Goal: Task Accomplishment & Management: Use online tool/utility

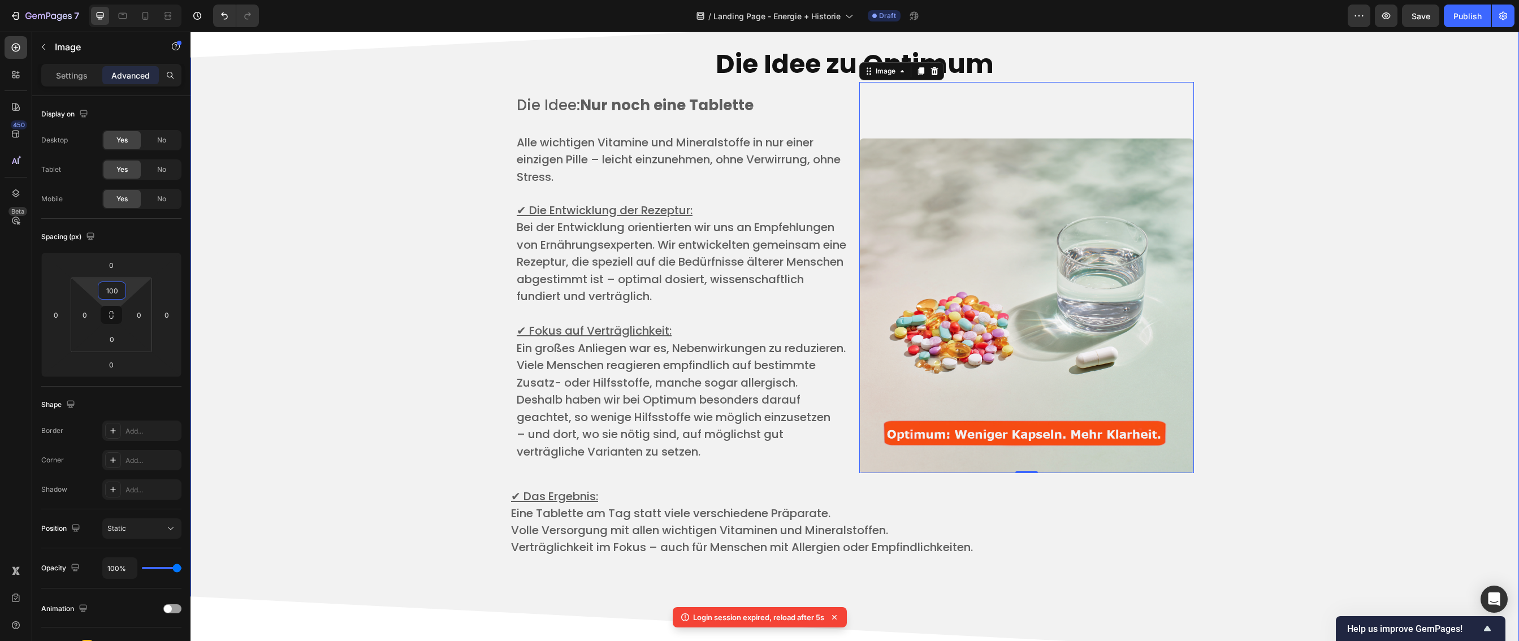
click at [1277, 393] on div "Die Idee zu Optimum Heading Die Idee: Nur noch eine Tablette ​ Alle wichtigen V…" at bounding box center [855, 327] width 1312 height 589
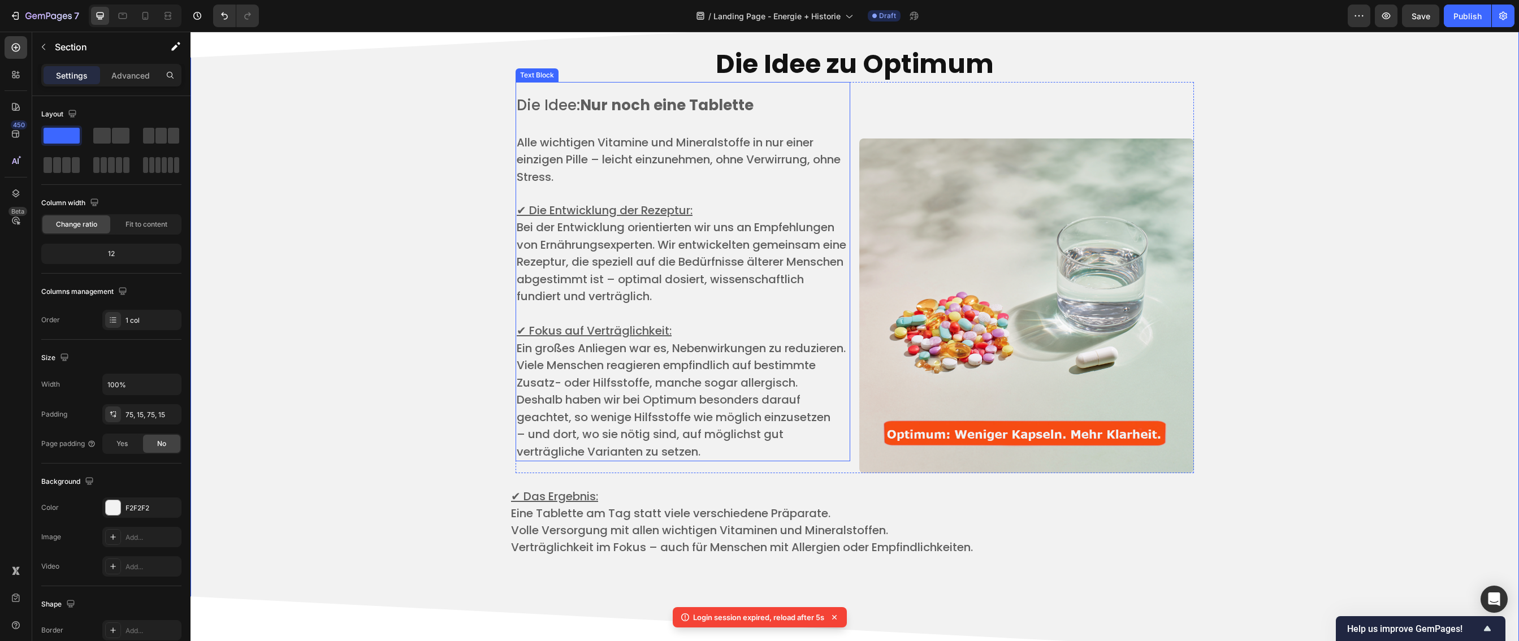
click at [520, 208] on u "✔ Die Entwicklung der Rezeptur:" at bounding box center [605, 210] width 176 height 16
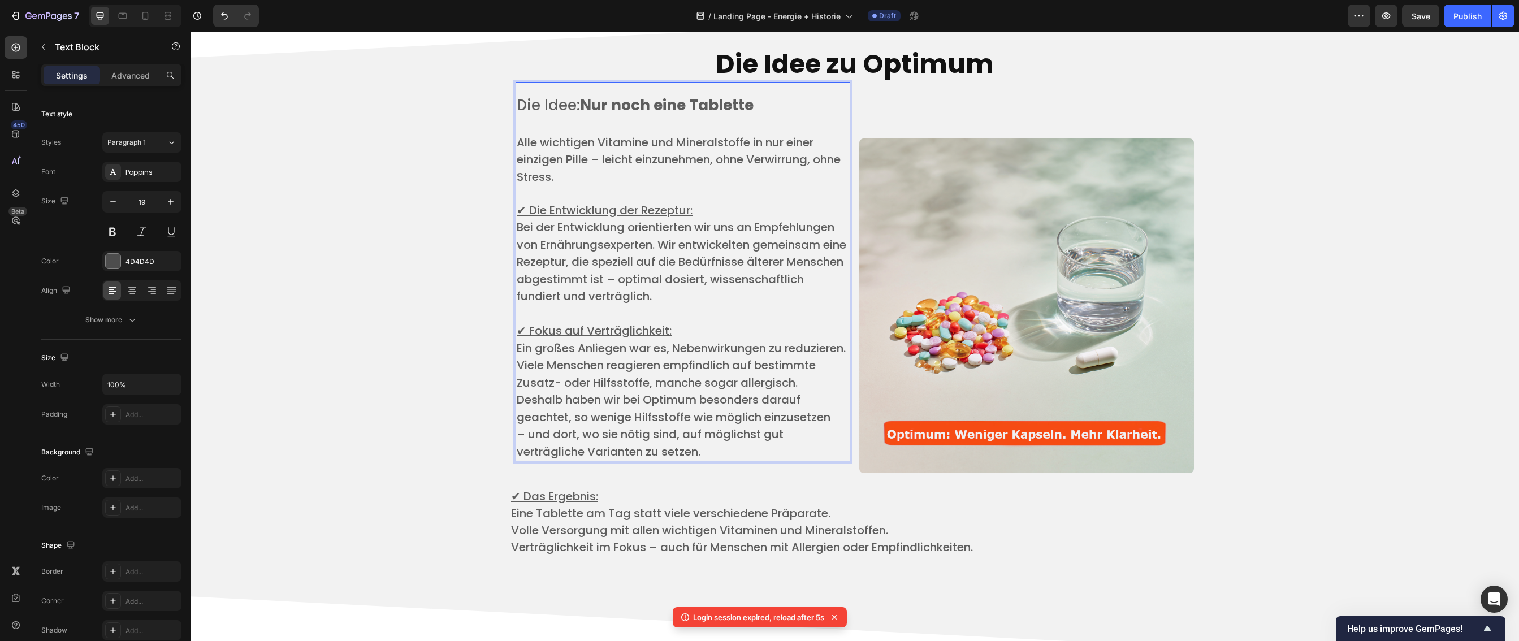
click at [521, 211] on u "✔ Die Entwicklung der Rezeptur:" at bounding box center [605, 210] width 176 height 16
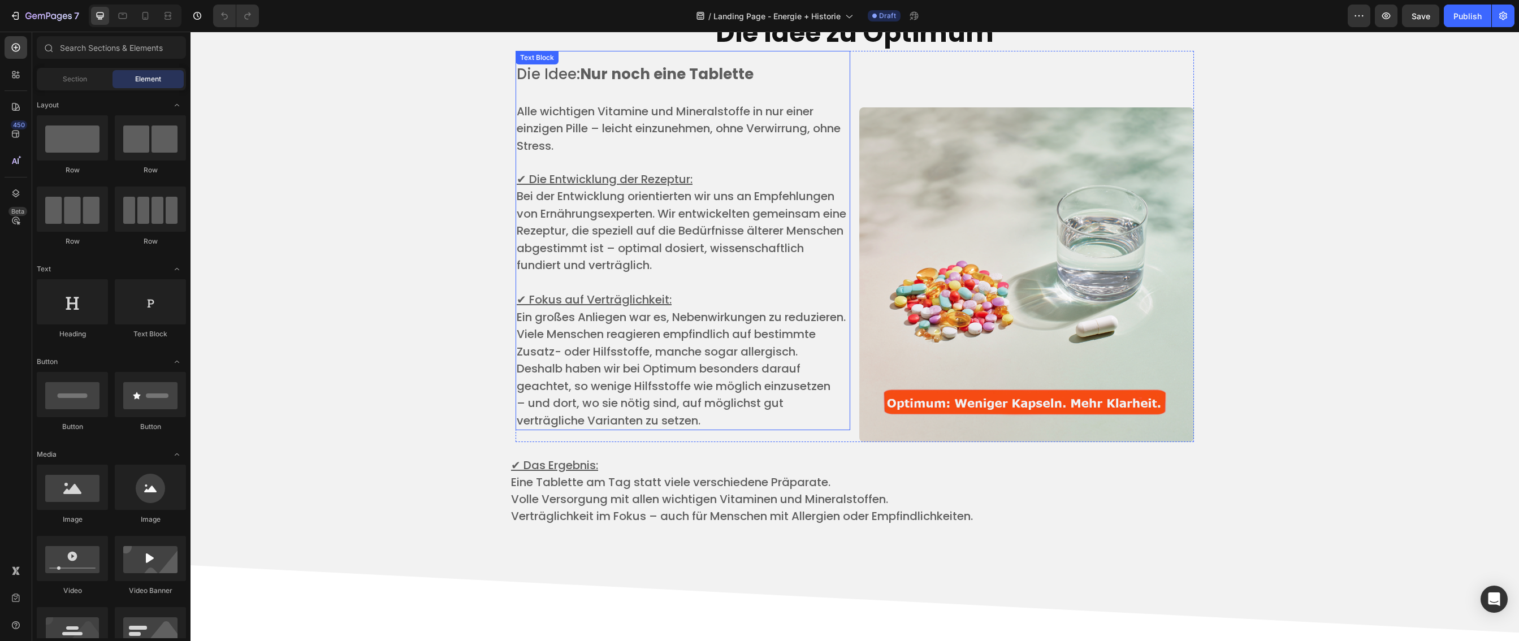
scroll to position [2877, 0]
click at [518, 182] on u "✔ Die Entwicklung der Rezeptur:" at bounding box center [605, 180] width 176 height 16
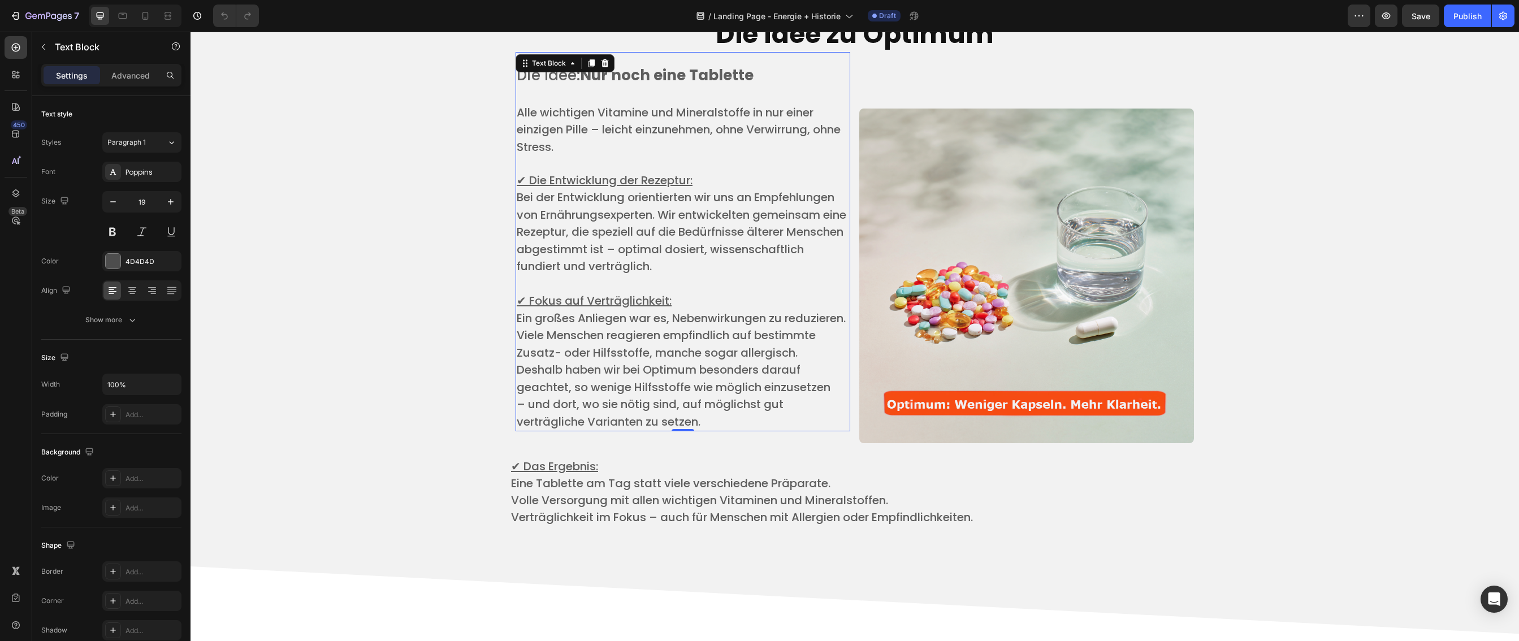
click at [518, 181] on u "✔ Die Entwicklung der Rezeptur:" at bounding box center [605, 180] width 176 height 16
click at [44, 49] on icon "button" at bounding box center [43, 47] width 3 height 6
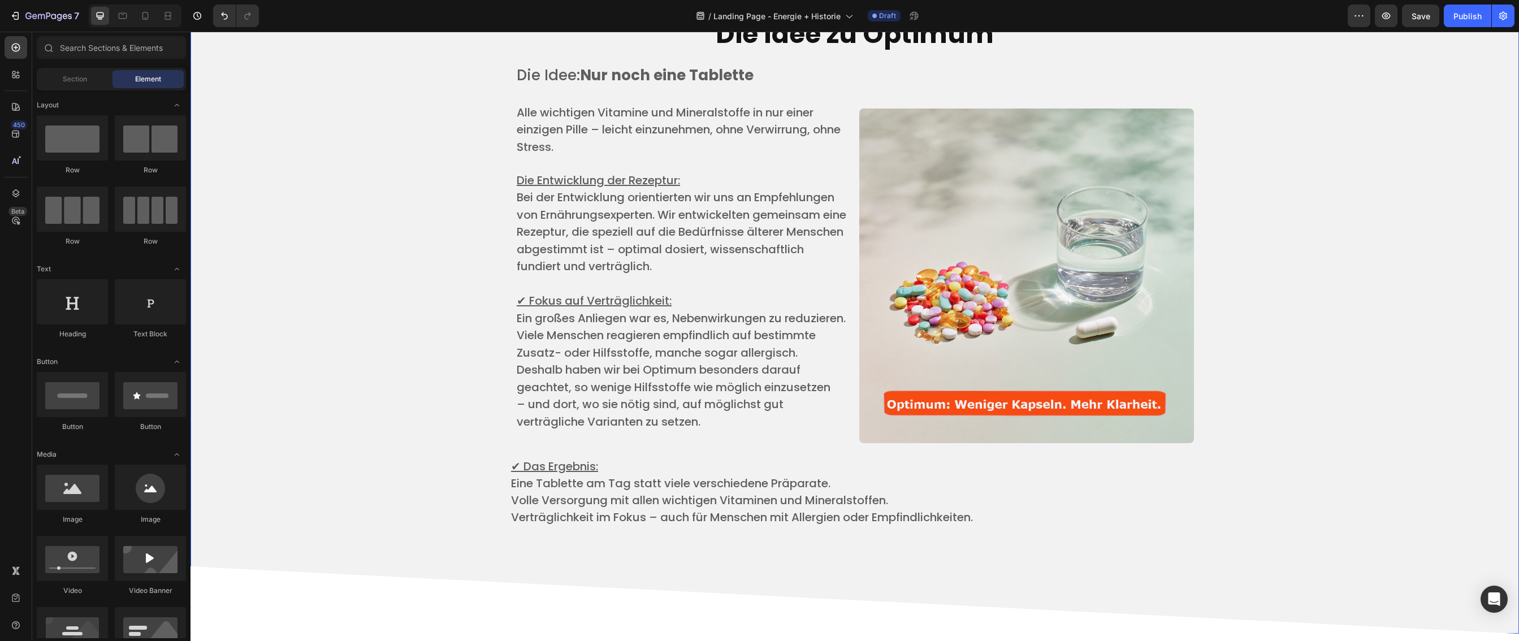
scroll to position [2876, 0]
drag, startPoint x: 348, startPoint y: 520, endPoint x: 517, endPoint y: 182, distance: 377.5
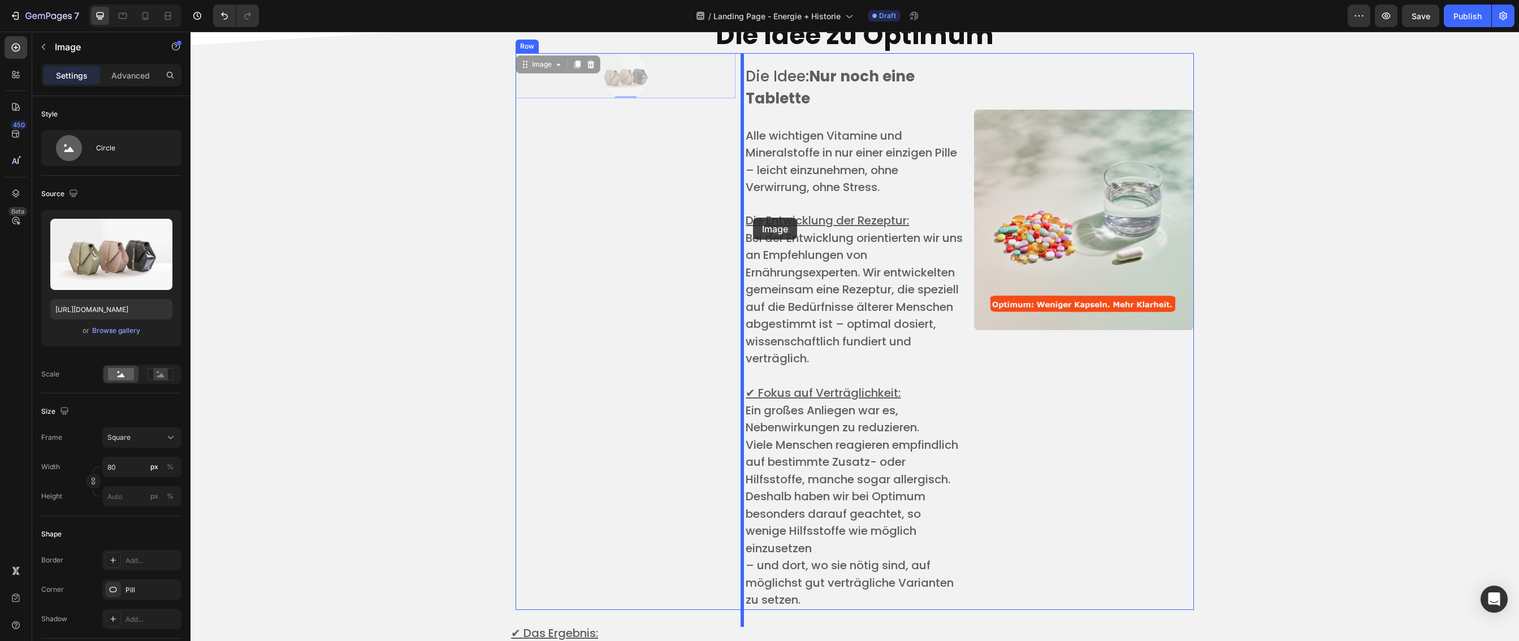
drag, startPoint x: 679, startPoint y: 75, endPoint x: 753, endPoint y: 218, distance: 160.9
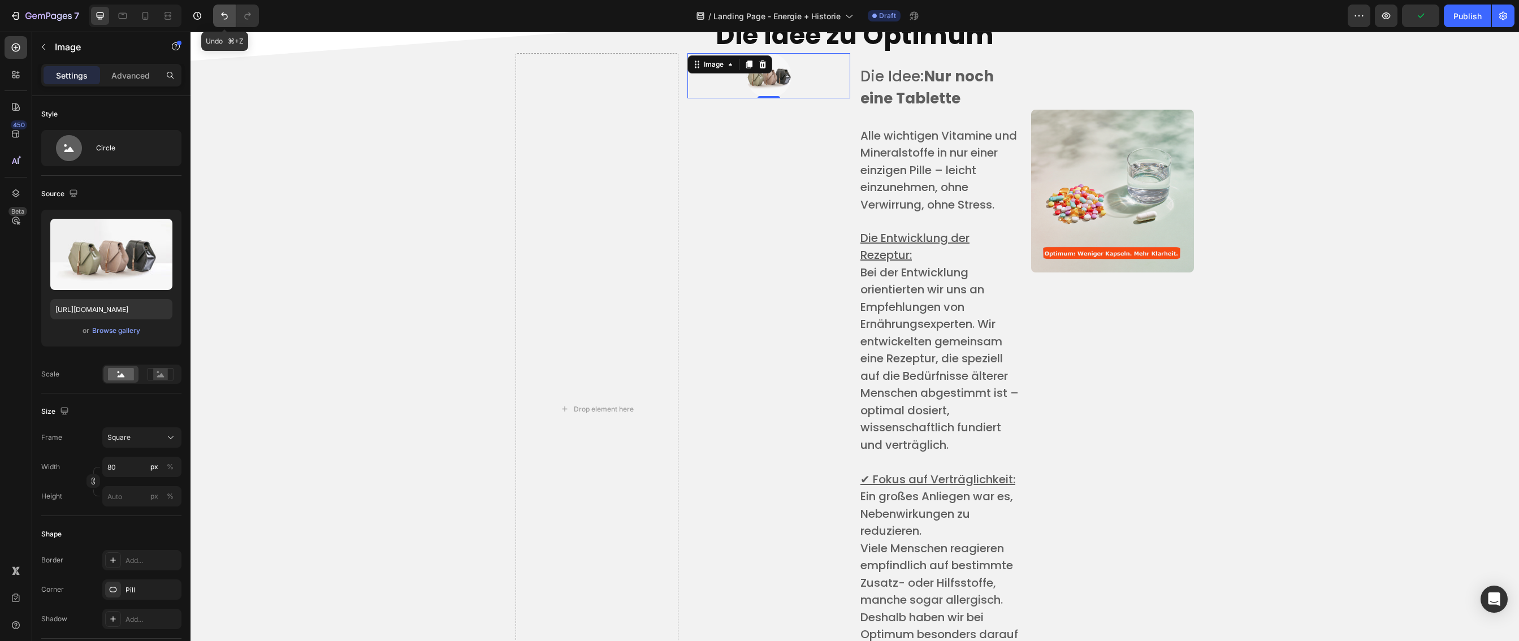
click at [217, 15] on button "Undo/Redo" at bounding box center [224, 16] width 23 height 23
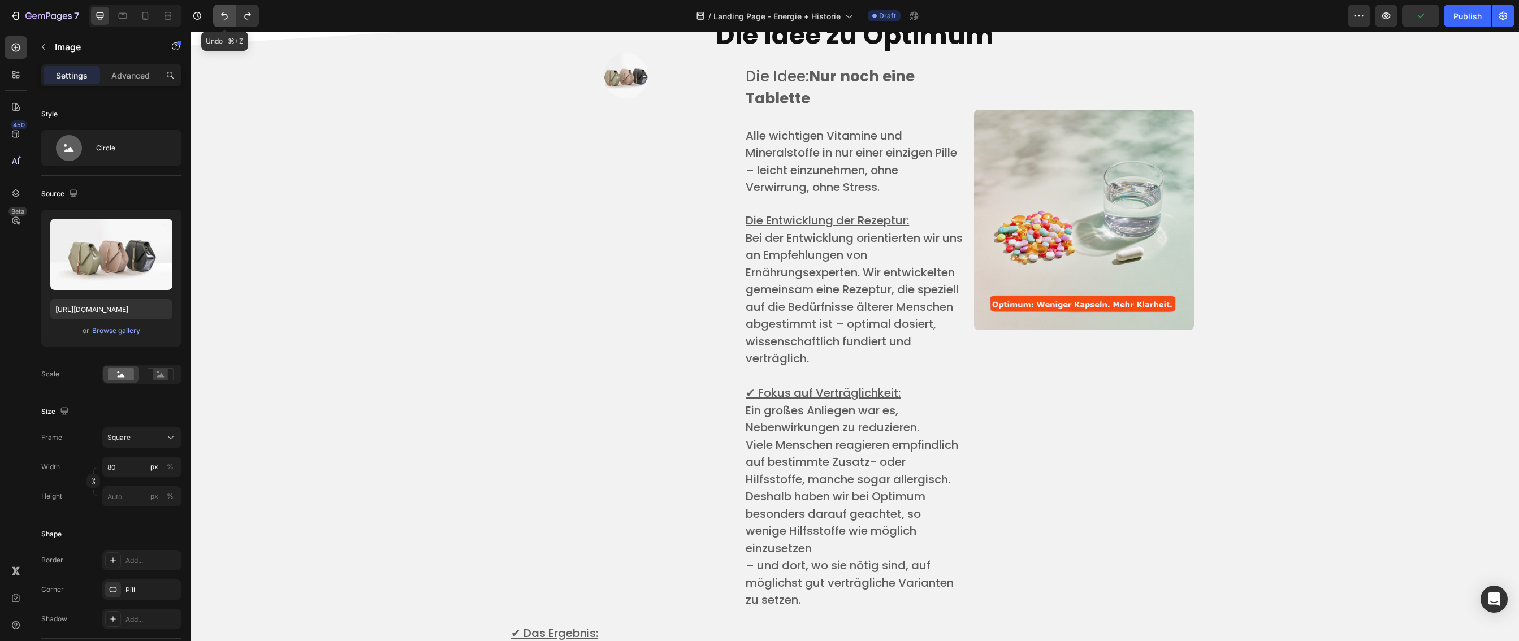
click at [217, 15] on button "Undo/Redo" at bounding box center [224, 16] width 23 height 23
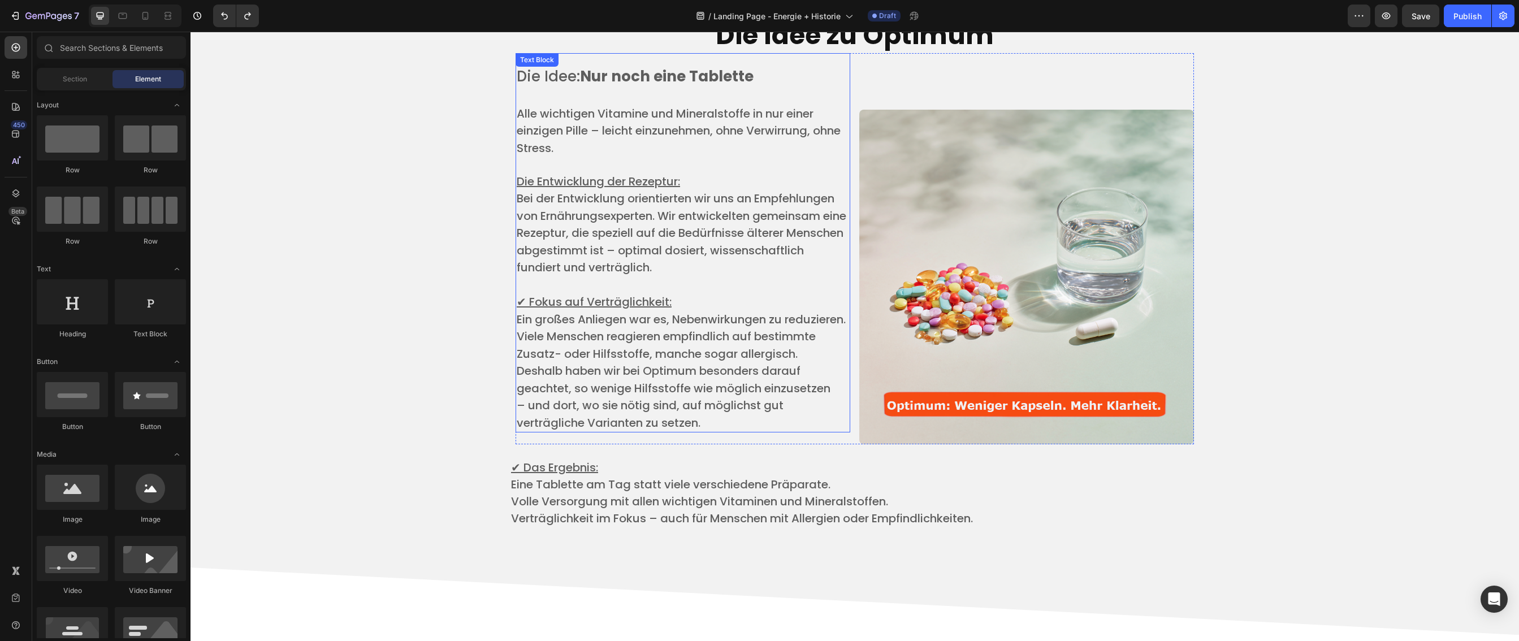
click at [518, 181] on u "Die Entwicklung der Rezeptur:" at bounding box center [598, 182] width 163 height 16
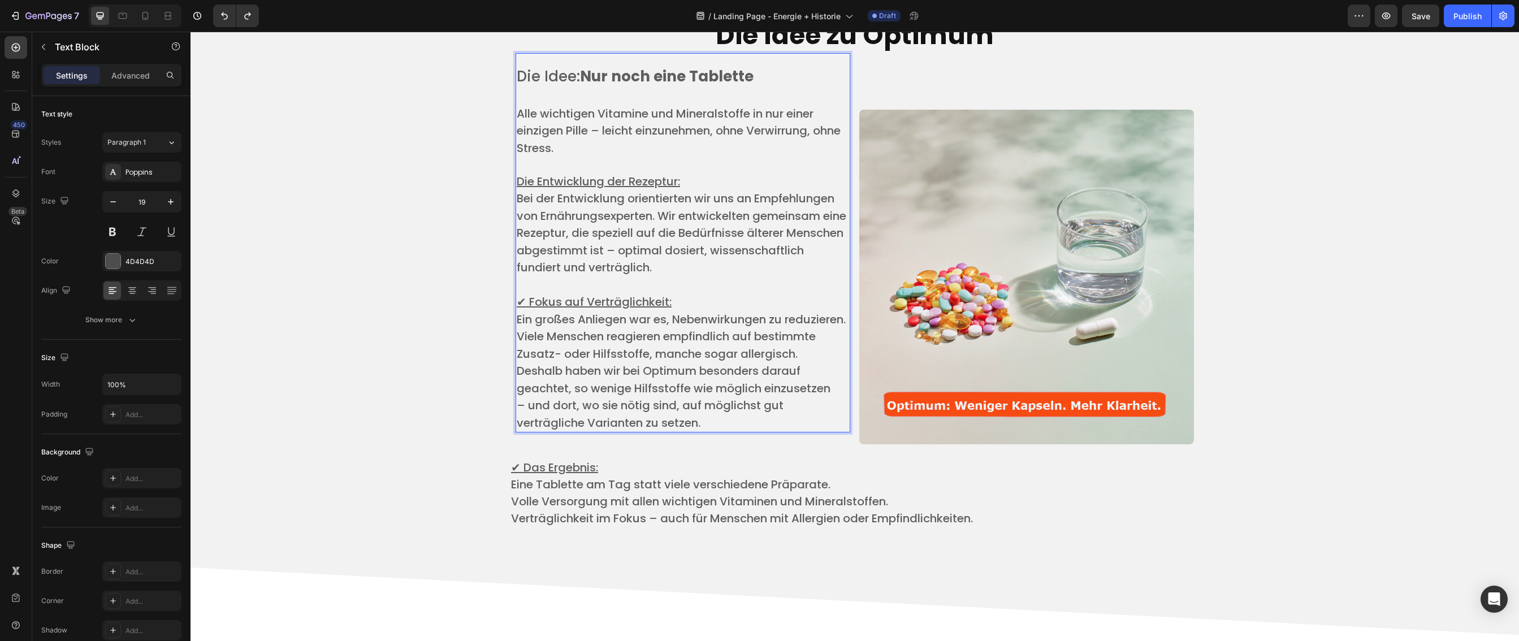
click at [517, 182] on u "Die Entwicklung der Rezeptur:" at bounding box center [598, 182] width 163 height 16
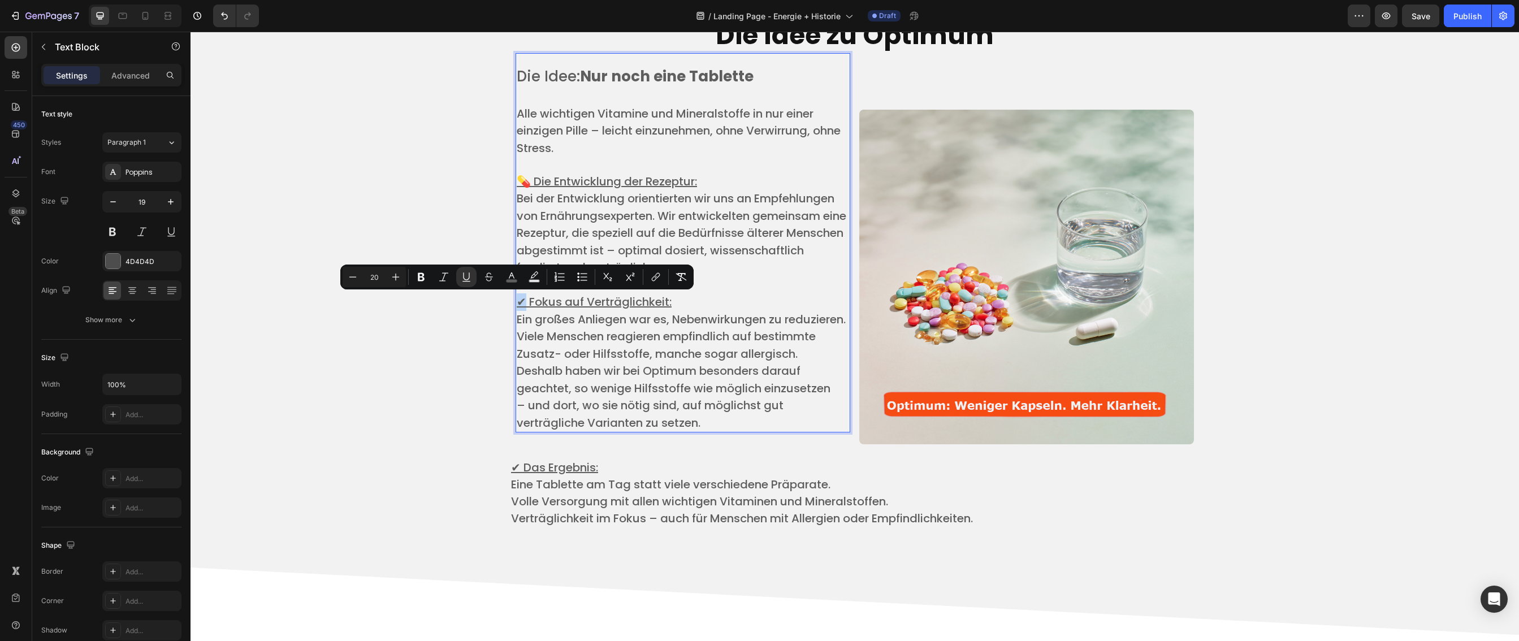
click at [517, 304] on u "✔ Fokus auf Verträglichkeit:" at bounding box center [594, 302] width 155 height 16
click at [526, 304] on u "✔ Fokus auf Verträglichkeit:" at bounding box center [594, 302] width 155 height 16
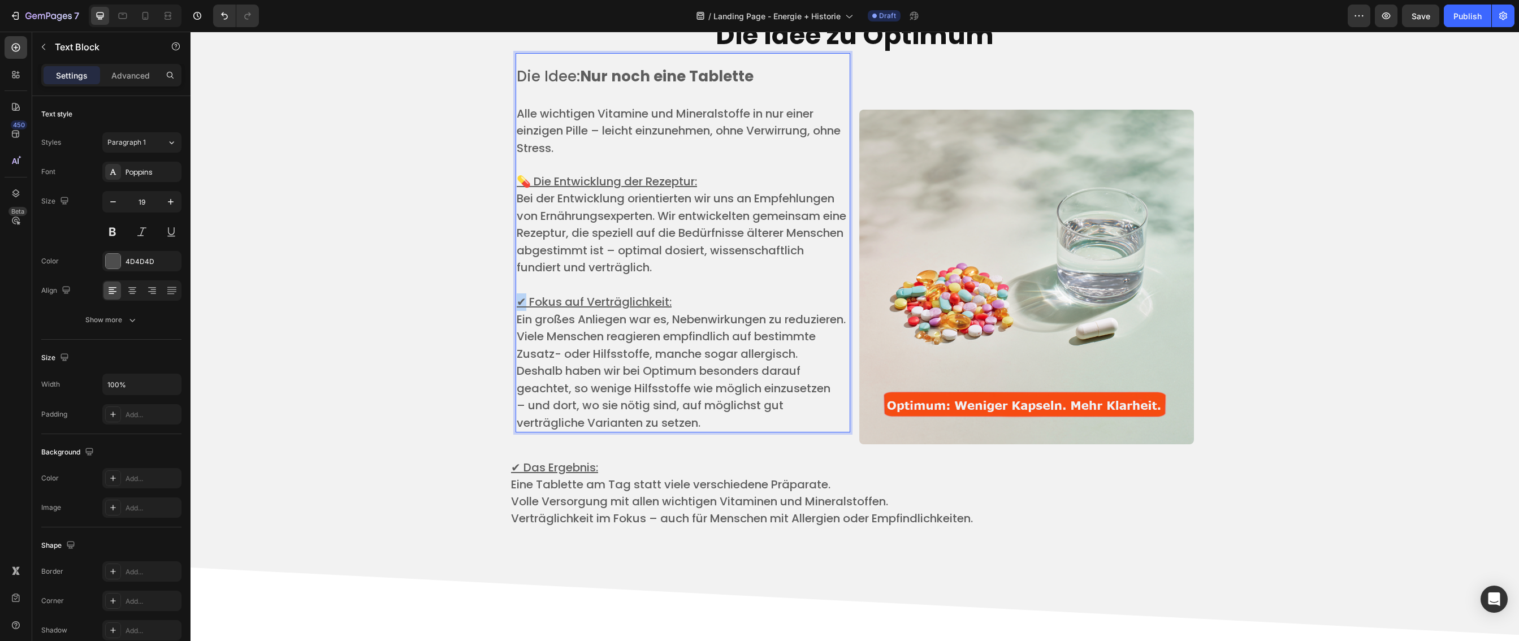
drag, startPoint x: 522, startPoint y: 302, endPoint x: 510, endPoint y: 301, distance: 12.5
click at [510, 301] on div "Die Idee zu Optimum Heading Die Idee: Nur noch eine Tablette ​ Alle wichtigen V…" at bounding box center [855, 298] width 1312 height 589
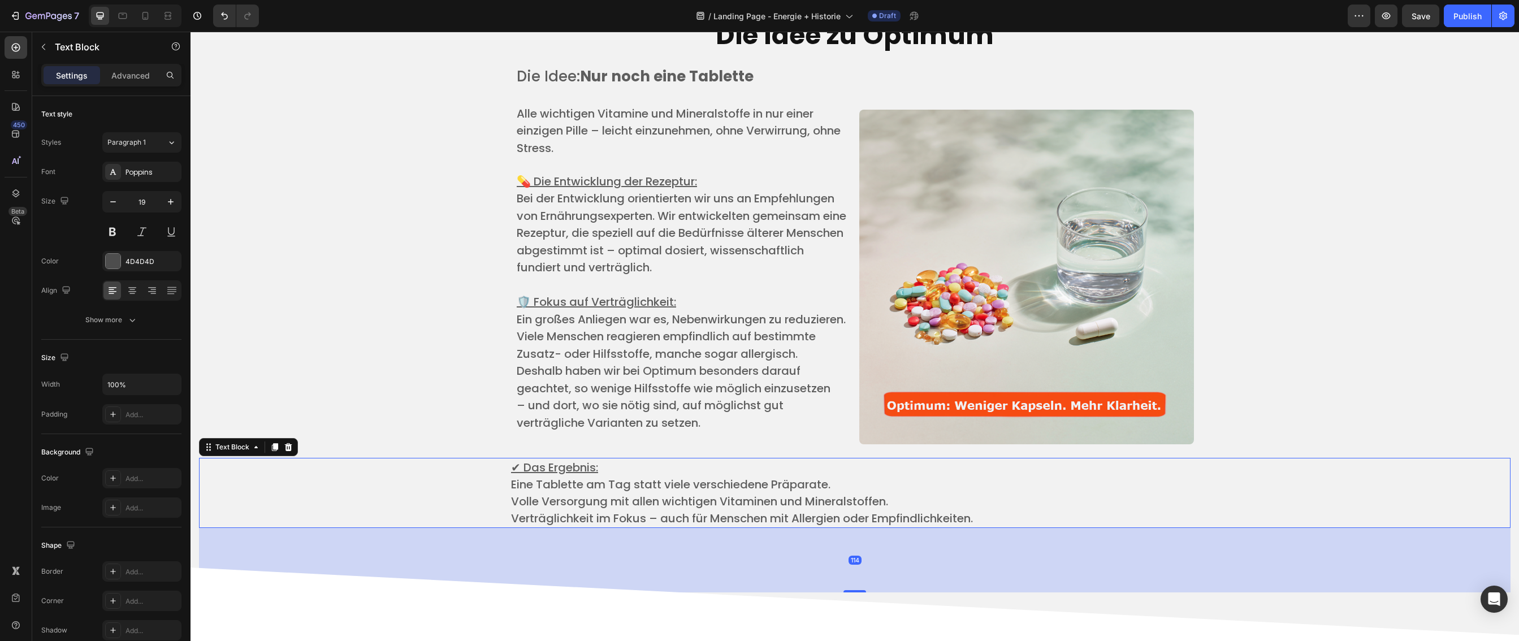
click at [518, 476] on u "✔ Das Ergebnis:" at bounding box center [554, 468] width 87 height 16
click at [518, 473] on u "✔ Das Ergebnis:" at bounding box center [554, 468] width 87 height 16
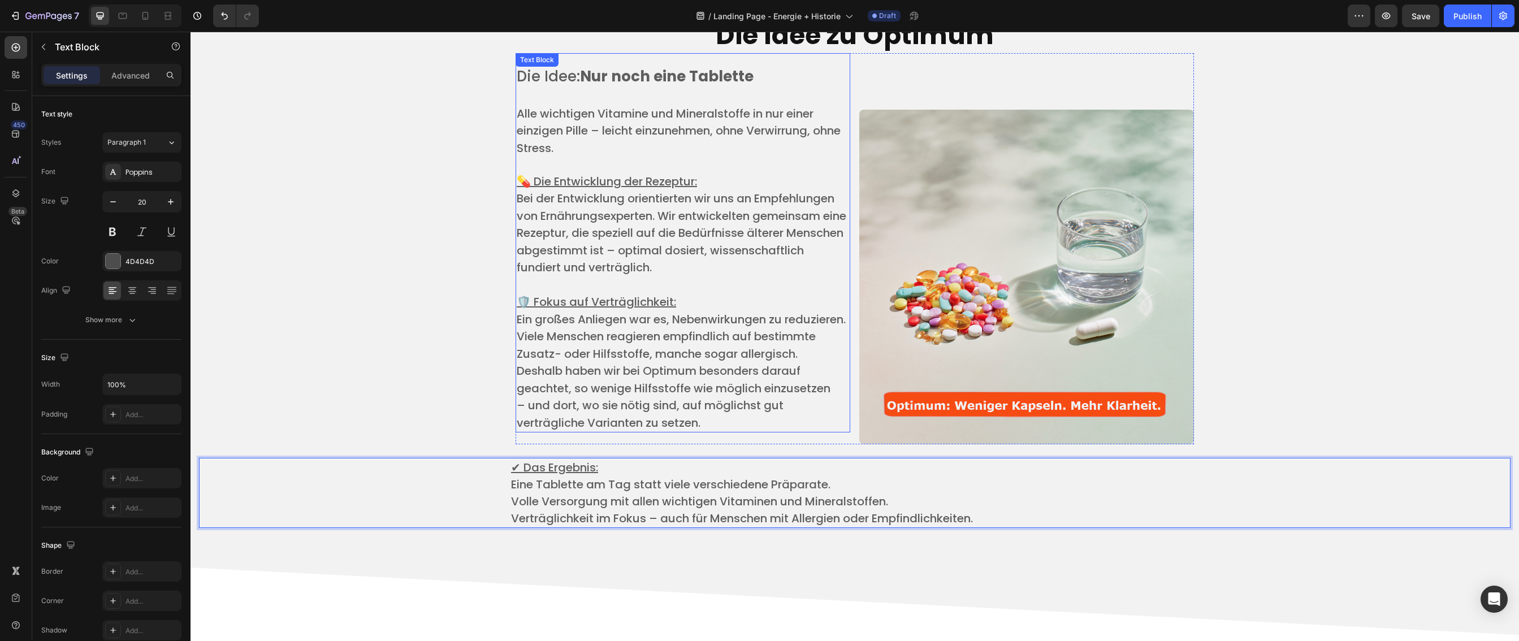
click at [526, 183] on u "💊 Die Entwicklung der Rezeptur:" at bounding box center [607, 182] width 180 height 16
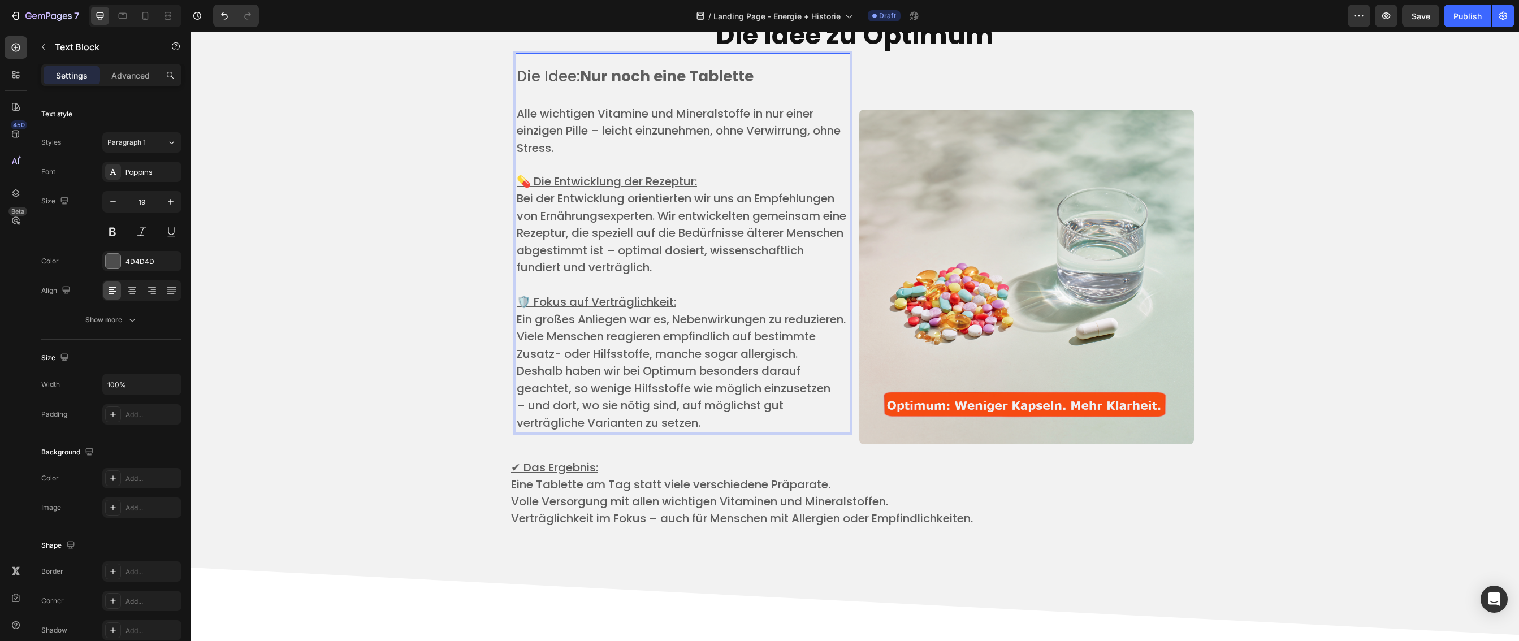
click at [526, 181] on u "💊 Die Entwicklung der Rezeptur:" at bounding box center [607, 182] width 180 height 16
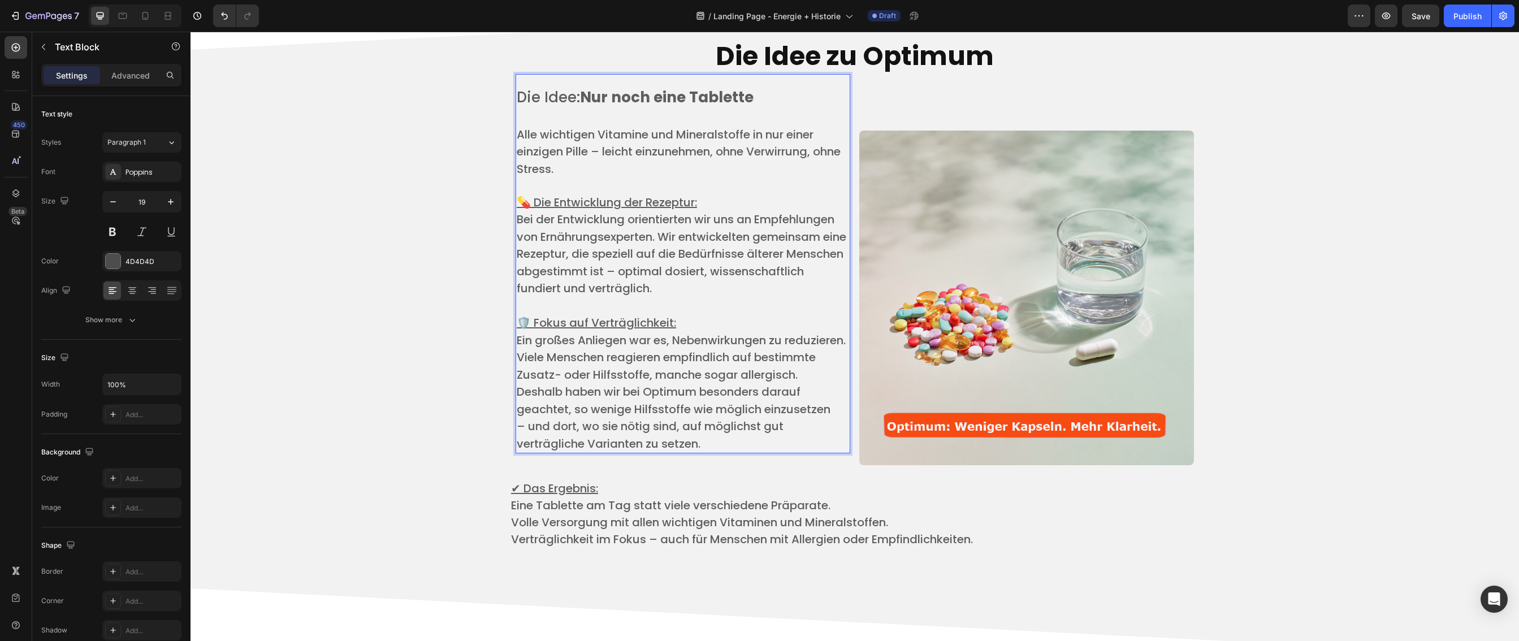
scroll to position [2859, 0]
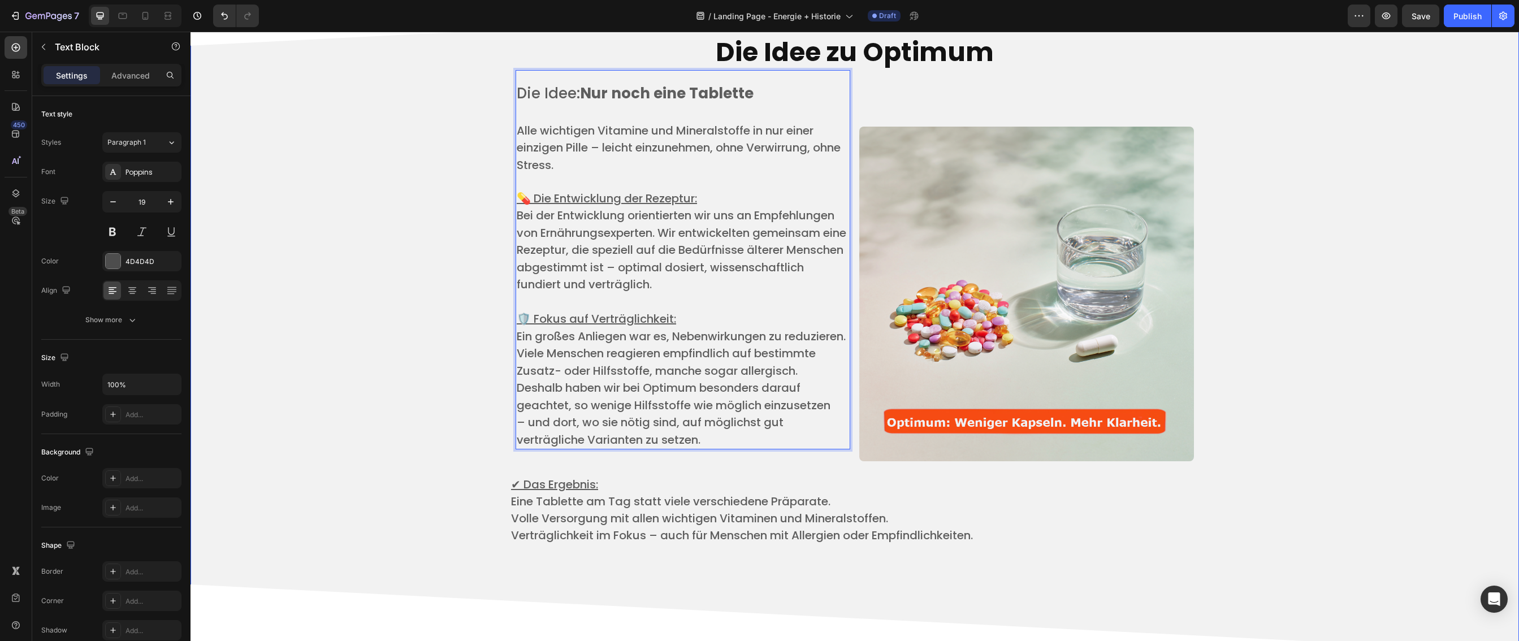
click at [1271, 447] on div "Die Idee zu Optimum Heading Die Idee: Nur noch eine Tablette ​ Alle wichtigen V…" at bounding box center [855, 315] width 1312 height 589
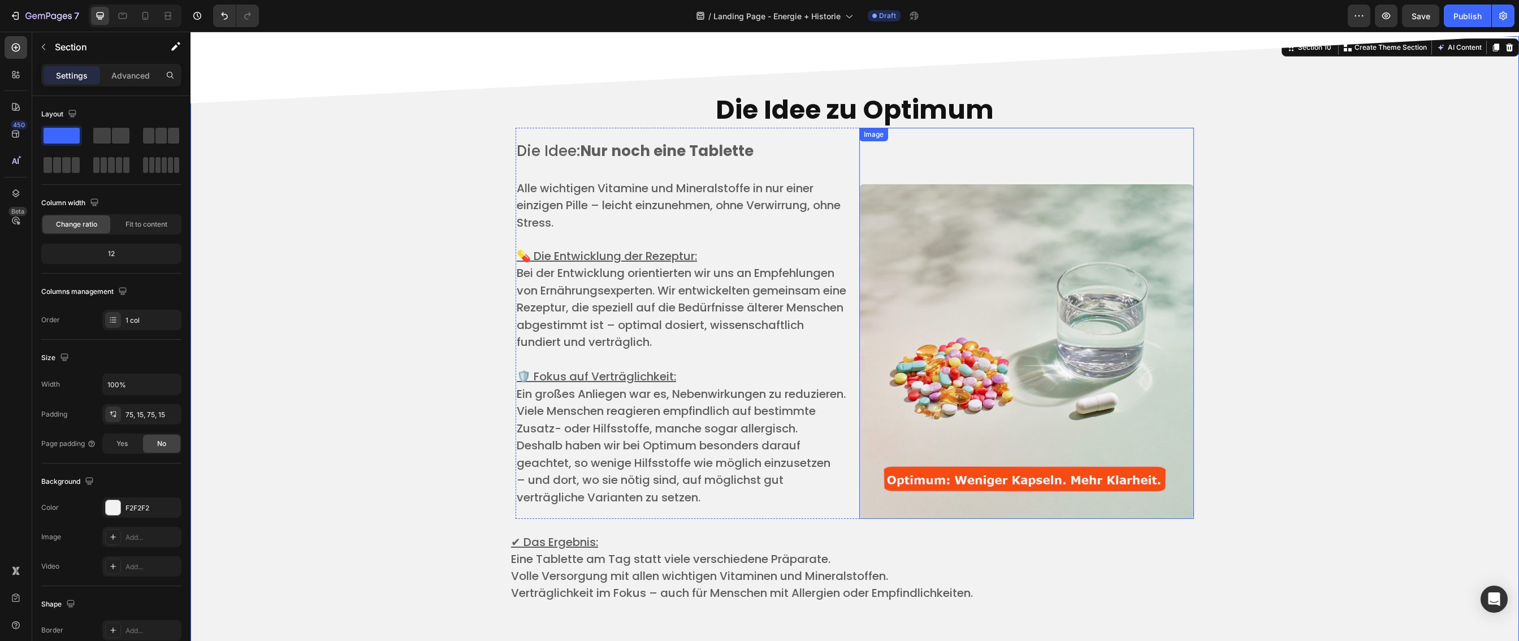
scroll to position [2772, 0]
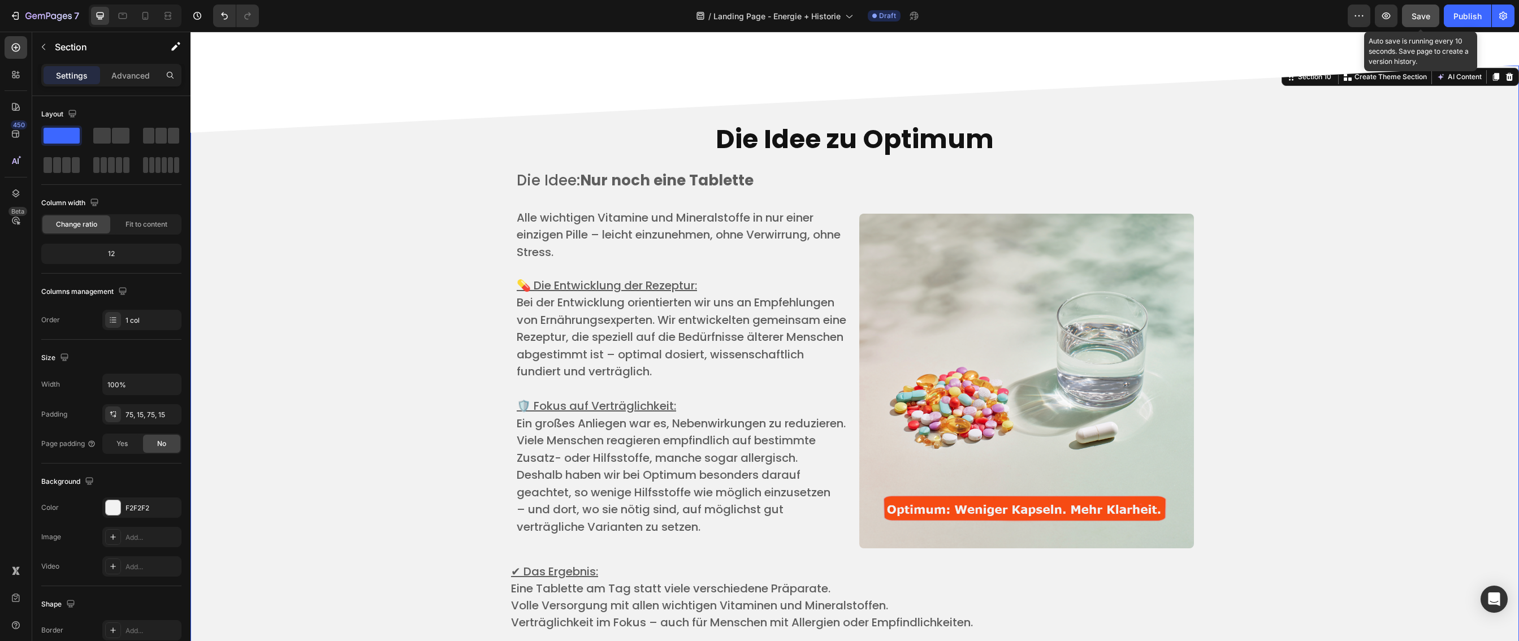
click at [1425, 18] on span "Save" at bounding box center [1421, 16] width 19 height 10
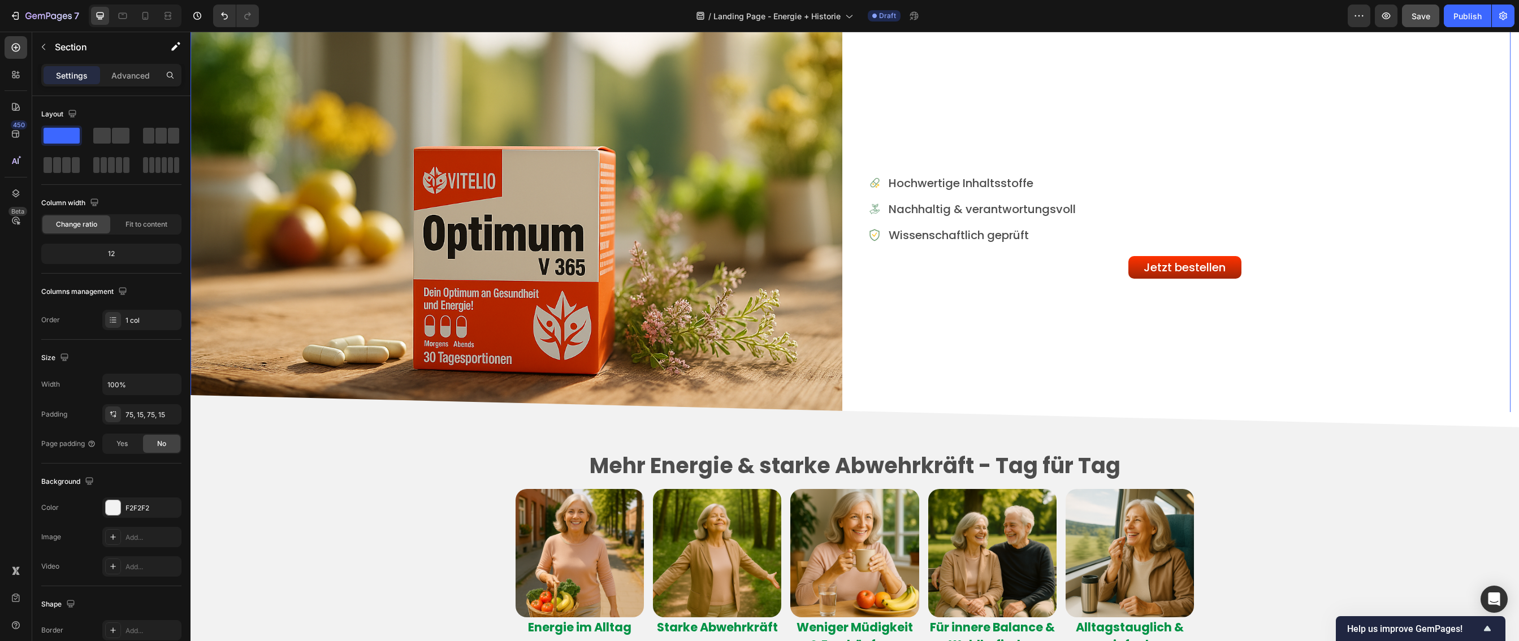
scroll to position [1676, 0]
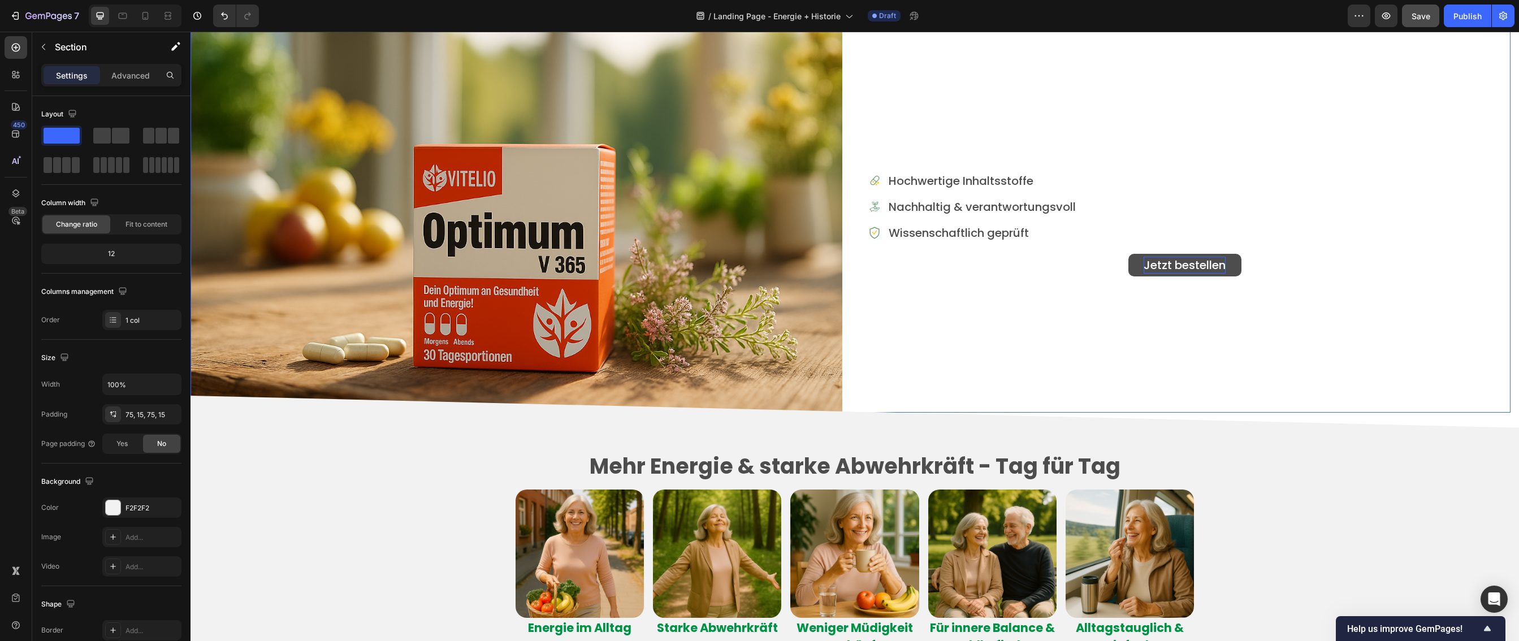
click at [1149, 267] on div "Jetzt bestellen" at bounding box center [1185, 265] width 82 height 17
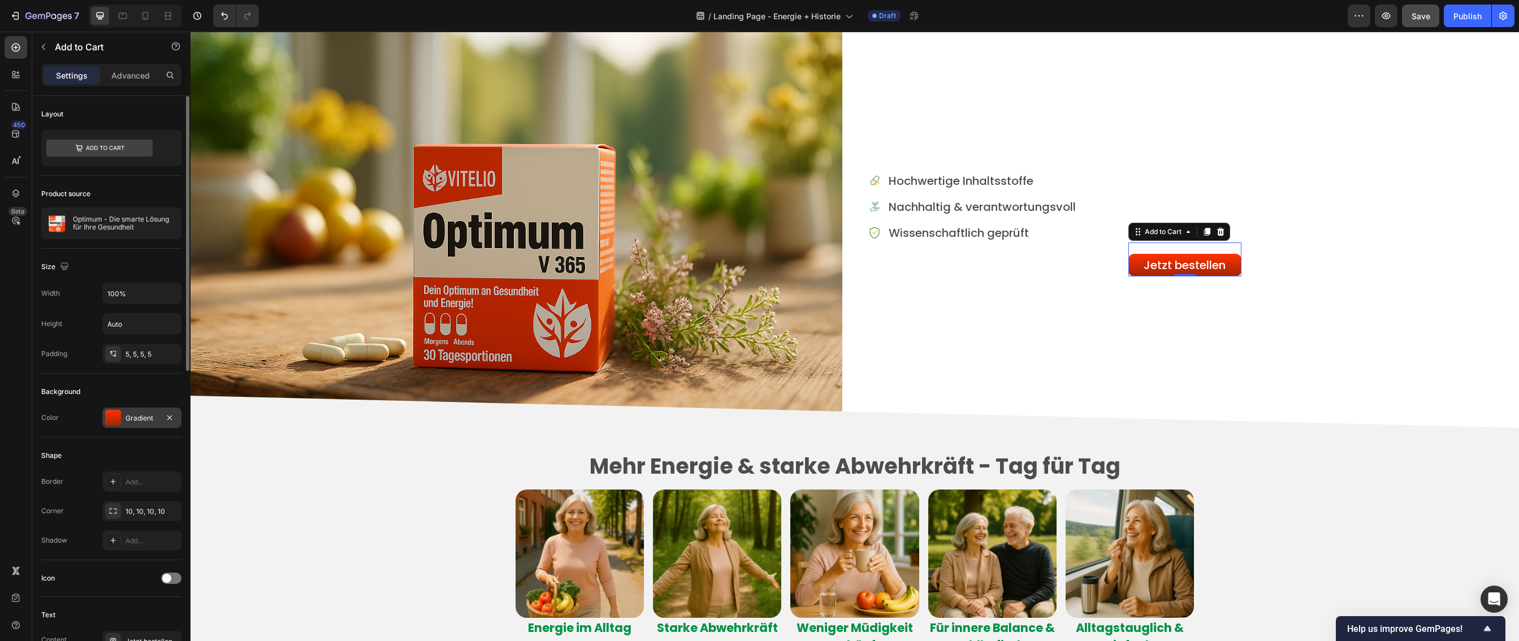
click at [127, 420] on div "Gradient" at bounding box center [142, 418] width 33 height 10
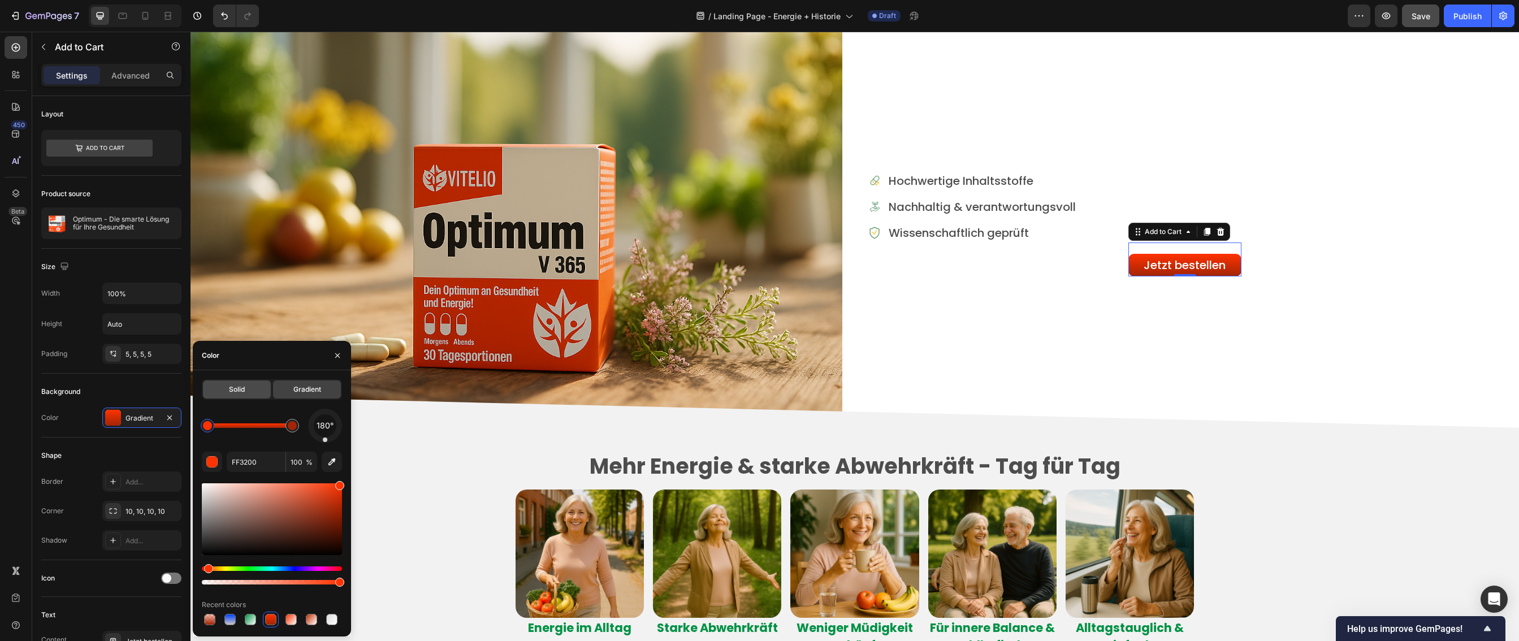
click at [229, 384] on span "Solid" at bounding box center [237, 389] width 16 height 10
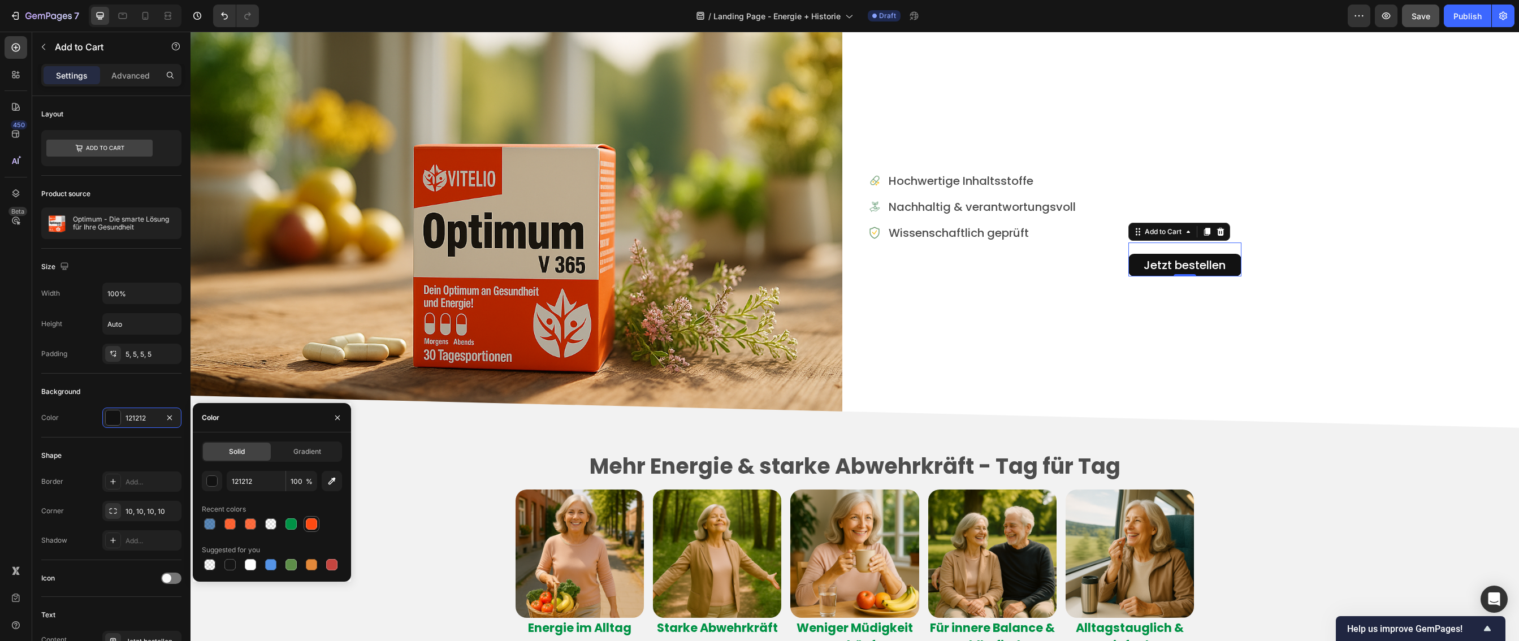
click at [315, 524] on div at bounding box center [311, 523] width 11 height 11
type input "FE4A12"
drag, startPoint x: 262, startPoint y: 482, endPoint x: 256, endPoint y: 482, distance: 6.8
click at [253, 482] on input "FE4A12" at bounding box center [256, 481] width 59 height 20
drag, startPoint x: 261, startPoint y: 482, endPoint x: 229, endPoint y: 480, distance: 32.3
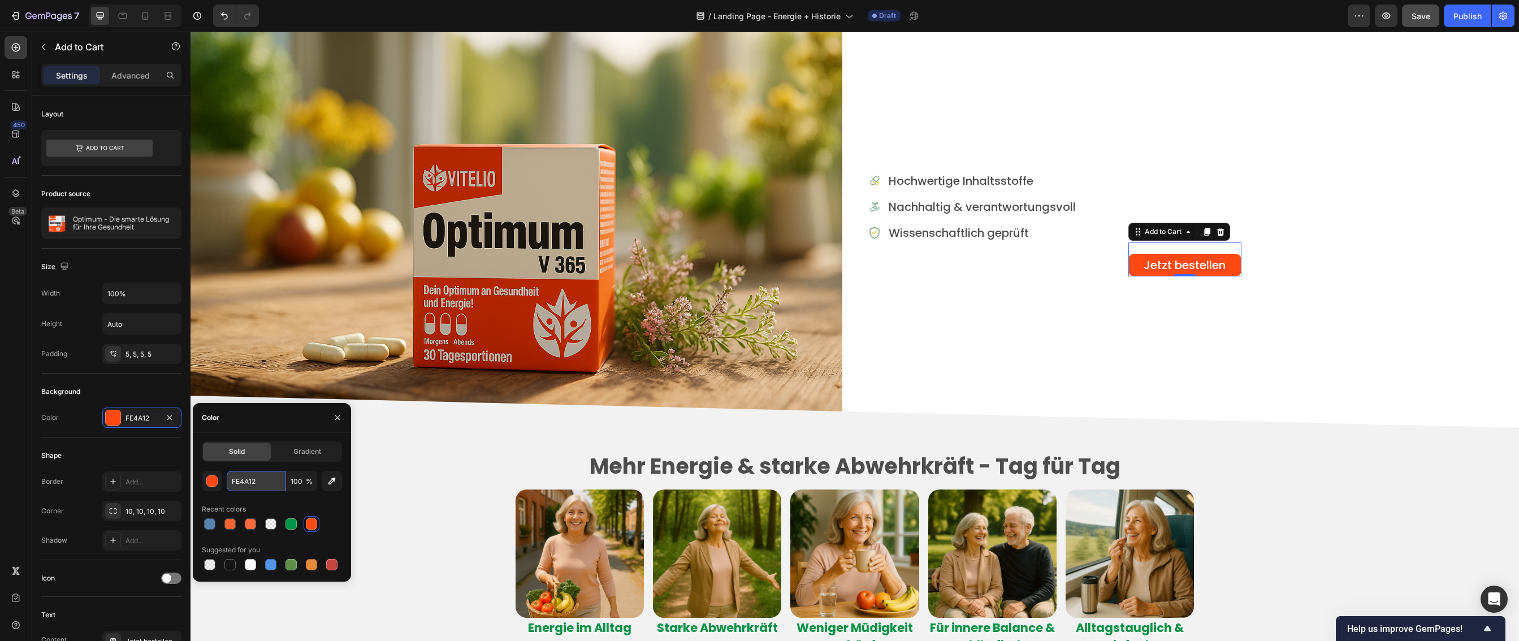
click at [229, 480] on input "FE4A12" at bounding box center [256, 481] width 59 height 20
click at [222, 13] on icon "Undo/Redo" at bounding box center [224, 15] width 7 height 7
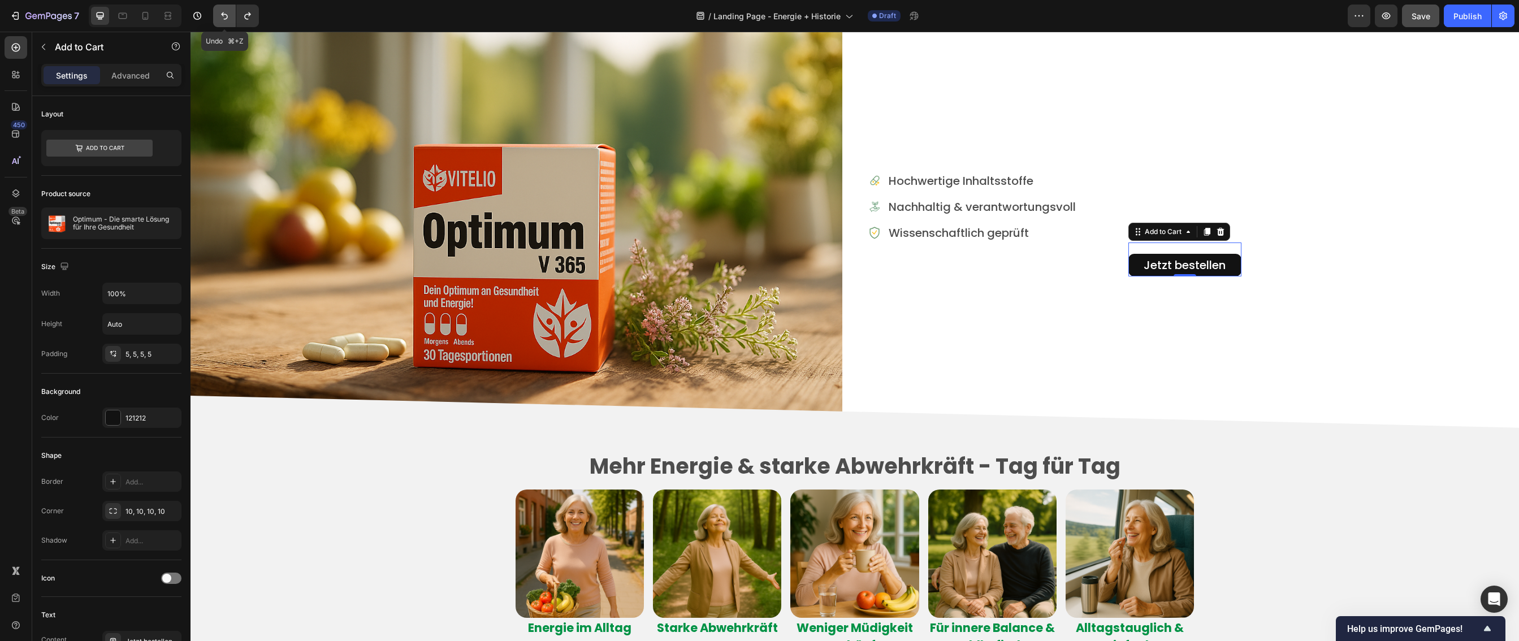
click at [222, 13] on icon "Undo/Redo" at bounding box center [224, 15] width 7 height 7
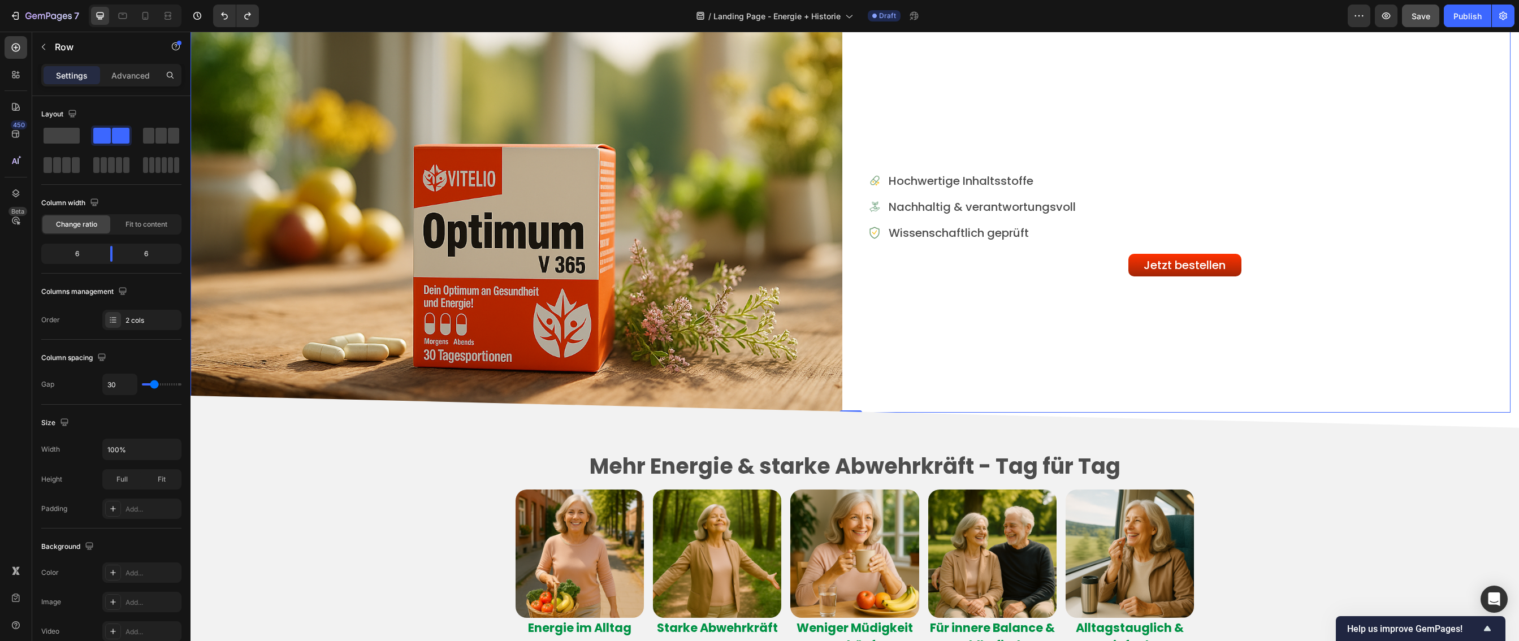
click at [1185, 392] on div "Image Hochwertige Inhaltsstoffe Text Block Image Nachhaltig & verantwortungsvol…" at bounding box center [1185, 196] width 652 height 434
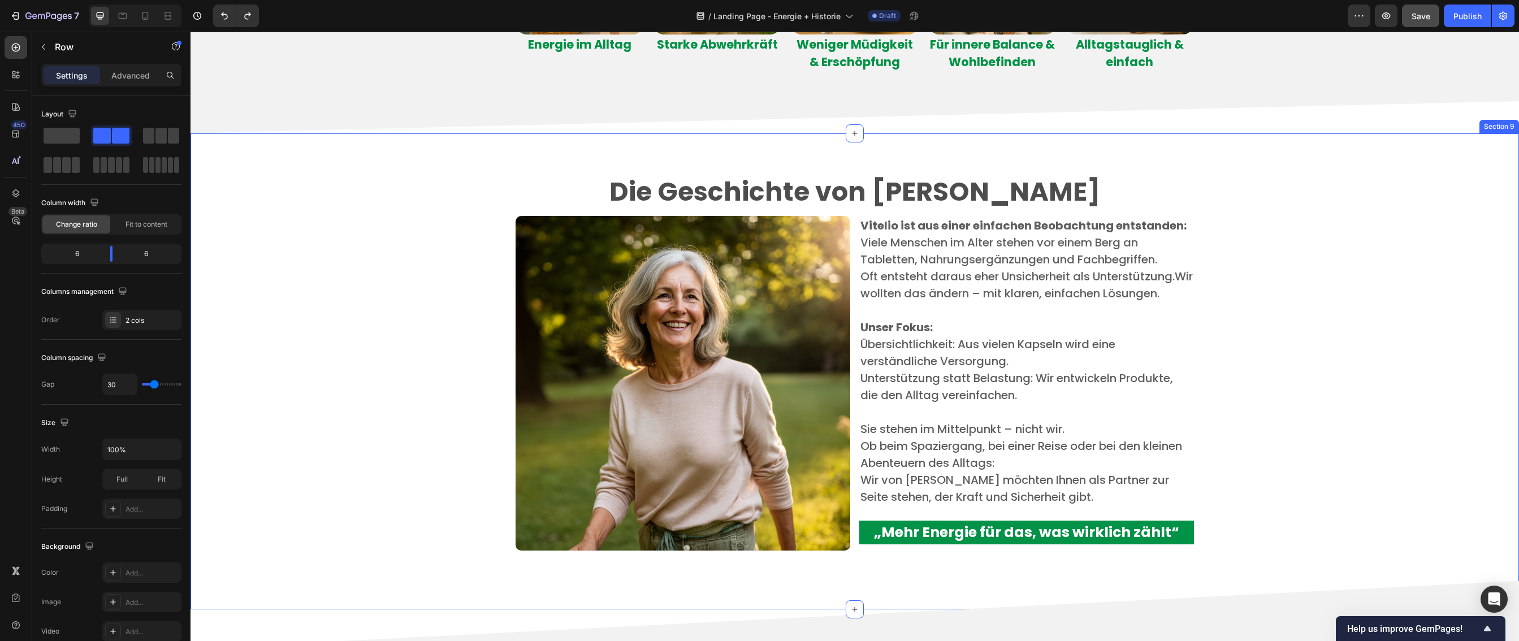
scroll to position [2249, 0]
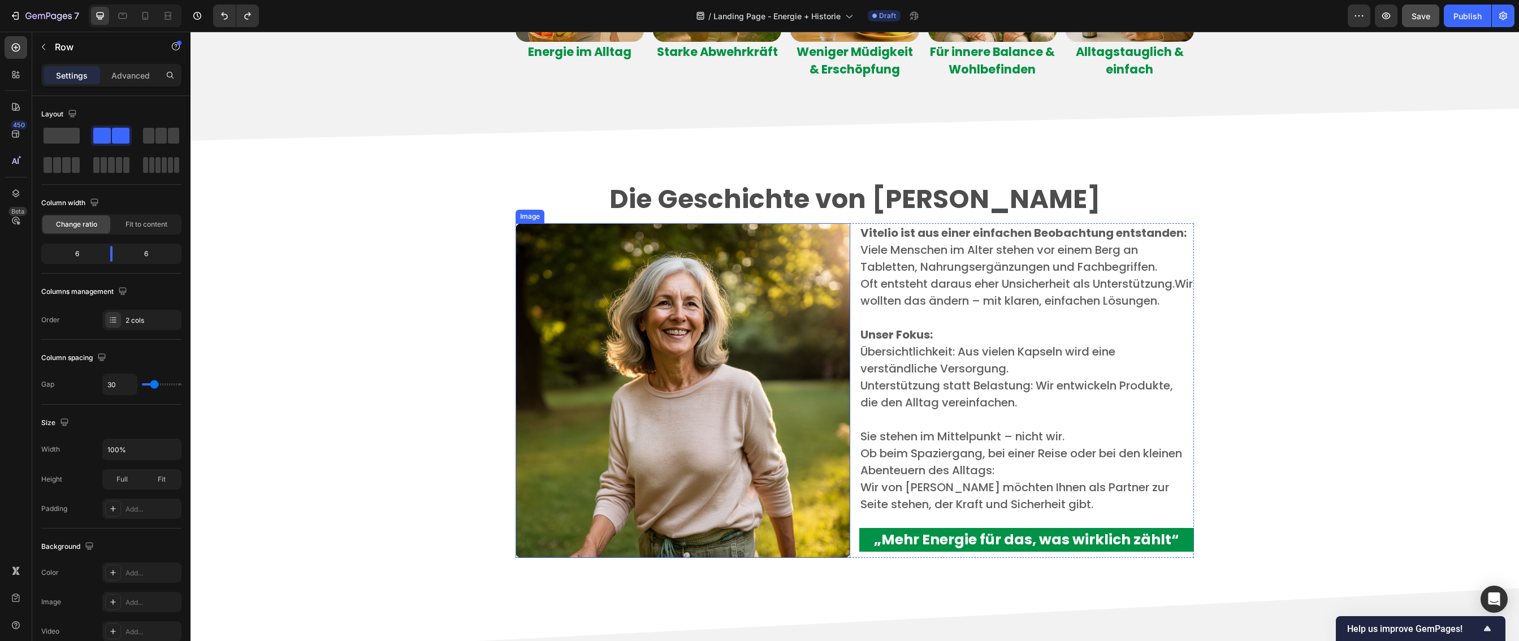
click at [653, 341] on img at bounding box center [683, 390] width 335 height 335
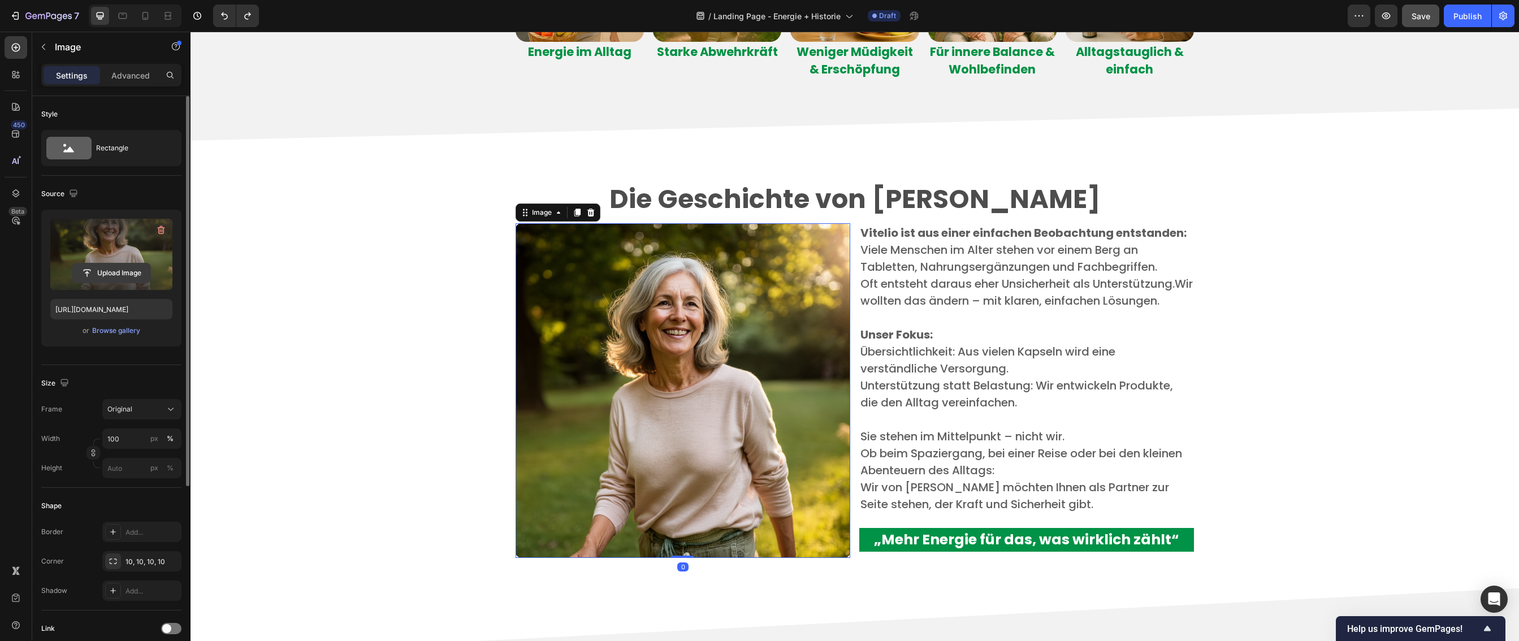
click at [89, 273] on input "file" at bounding box center [111, 272] width 78 height 19
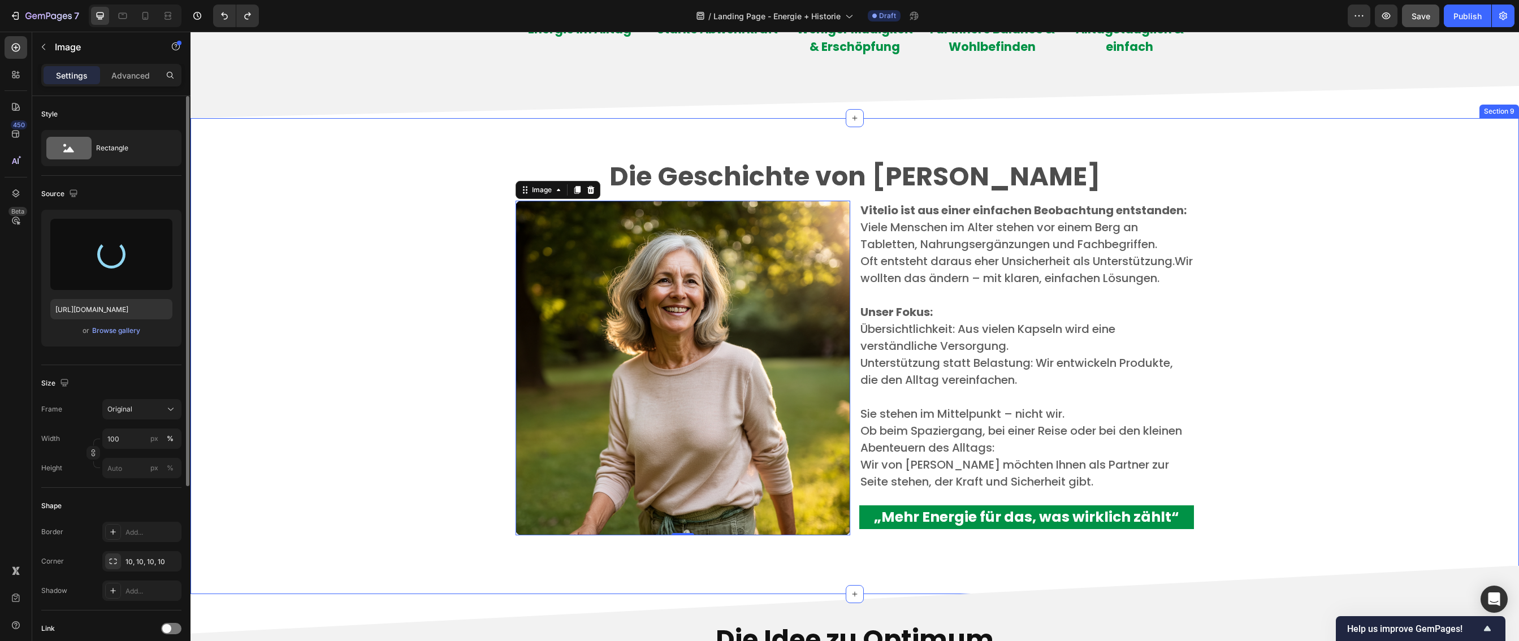
scroll to position [2330, 0]
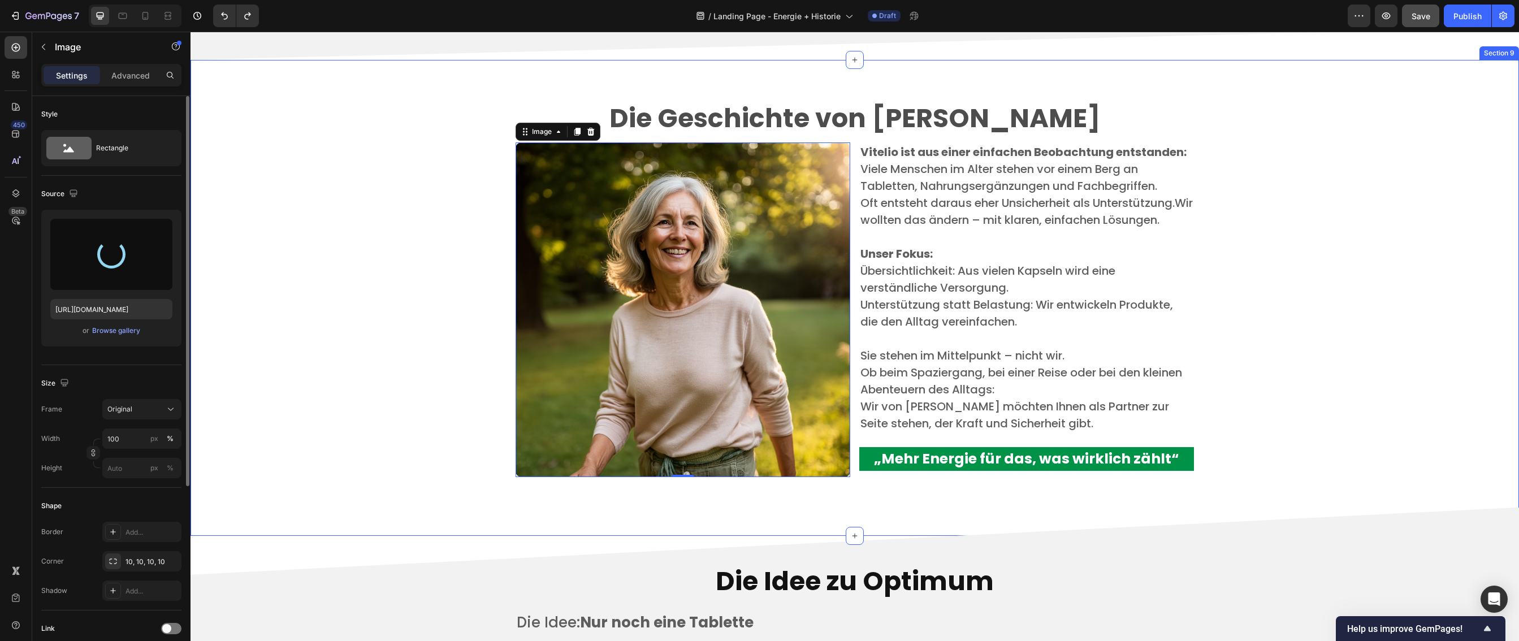
type input "https://cdn.shopify.com/s/files/1/0923/7433/5871/files/gempages_572743923072500…"
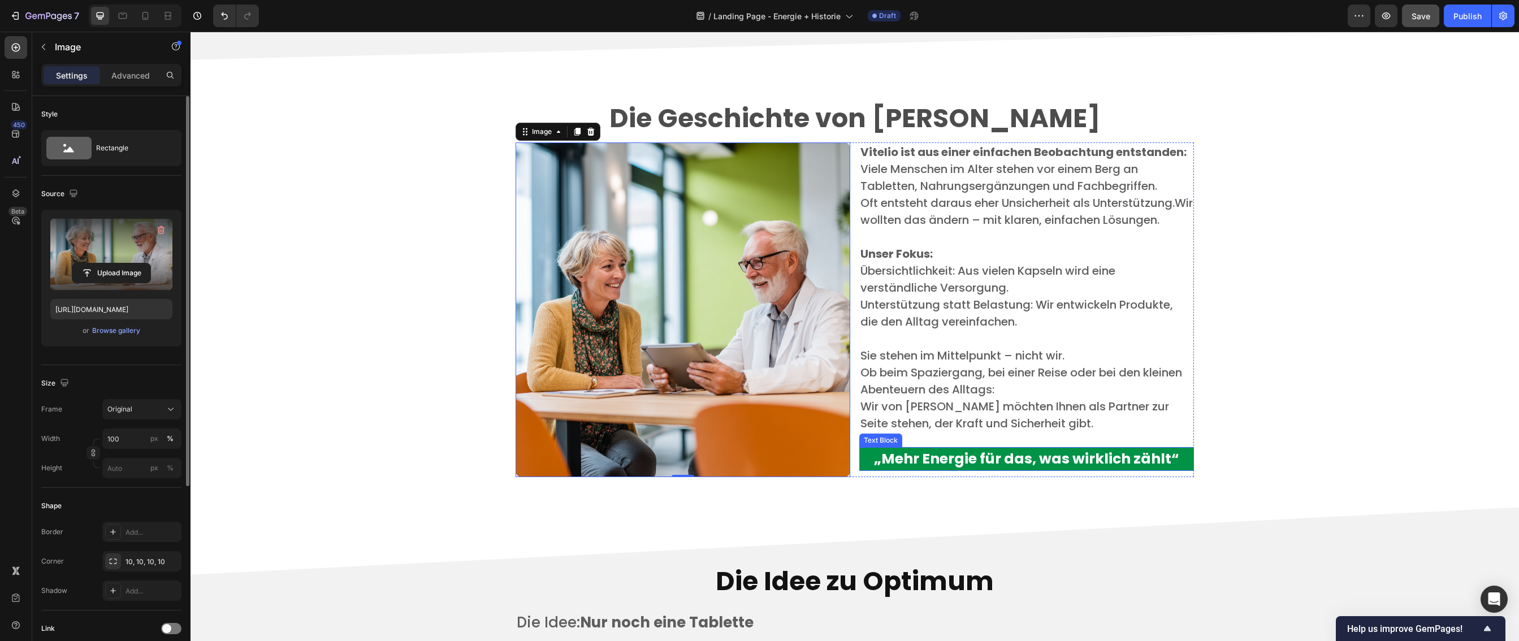
click at [1112, 459] on strong "„Mehr Energie für das, was wirklich zählt“" at bounding box center [1026, 459] width 305 height 20
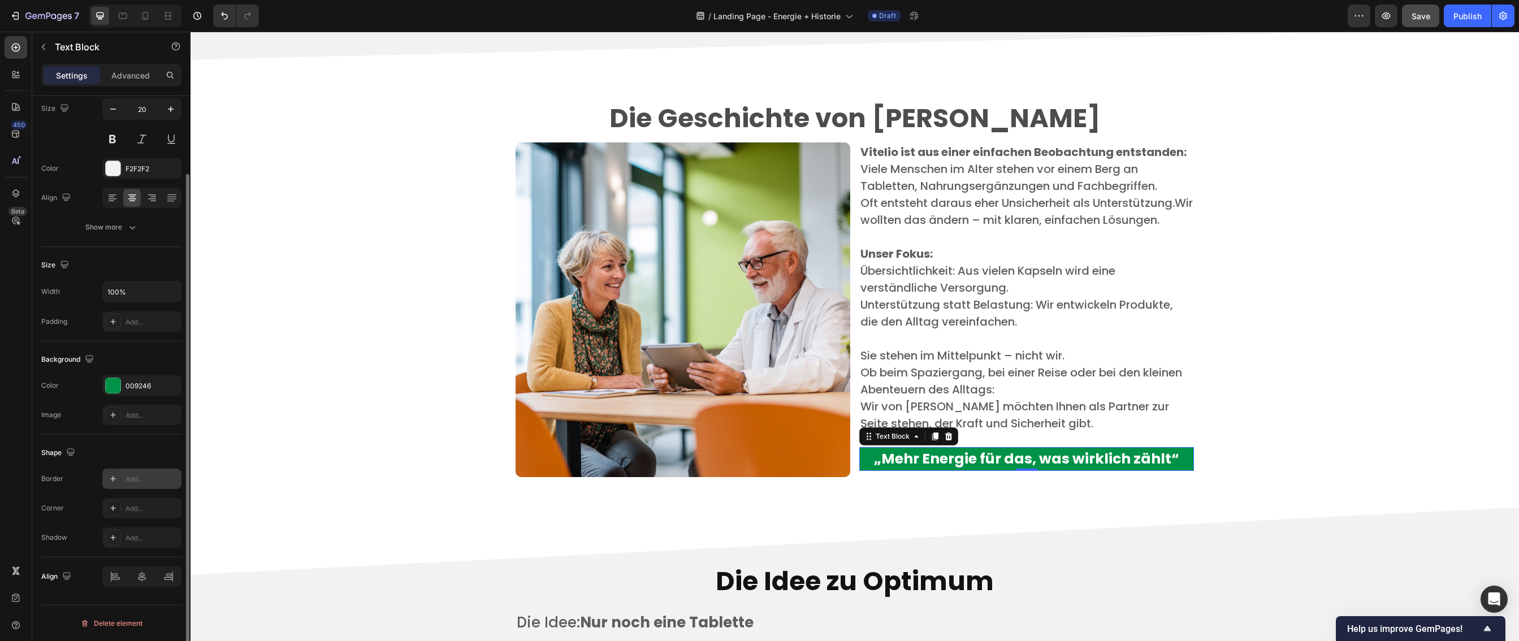
scroll to position [92, 0]
click at [118, 511] on div at bounding box center [113, 510] width 16 height 16
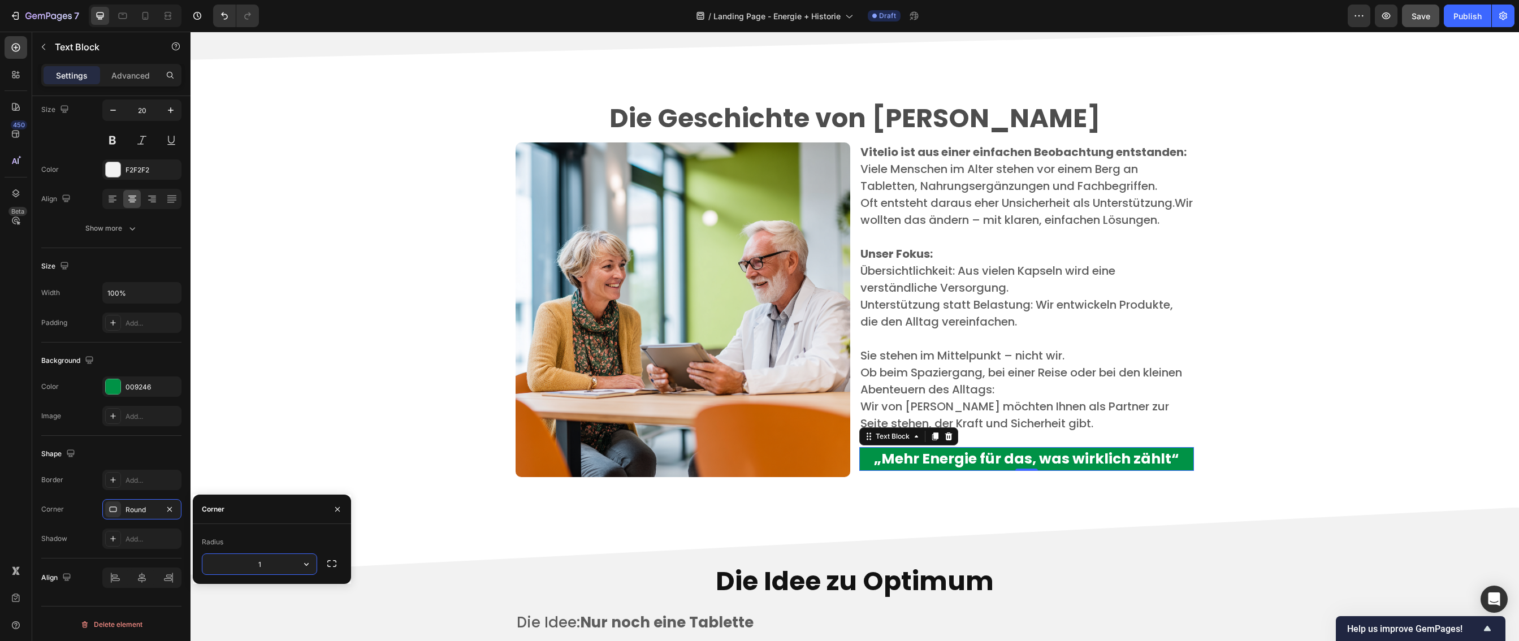
type input "10"
click at [324, 425] on div "Die Geschichte von Vitelio Heading Image Vitelio ist aus einer einfachen Beobac…" at bounding box center [855, 298] width 1312 height 422
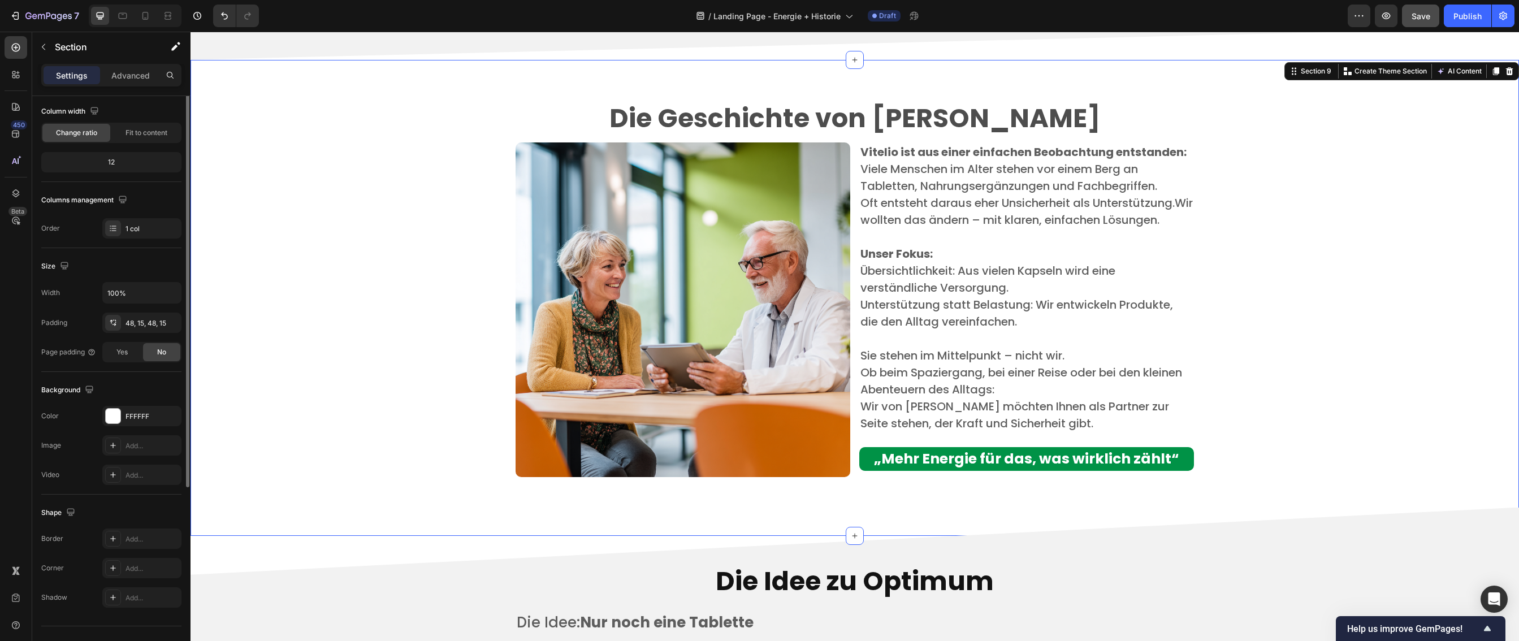
scroll to position [0, 0]
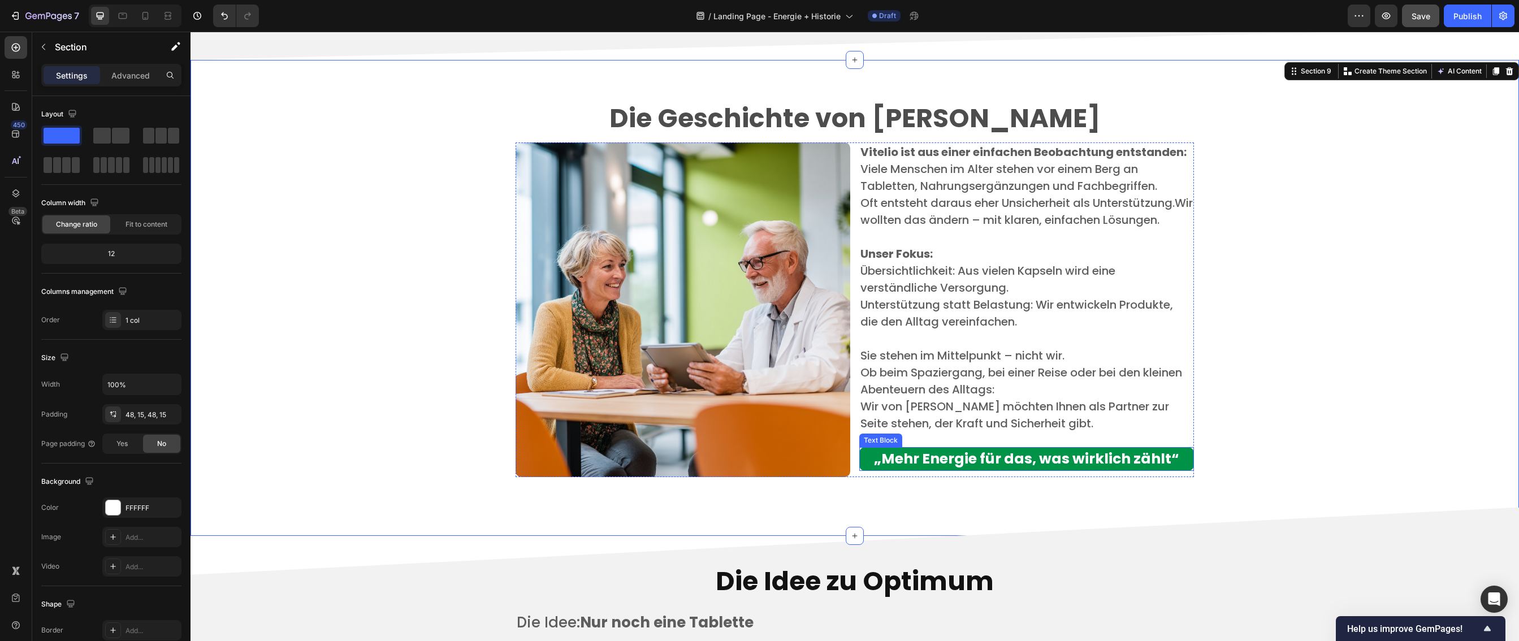
click at [893, 455] on strong "„Mehr Energie für das, was wirklich zählt“" at bounding box center [1026, 459] width 305 height 20
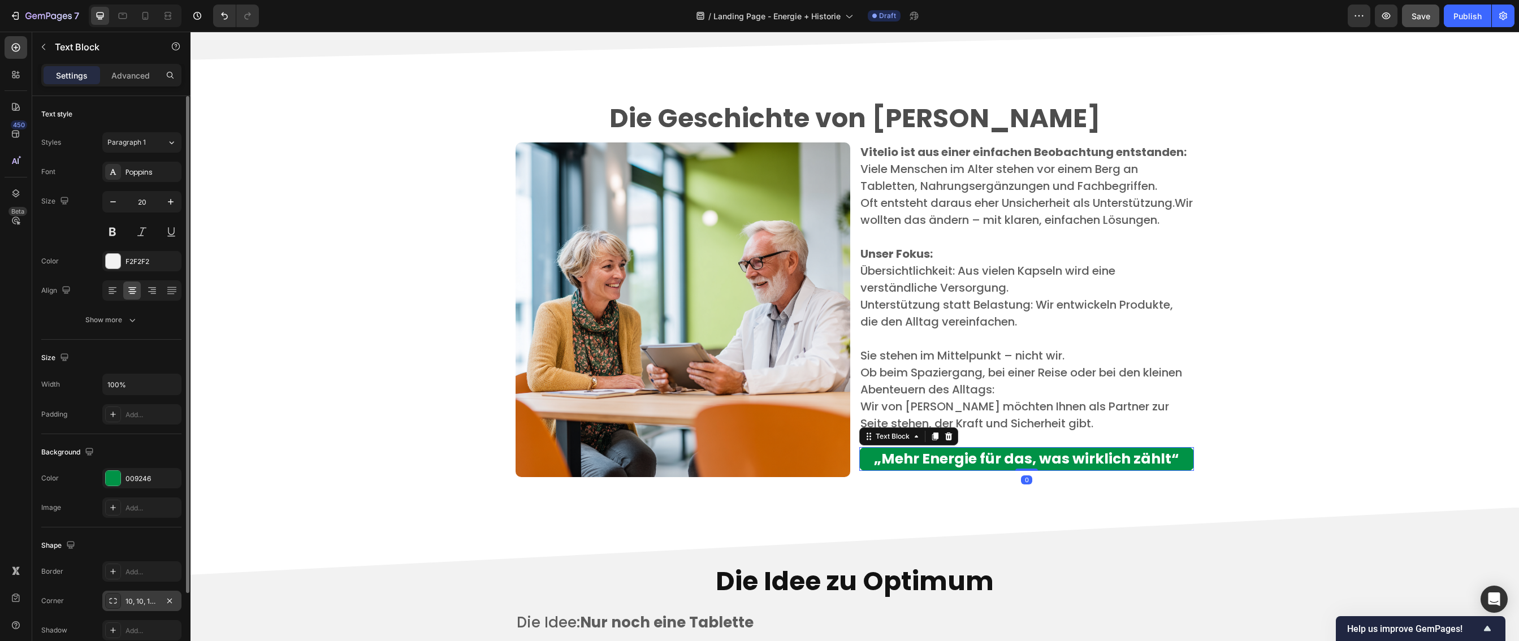
click at [142, 600] on div "10, 10, 10, 10" at bounding box center [142, 602] width 33 height 10
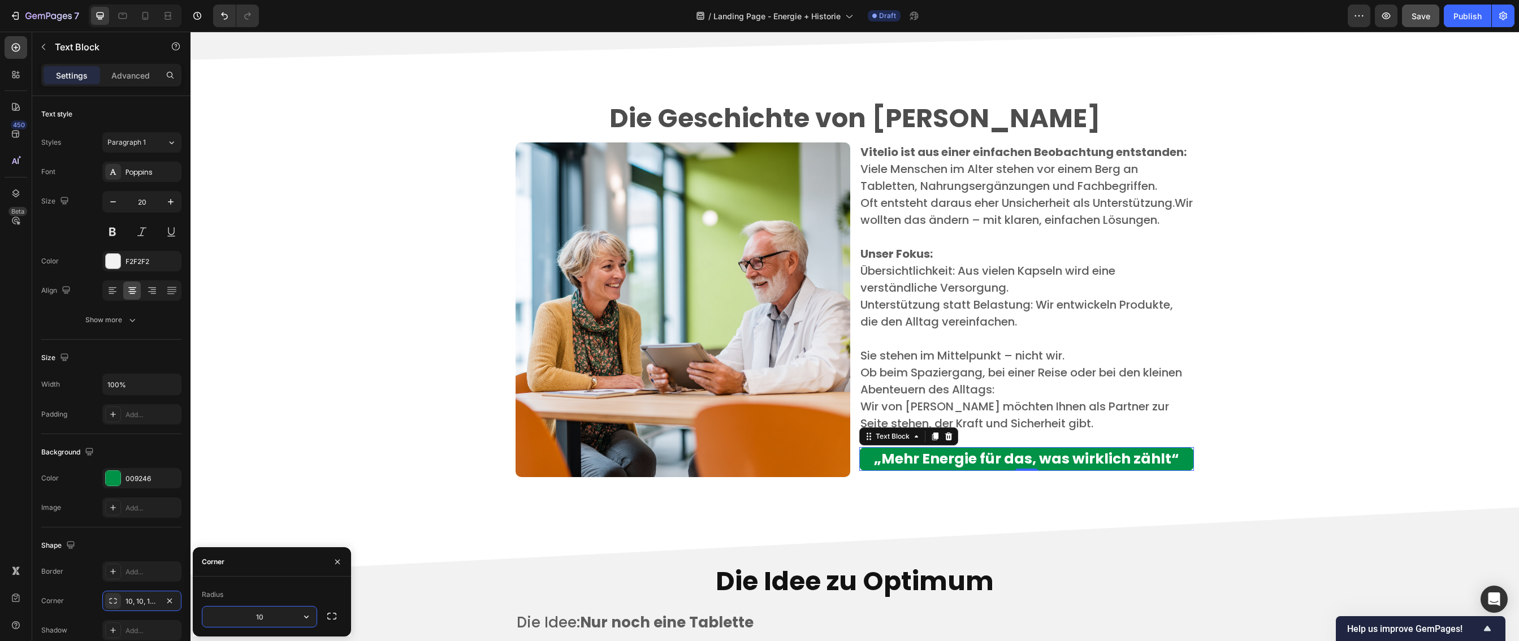
drag, startPoint x: 267, startPoint y: 613, endPoint x: 260, endPoint y: 614, distance: 7.4
click at [260, 614] on input "10" at bounding box center [259, 617] width 114 height 20
type input "0"
type input "8"
click at [607, 564] on h2 "Die Idee zu Optimum" at bounding box center [855, 582] width 679 height 36
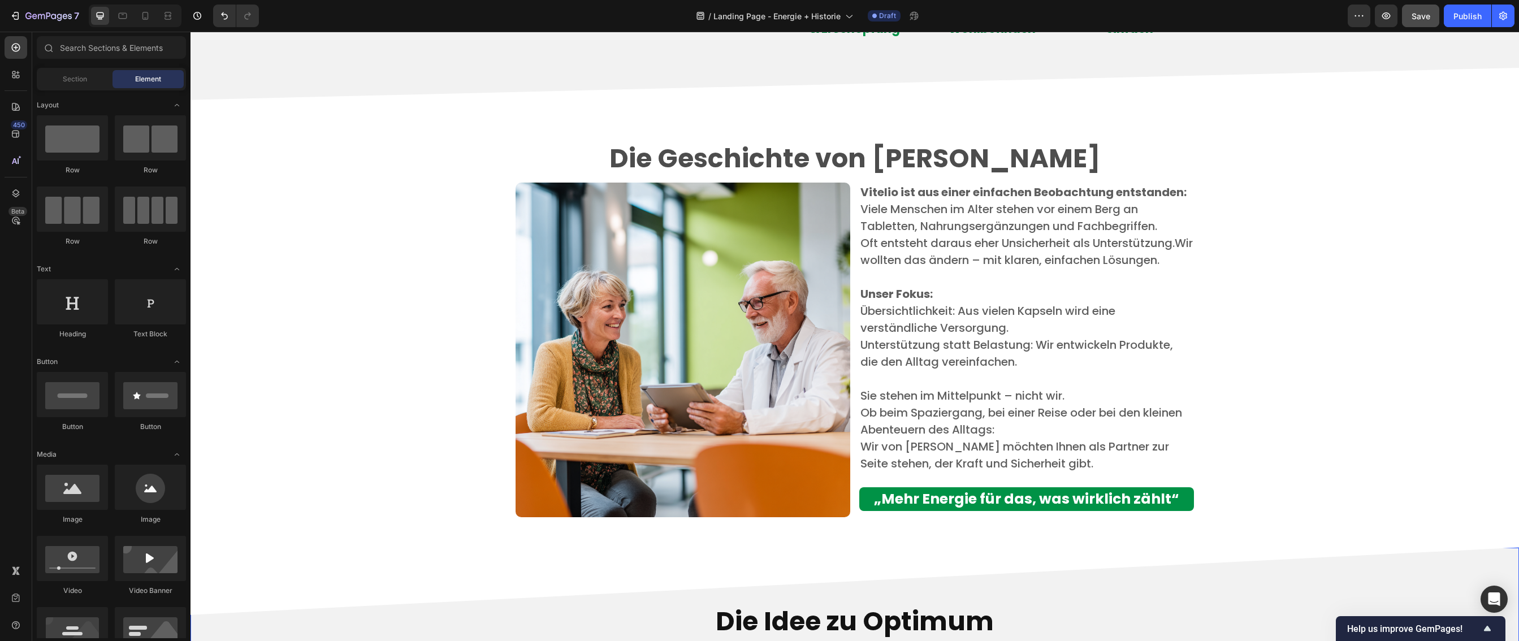
scroll to position [2292, 0]
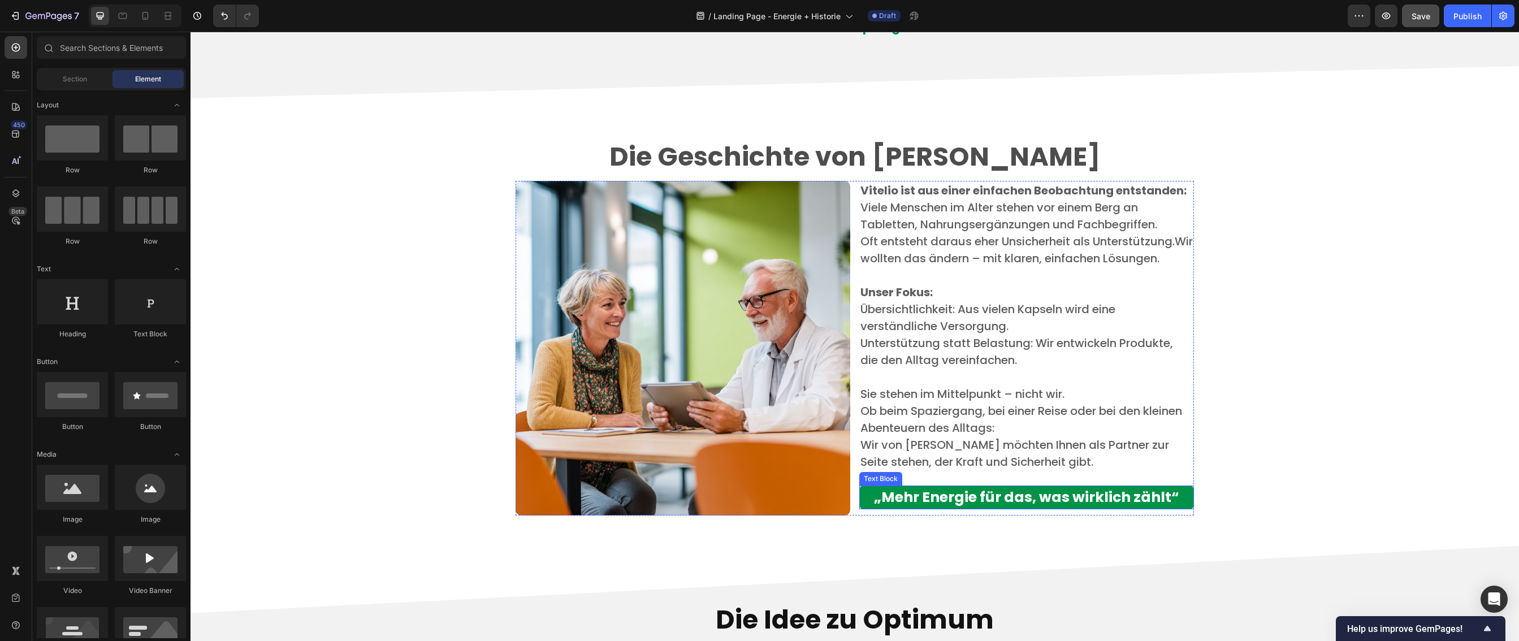
click at [1187, 499] on p "„Mehr Energie für das, was wirklich zählt“" at bounding box center [1027, 497] width 332 height 21
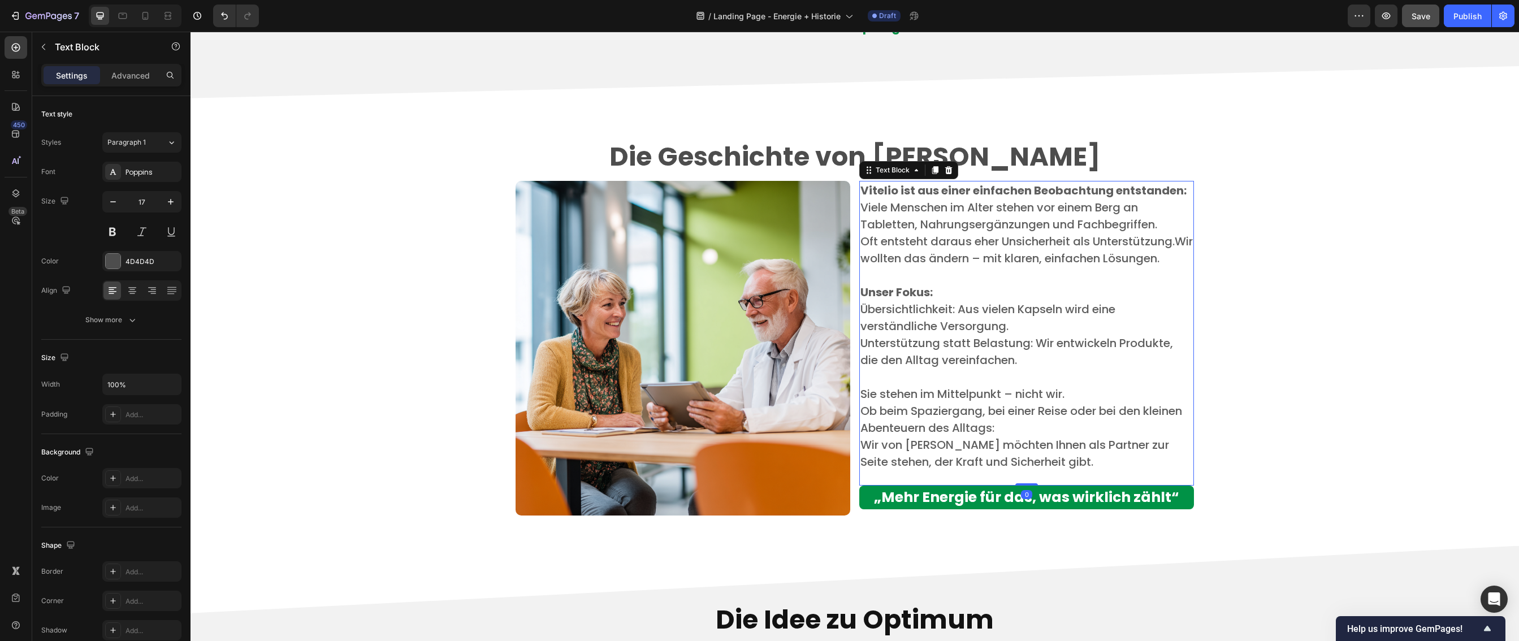
click at [1186, 470] on p at bounding box center [1027, 477] width 332 height 15
click at [1044, 465] on p "Wir von Vitelio möchten Ihnen als Partner zur Seite stehen, der Kraft und Siche…" at bounding box center [1027, 454] width 332 height 34
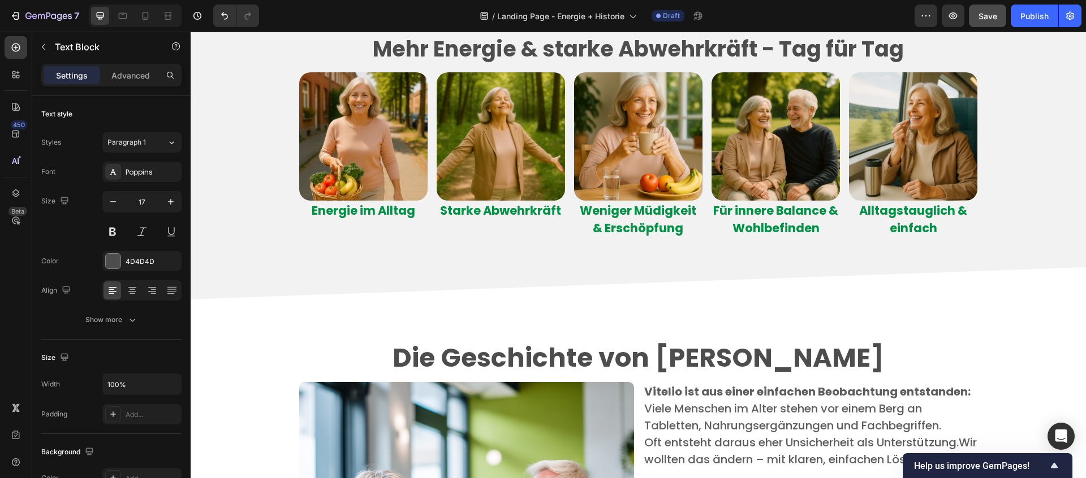
scroll to position [2092, 0]
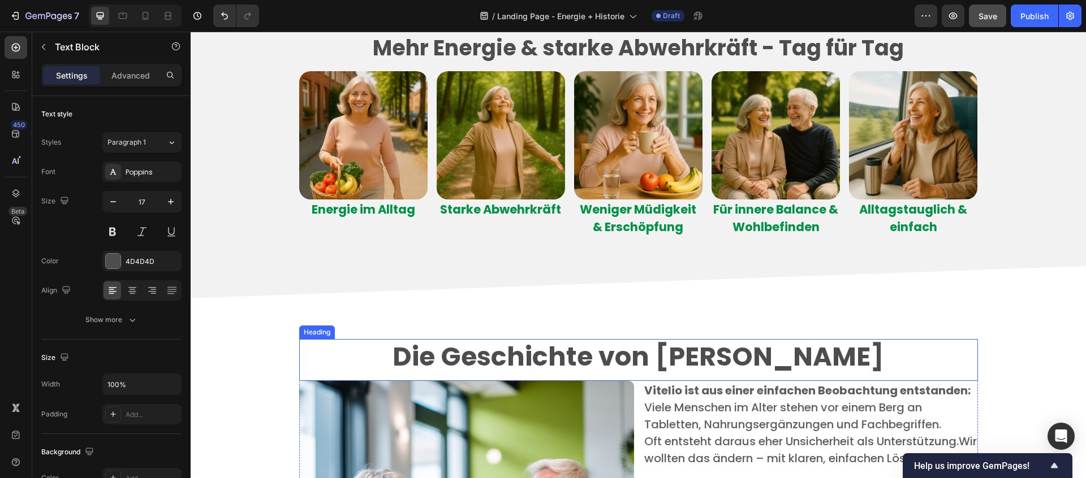
click at [700, 358] on strong "Die Geschichte von Vitelio" at bounding box center [637, 357] width 491 height 36
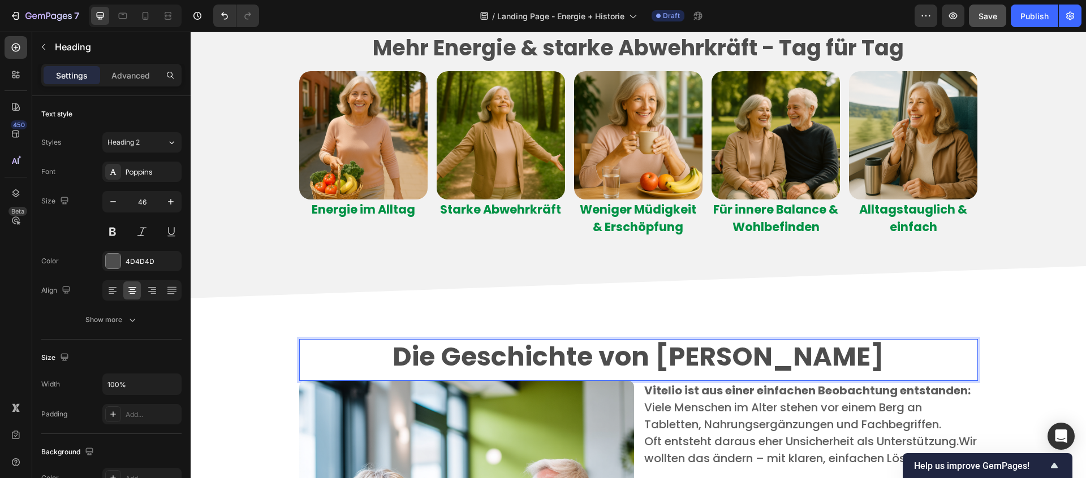
click at [700, 358] on strong "Die Geschichte von Vitelio" at bounding box center [637, 357] width 491 height 36
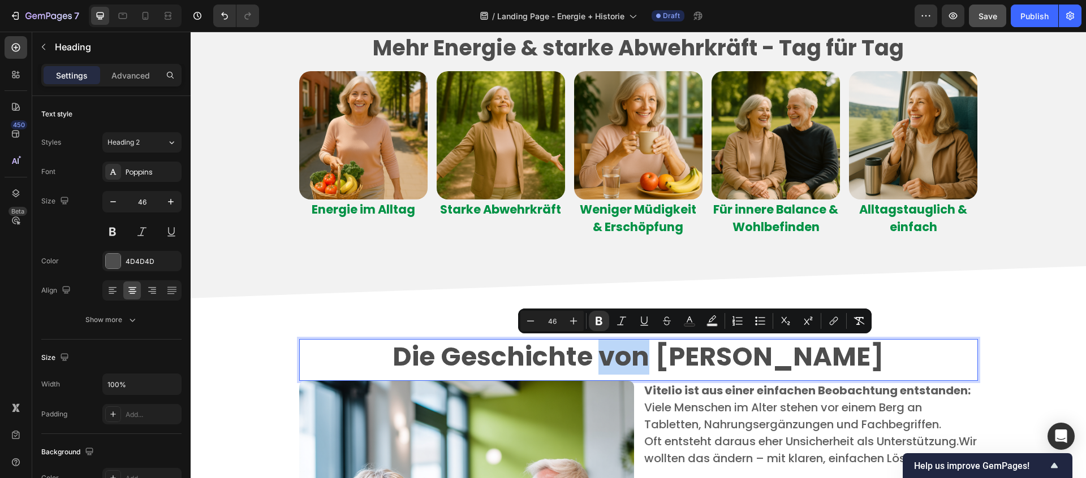
click at [749, 362] on strong "Die Geschichte von Vitelio" at bounding box center [637, 357] width 491 height 36
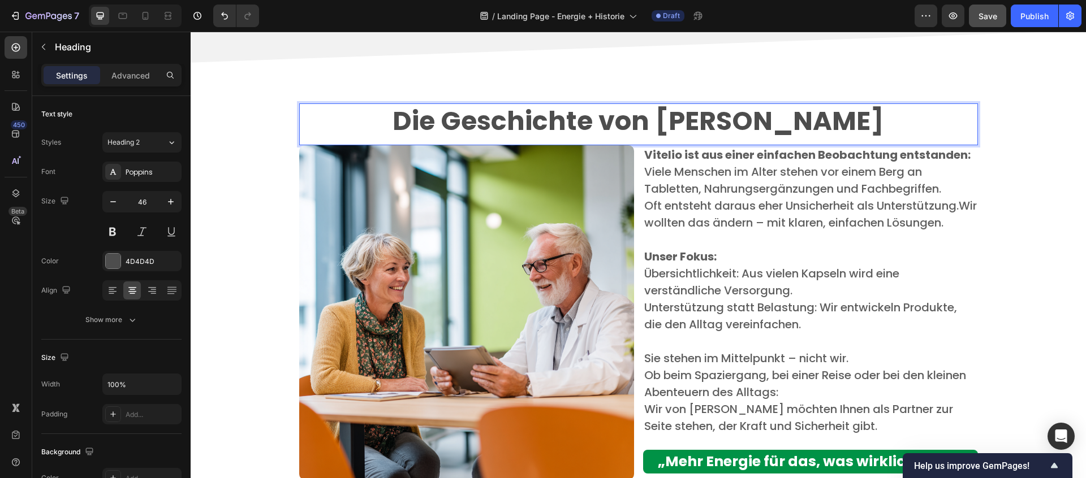
scroll to position [2337, 0]
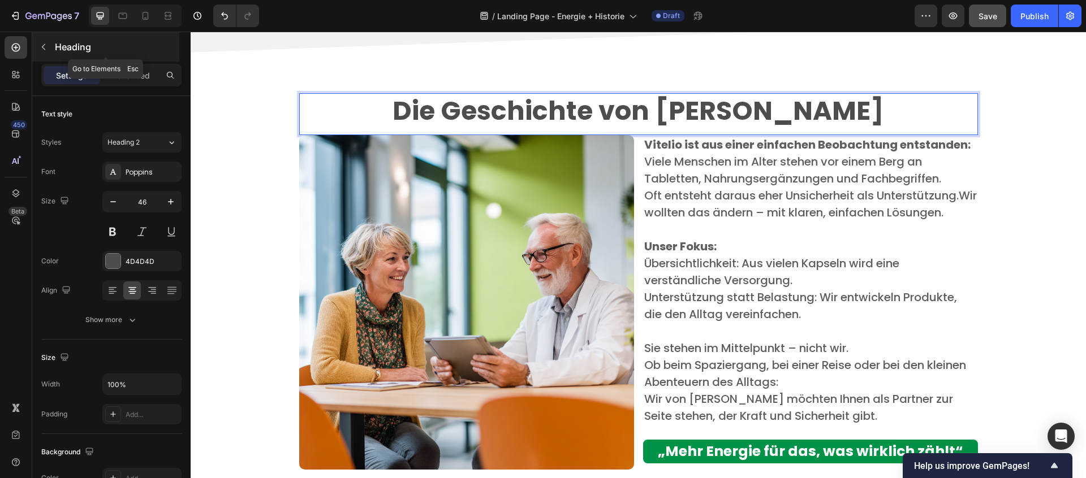
click at [46, 49] on icon "button" at bounding box center [43, 46] width 9 height 9
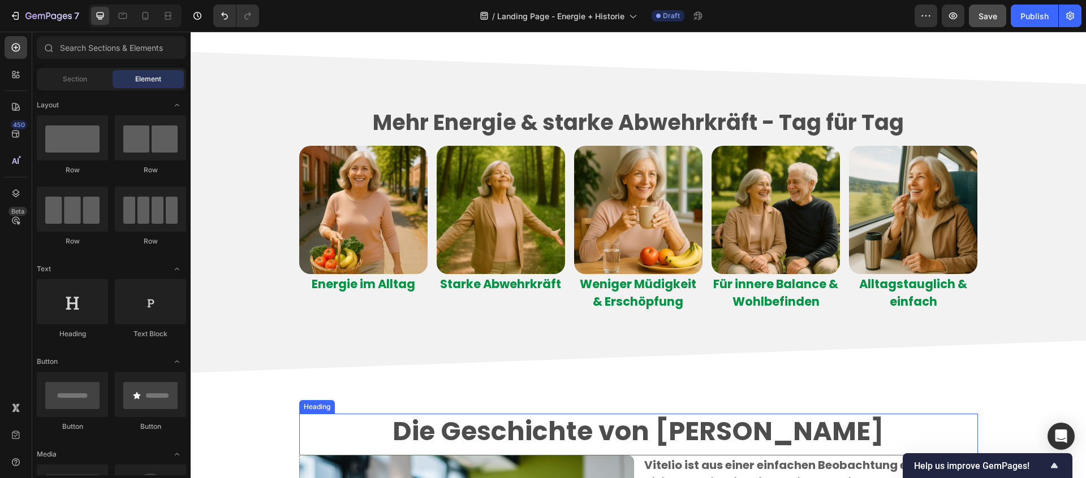
scroll to position [2013, 0]
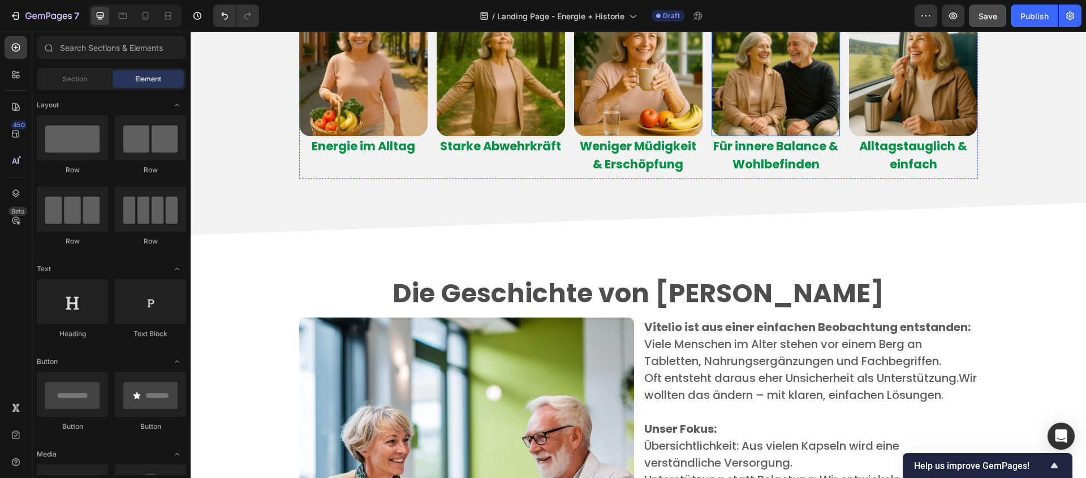
click at [755, 126] on img at bounding box center [775, 72] width 128 height 128
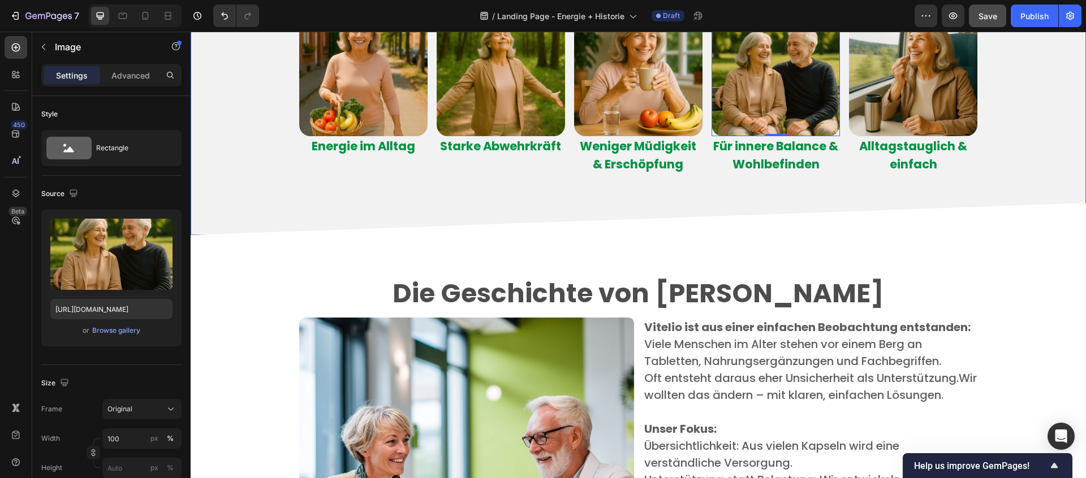
click at [989, 161] on div "Mehr Energie & starke Abwehrkräft - Tag für Tag Heading Image Energie im Alltag…" at bounding box center [638, 75] width 895 height 208
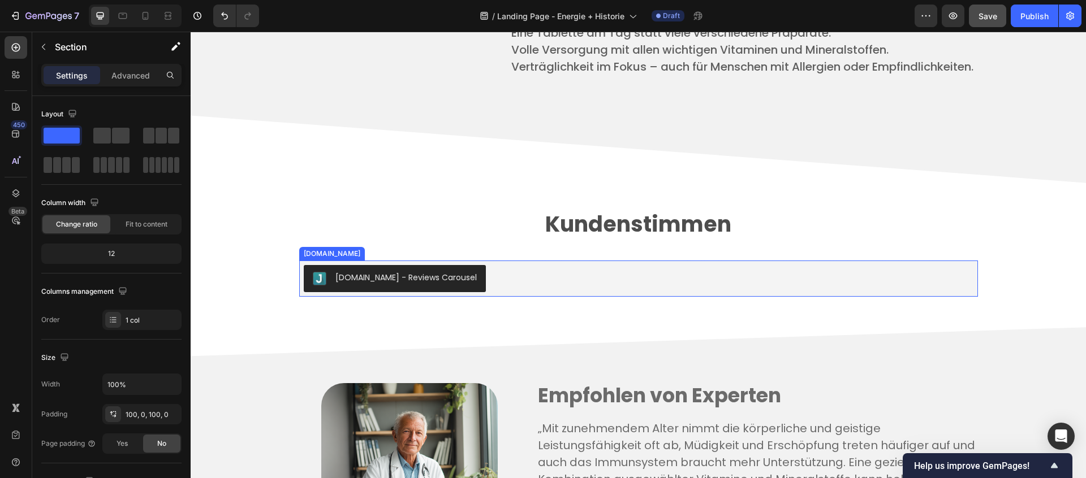
scroll to position [3202, 0]
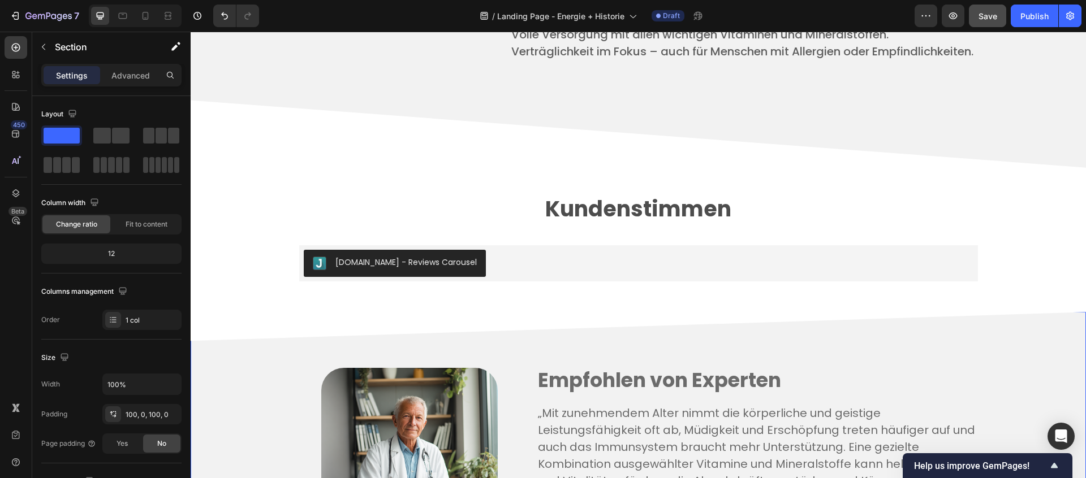
click at [294, 360] on div "Image Row Empfohlen von Experten Text block „Mit zunehmendem Alter nimmt die kö…" at bounding box center [638, 457] width 878 height 204
click at [1076, 318] on div "Image Row Empfohlen von Experten Text block „Mit zunehmendem Alter nimmt die kö…" at bounding box center [638, 456] width 895 height 288
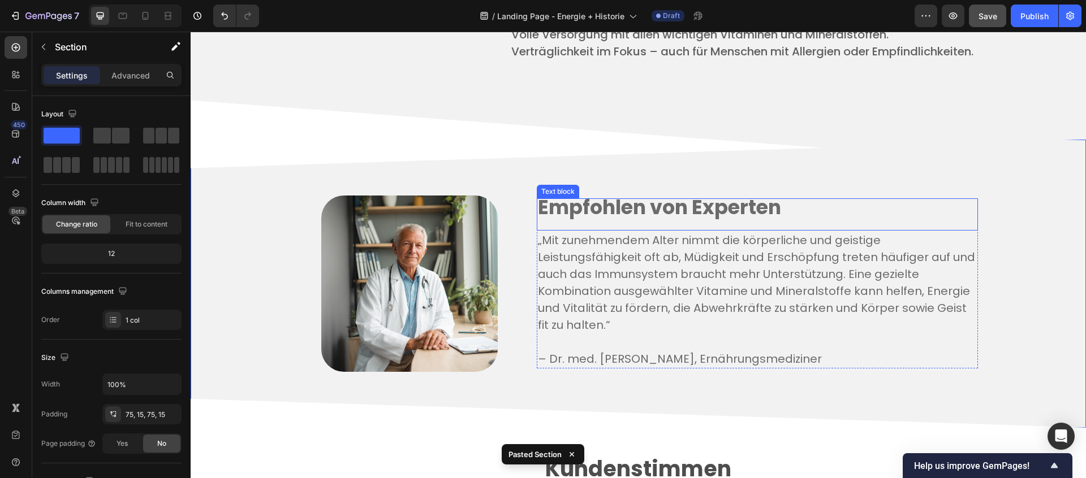
click at [638, 218] on strong "Empfohlen von Experten" at bounding box center [659, 207] width 243 height 28
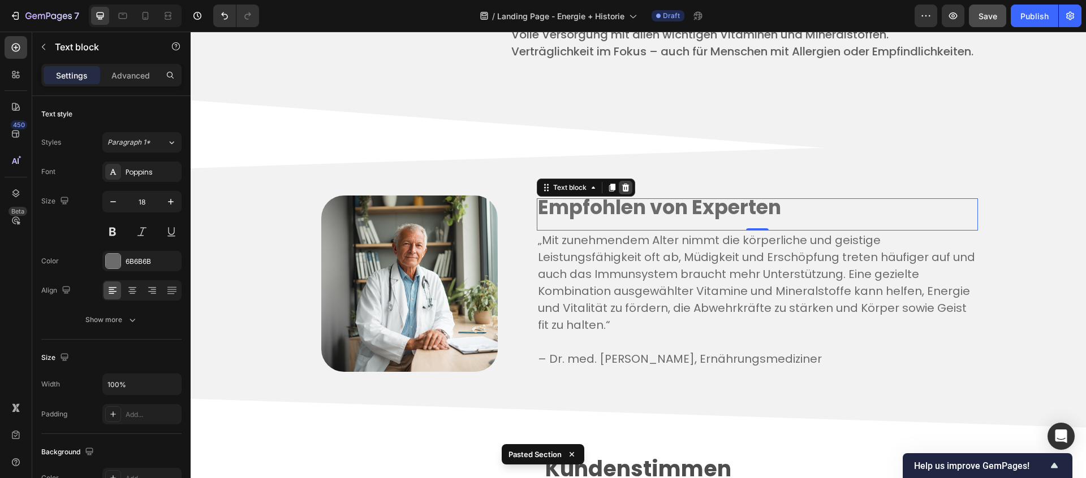
click at [629, 192] on icon at bounding box center [625, 187] width 9 height 9
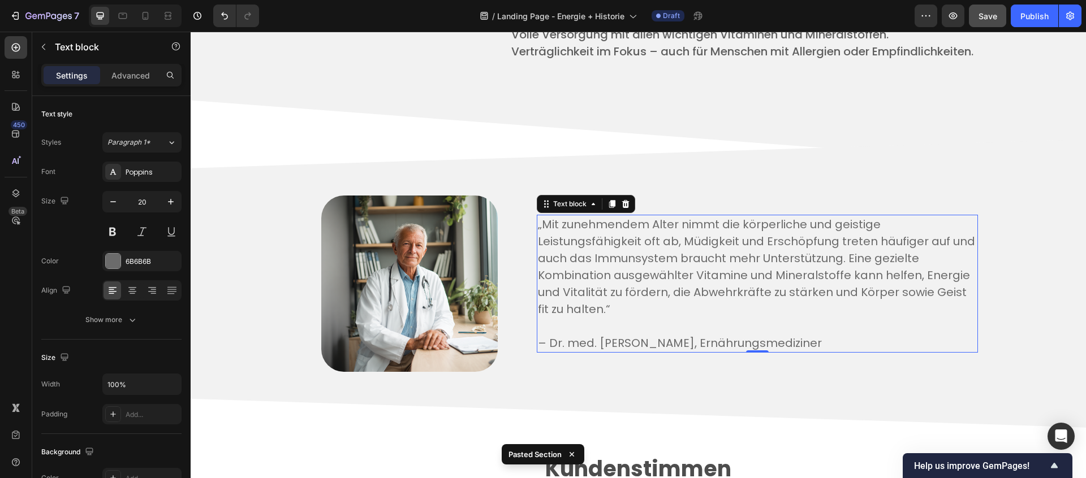
click at [616, 276] on p "„Mit zunehmendem Alter nimmt die körperliche und geistige Leistungsfähigkeit of…" at bounding box center [757, 267] width 439 height 102
click at [624, 208] on icon at bounding box center [624, 204] width 7 height 8
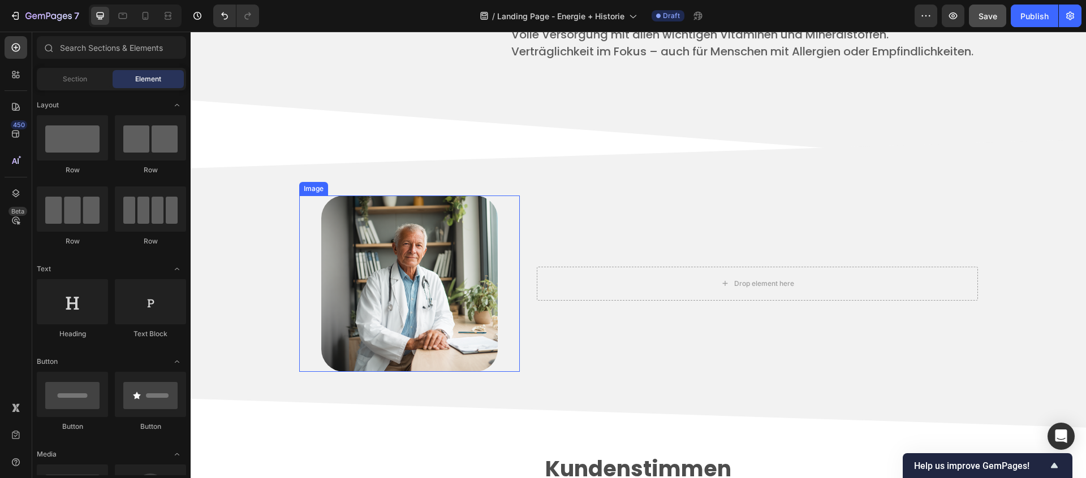
click at [452, 263] on img at bounding box center [409, 284] width 176 height 176
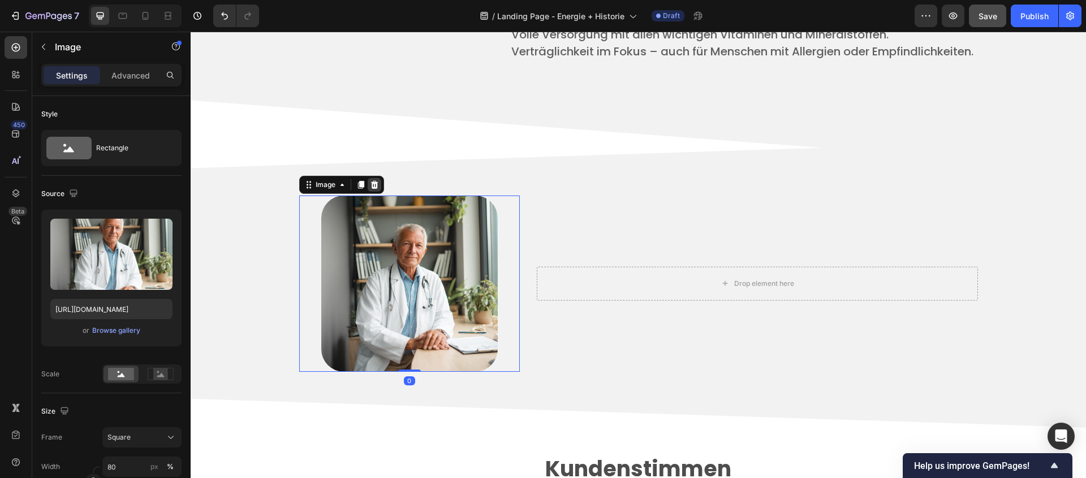
click at [379, 191] on div at bounding box center [375, 185] width 14 height 14
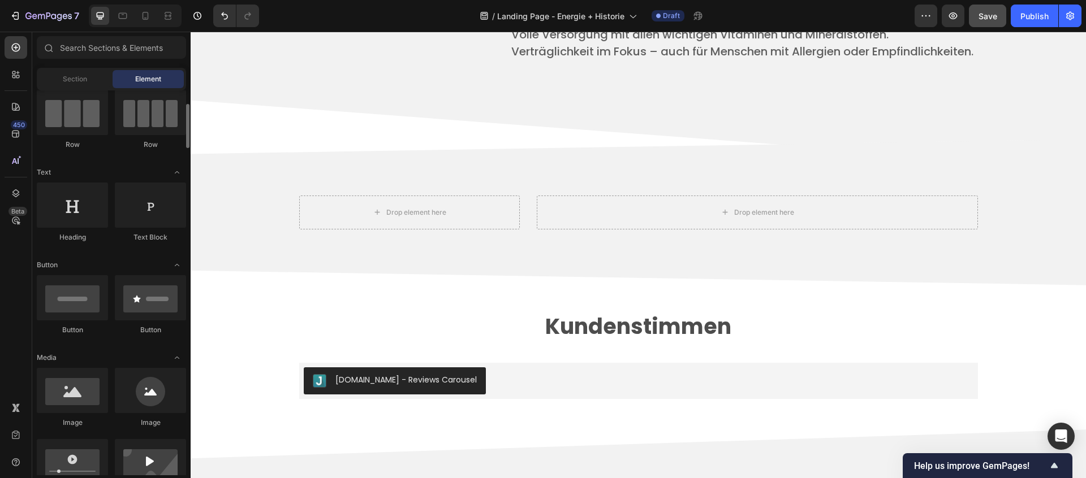
scroll to position [99, 0]
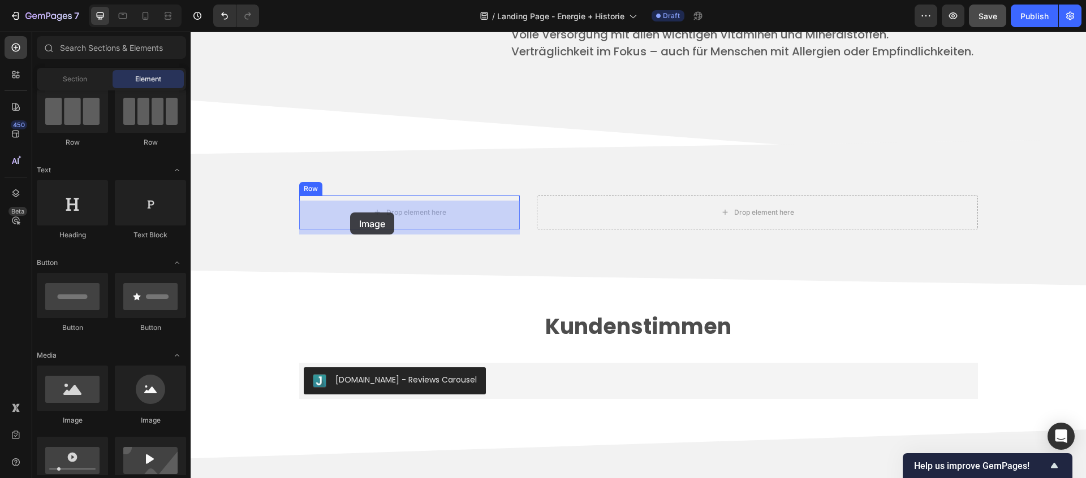
drag, startPoint x: 275, startPoint y: 421, endPoint x: 350, endPoint y: 213, distance: 221.6
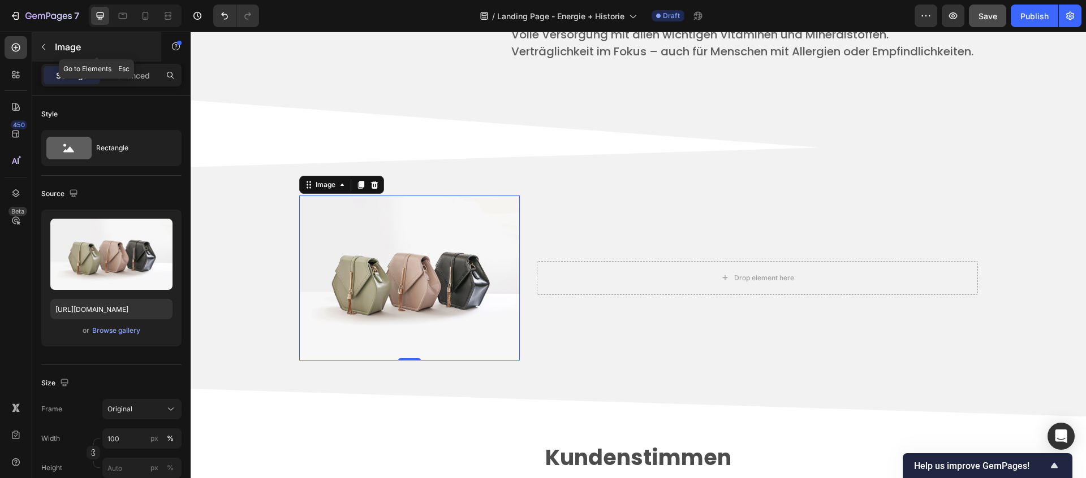
click at [42, 46] on icon "button" at bounding box center [43, 46] width 9 height 9
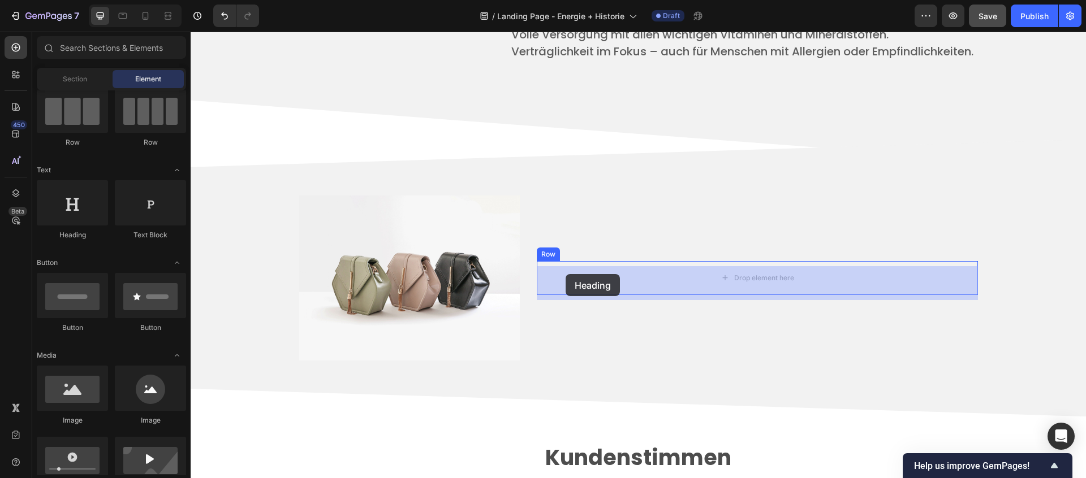
drag, startPoint x: 265, startPoint y: 237, endPoint x: 565, endPoint y: 274, distance: 303.0
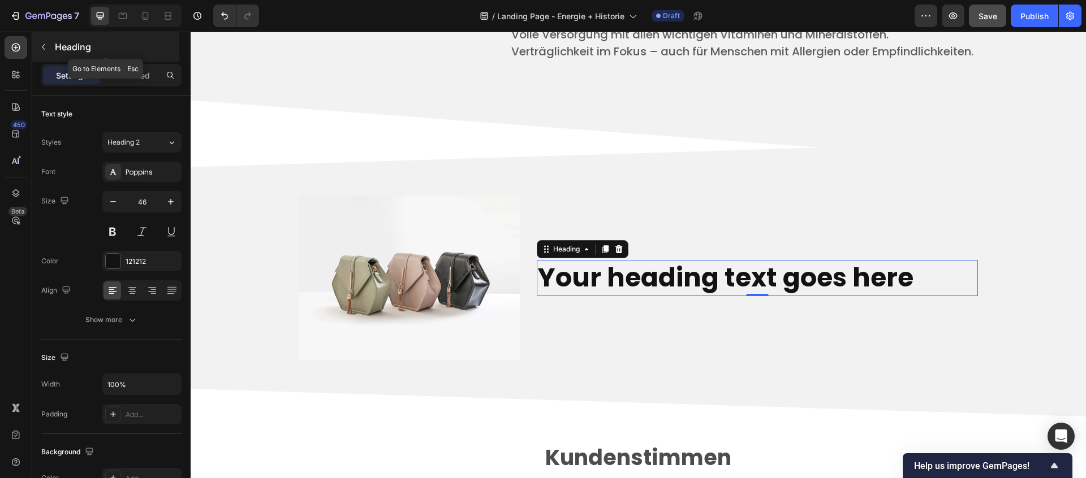
click at [45, 47] on icon "button" at bounding box center [43, 46] width 9 height 9
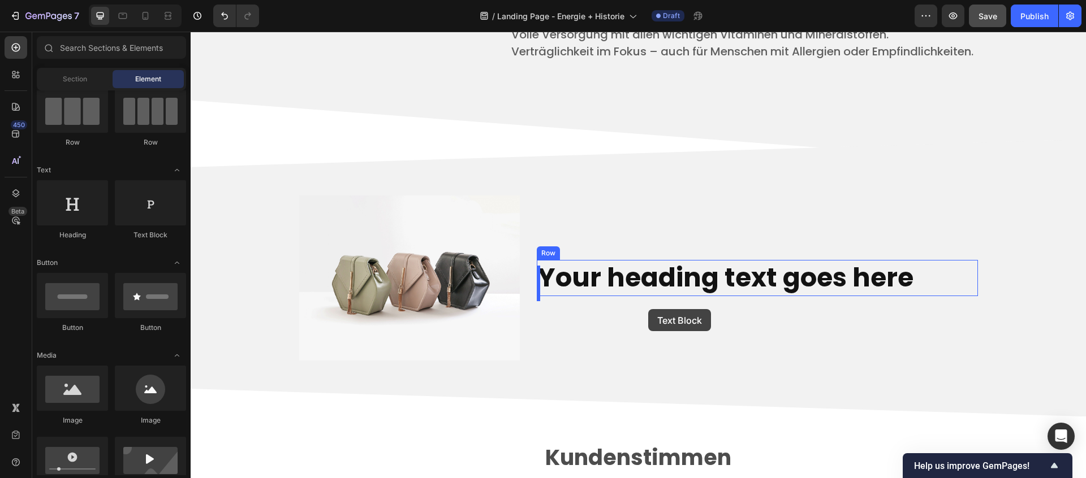
drag, startPoint x: 347, startPoint y: 240, endPoint x: 648, endPoint y: 309, distance: 308.7
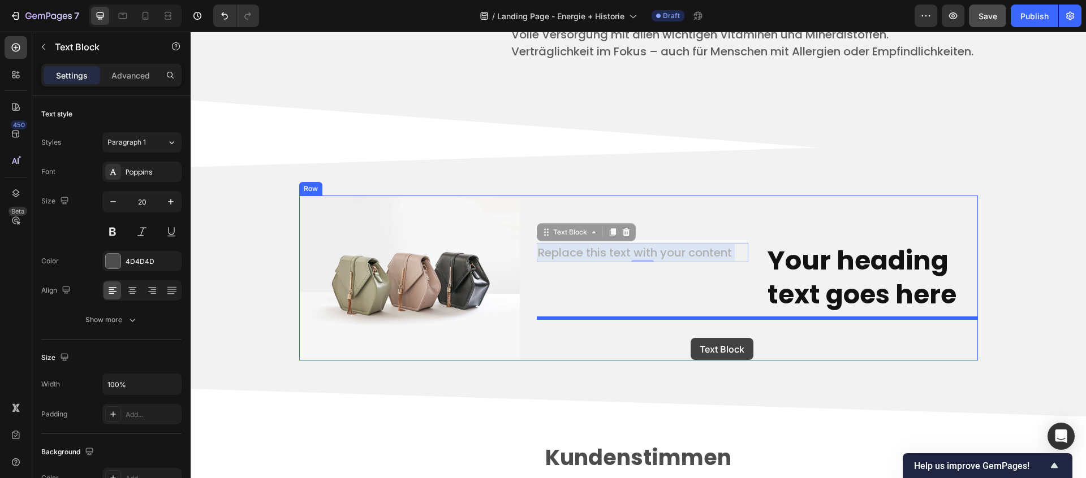
drag, startPoint x: 673, startPoint y: 262, endPoint x: 690, endPoint y: 338, distance: 78.2
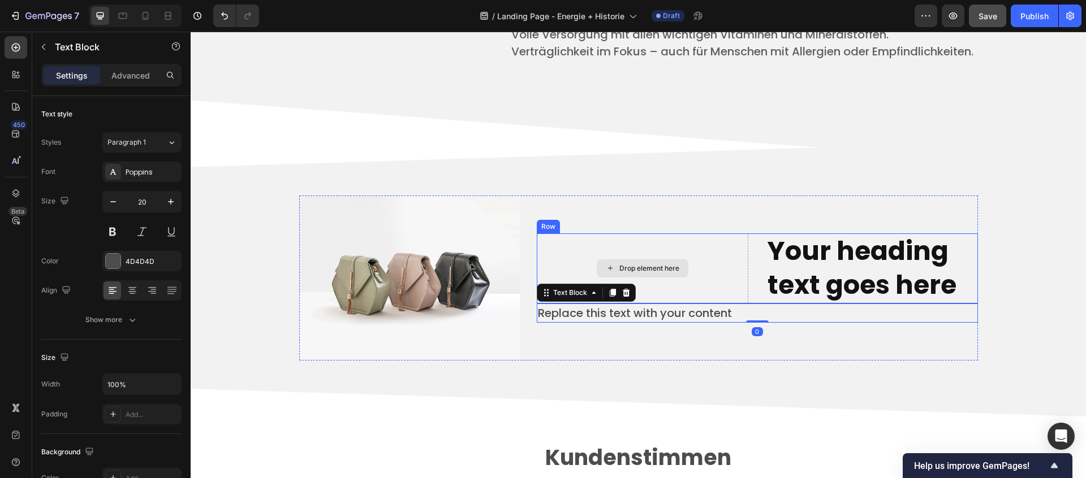
click at [715, 261] on div "Drop element here" at bounding box center [642, 269] width 211 height 70
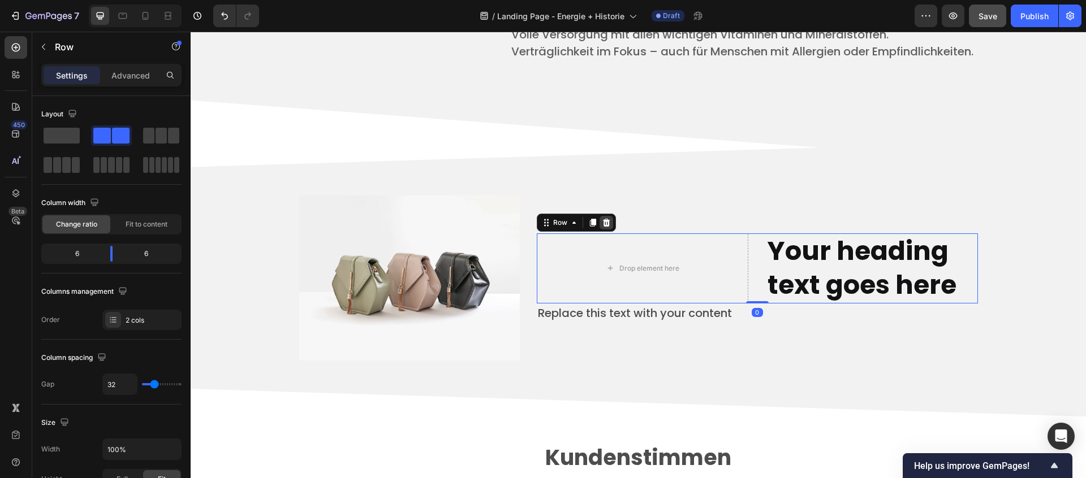
click at [602, 226] on icon at bounding box center [606, 222] width 9 height 9
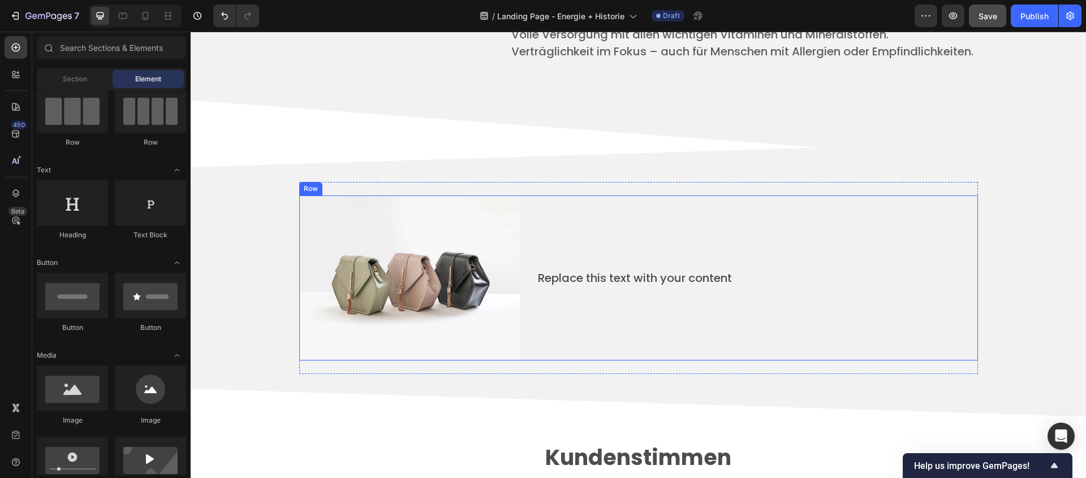
click at [557, 266] on div "Replace this text with your content Text Block" at bounding box center [757, 279] width 441 height 166
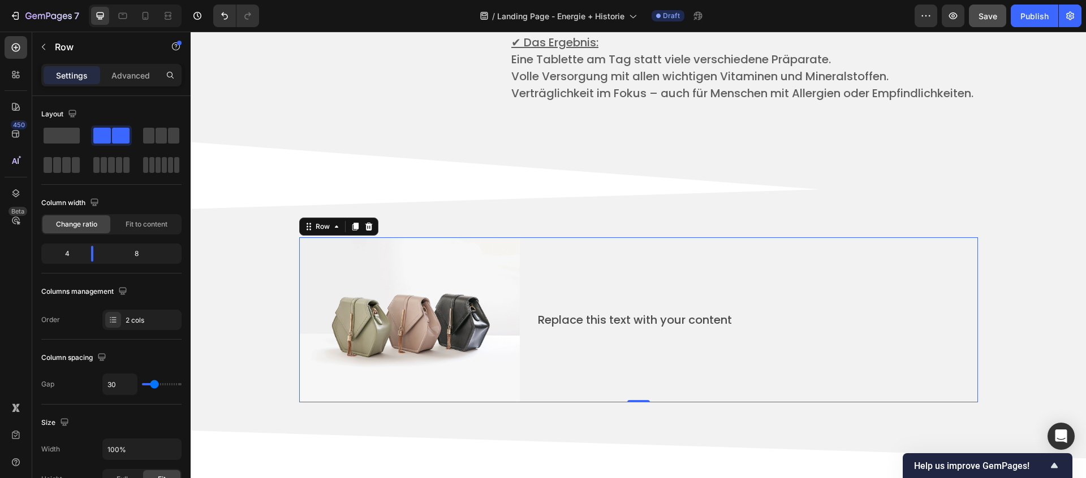
scroll to position [3162, 0]
click at [552, 208] on div "Image Row Replace this text with your content Text Block Row 0 Row Section 11" at bounding box center [638, 319] width 895 height 278
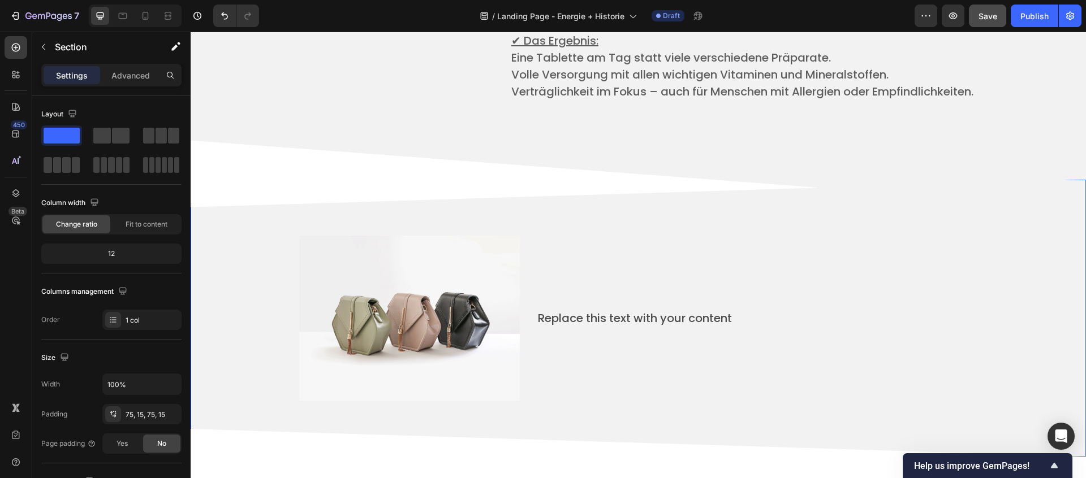
click at [507, 191] on section "Image Row Replace this text with your content Text Block Row Row Section 11 Cre…" at bounding box center [638, 319] width 895 height 278
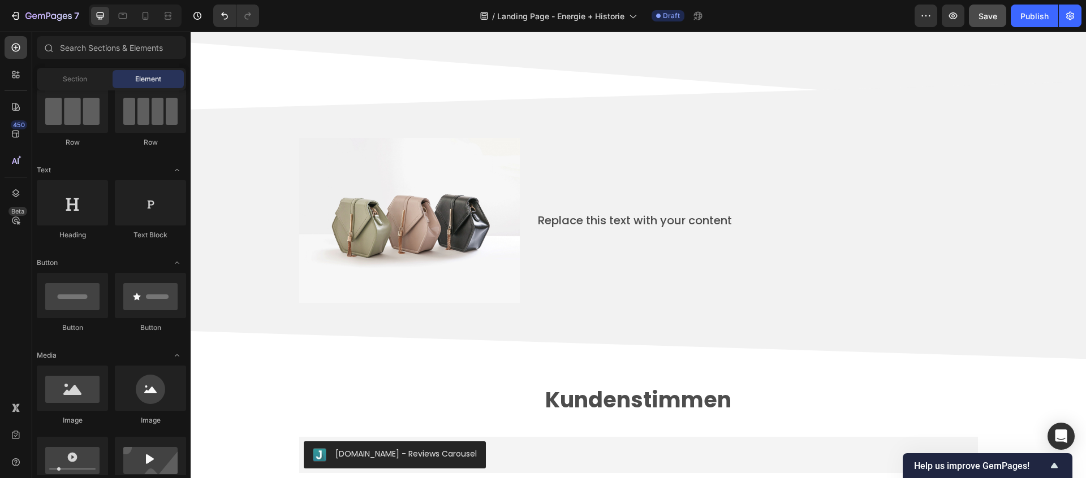
scroll to position [3263, 0]
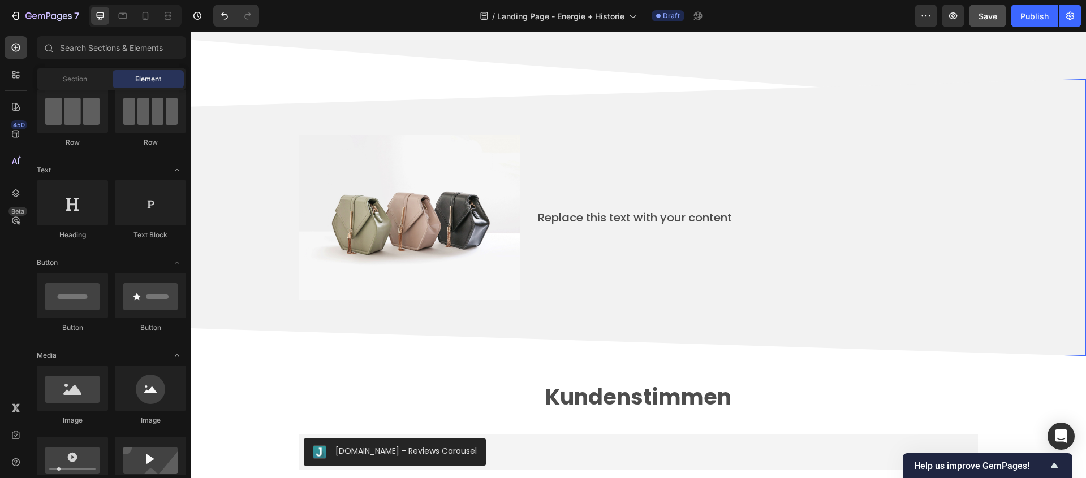
click at [707, 342] on div "Image Row Replace this text with your content Text Block Row Row Section 11" at bounding box center [638, 218] width 895 height 278
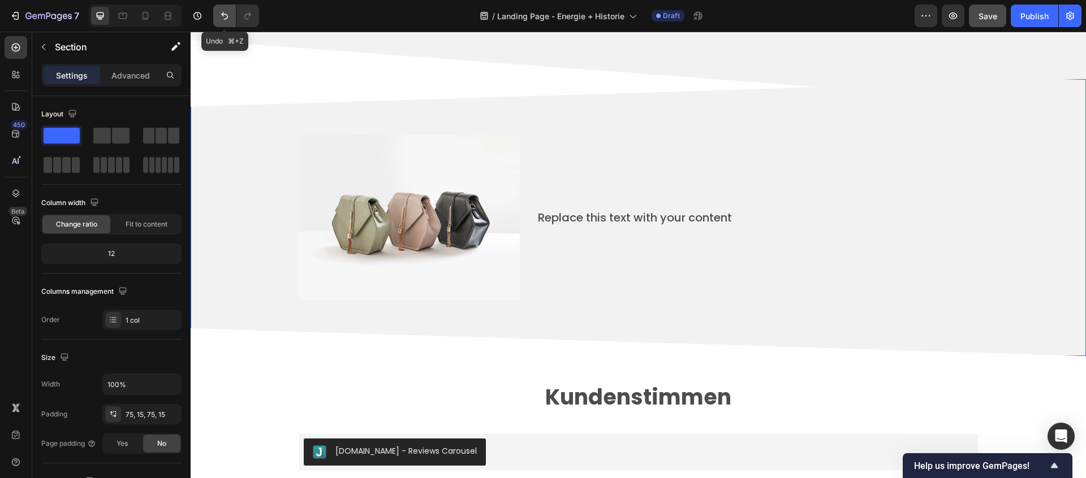
click at [225, 15] on icon "Undo/Redo" at bounding box center [224, 15] width 11 height 11
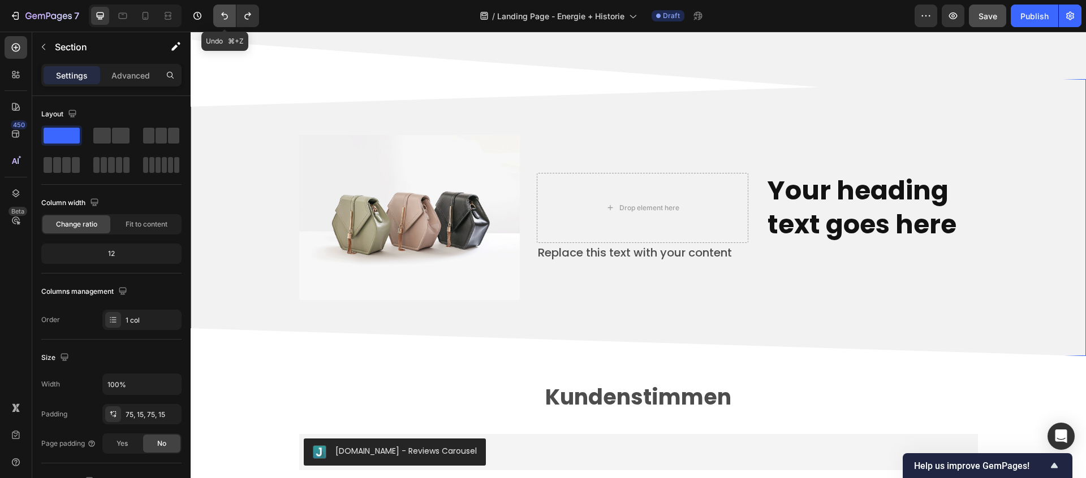
click at [225, 15] on icon "Undo/Redo" at bounding box center [224, 15] width 11 height 11
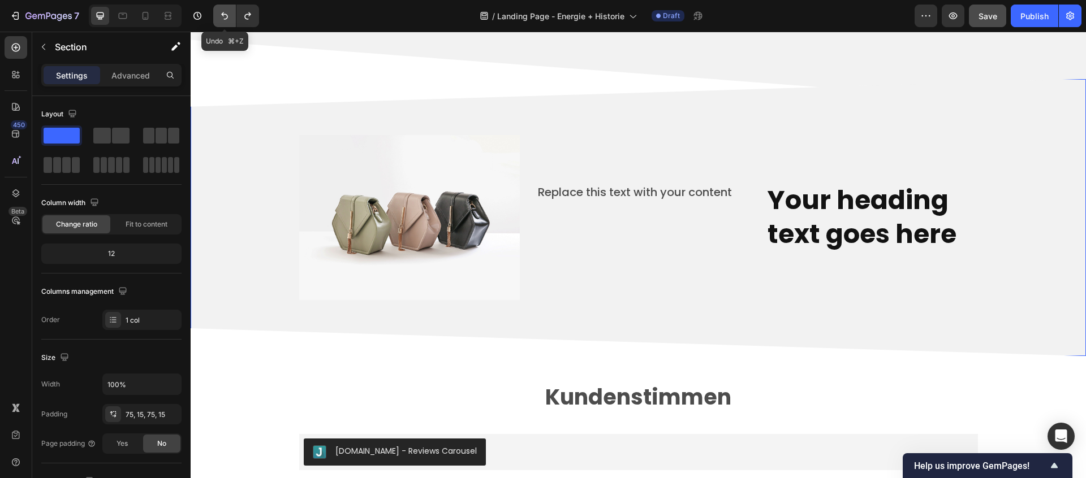
click at [225, 15] on icon "Undo/Redo" at bounding box center [224, 15] width 11 height 11
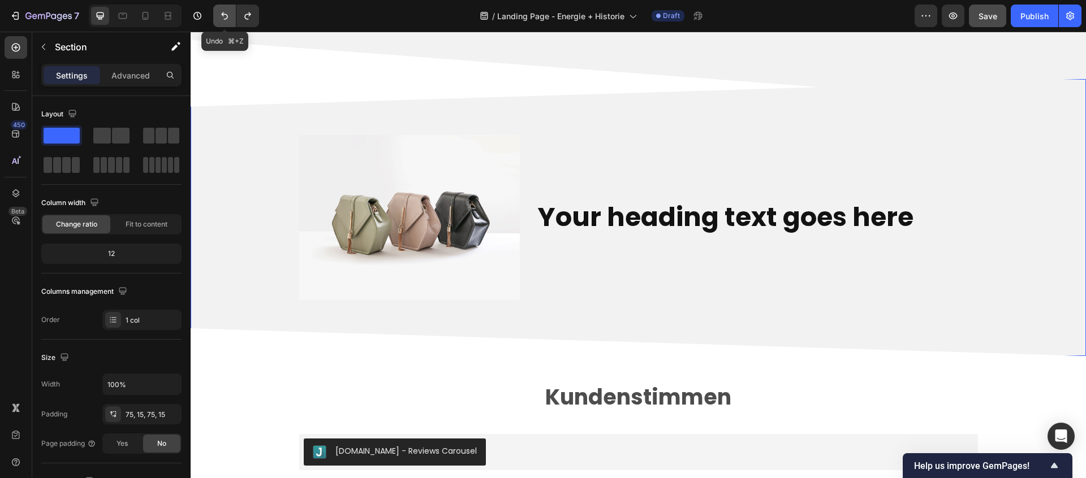
click at [225, 15] on icon "Undo/Redo" at bounding box center [224, 15] width 11 height 11
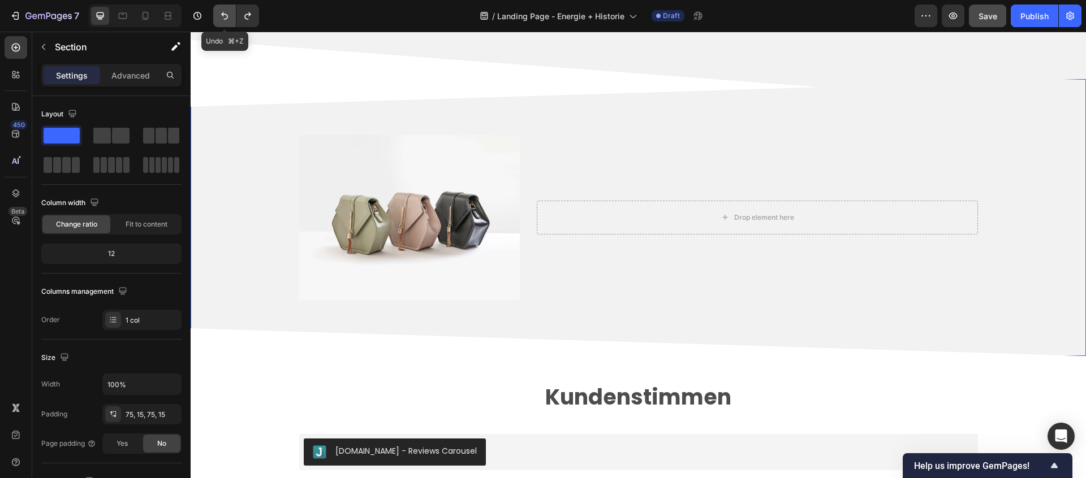
click at [225, 15] on icon "Undo/Redo" at bounding box center [224, 15] width 11 height 11
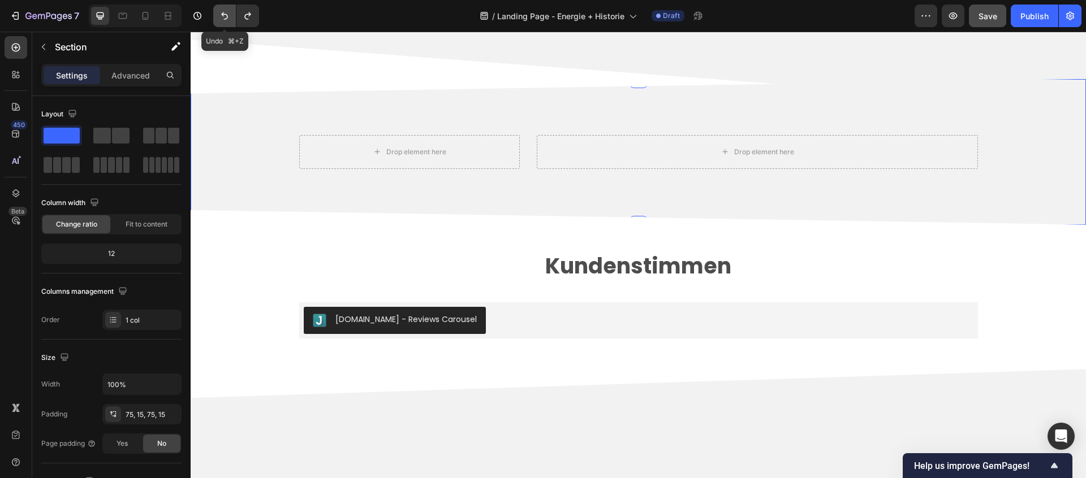
click at [225, 15] on icon "Undo/Redo" at bounding box center [224, 15] width 11 height 11
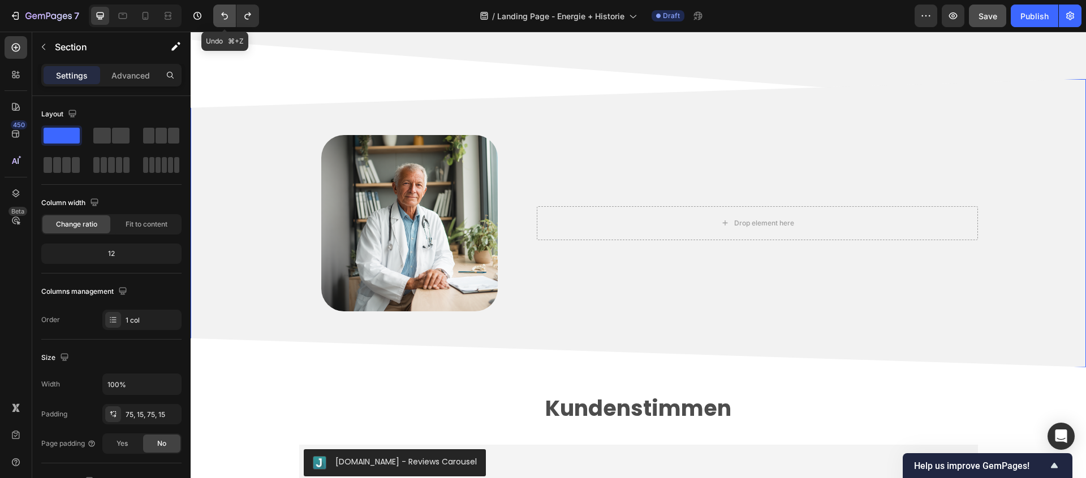
click at [225, 15] on icon "Undo/Redo" at bounding box center [224, 15] width 11 height 11
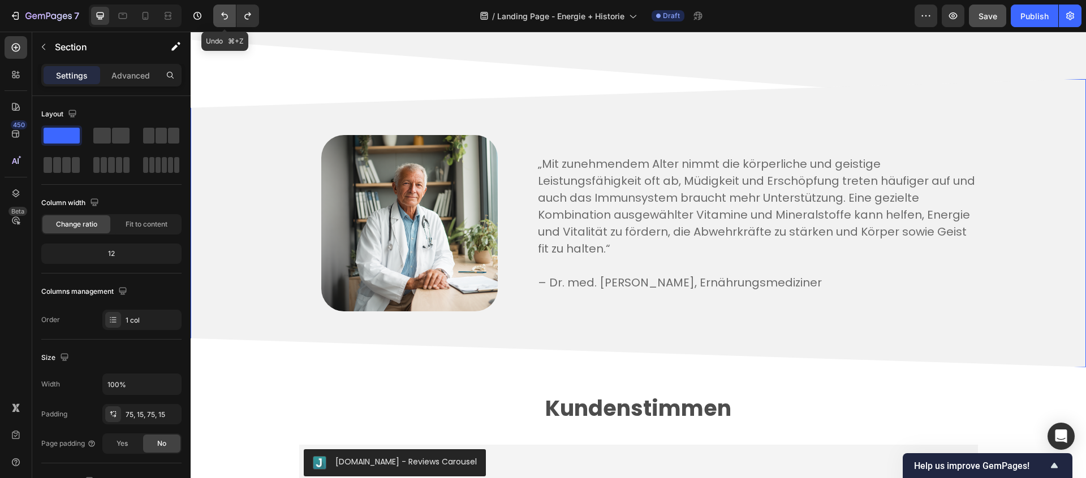
click at [225, 15] on icon "Undo/Redo" at bounding box center [224, 15] width 11 height 11
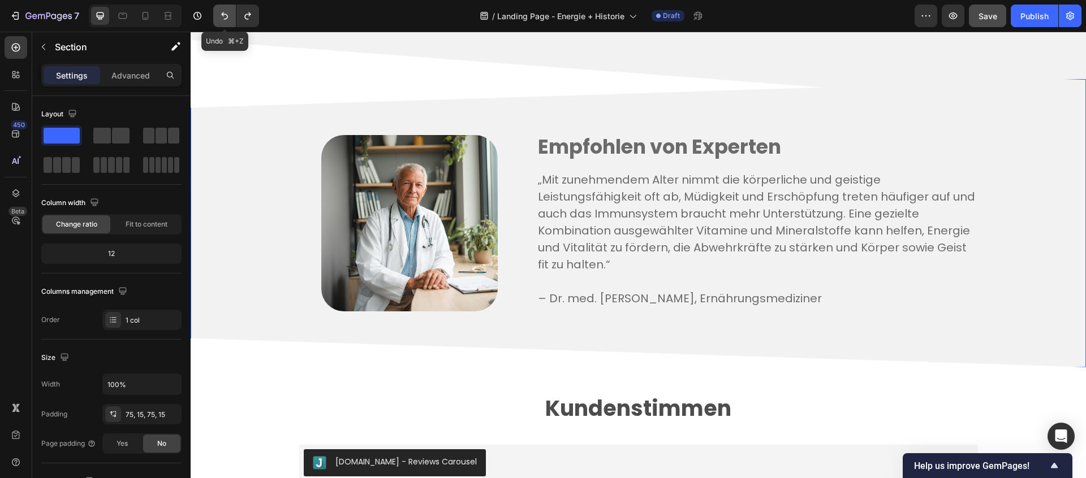
click at [225, 15] on icon "Undo/Redo" at bounding box center [224, 15] width 11 height 11
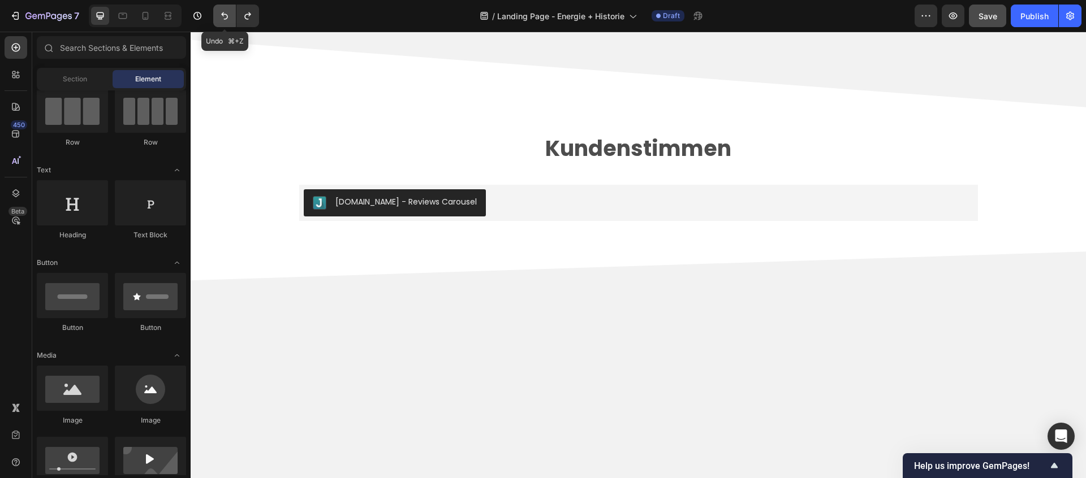
click at [225, 15] on icon "Undo/Redo" at bounding box center [224, 15] width 11 height 11
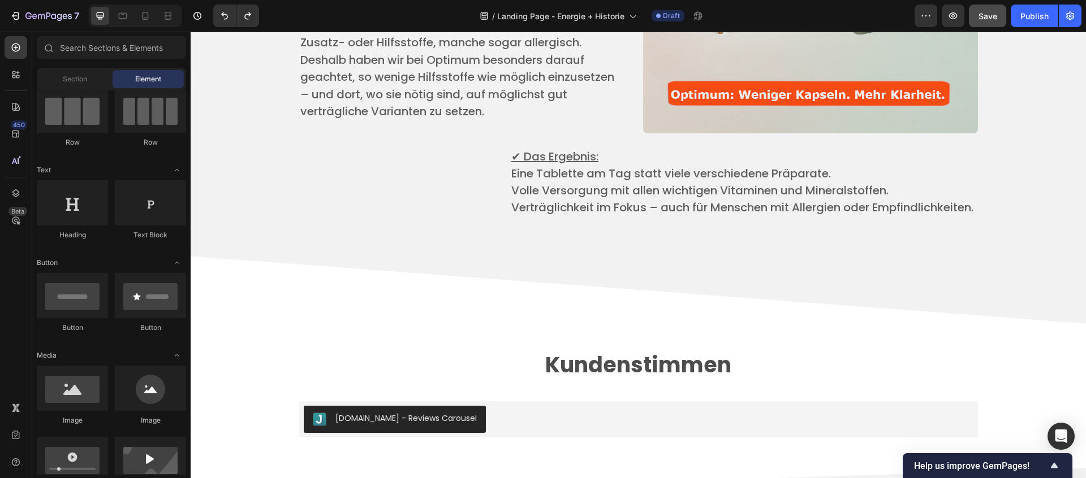
scroll to position [3042, 0]
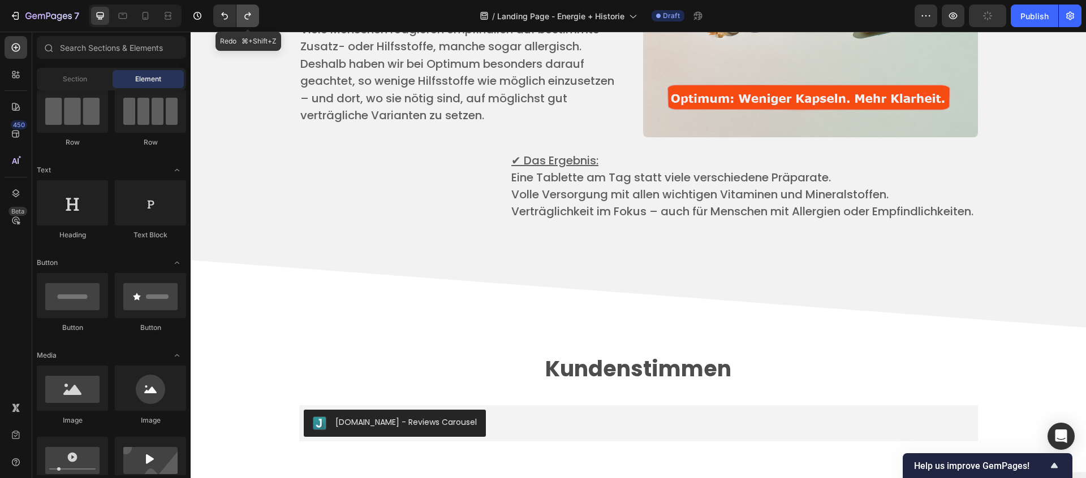
click at [252, 21] on button "Undo/Redo" at bounding box center [247, 16] width 23 height 23
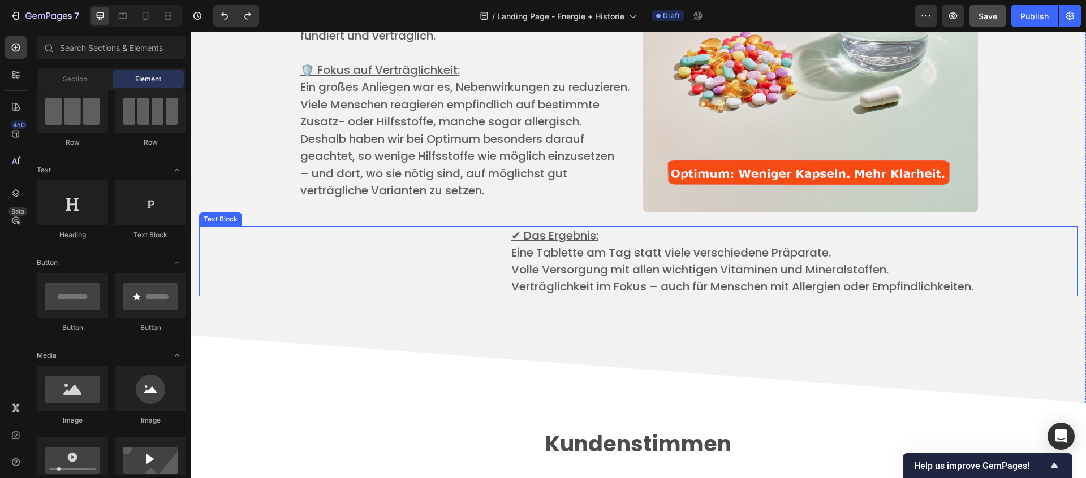
scroll to position [2966, 0]
click at [510, 265] on div "✔ Das Ergebnis: ​ Eine Tablette am Tag statt viele verschiedene Präparate. ​ Vo…" at bounding box center [793, 262] width 567 height 70
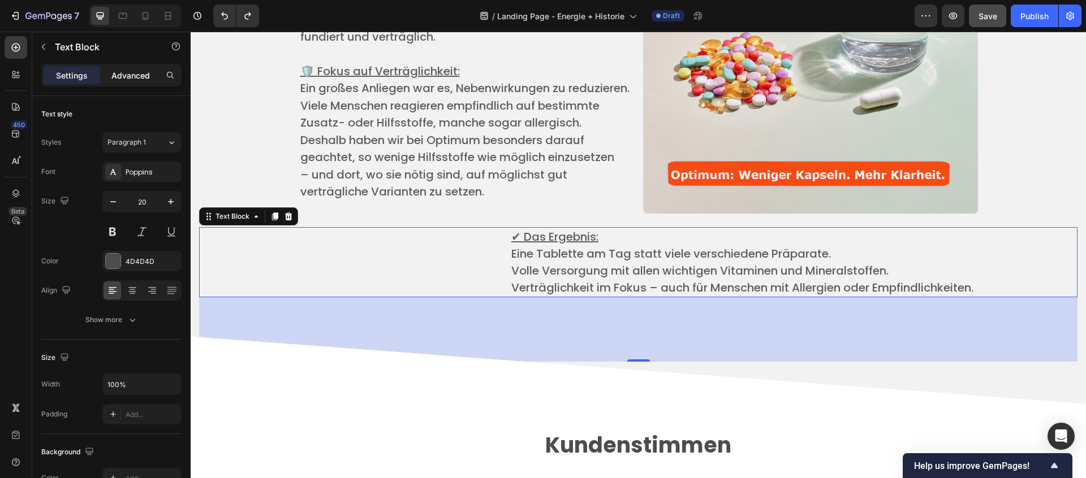
click at [122, 70] on p "Advanced" at bounding box center [130, 76] width 38 height 12
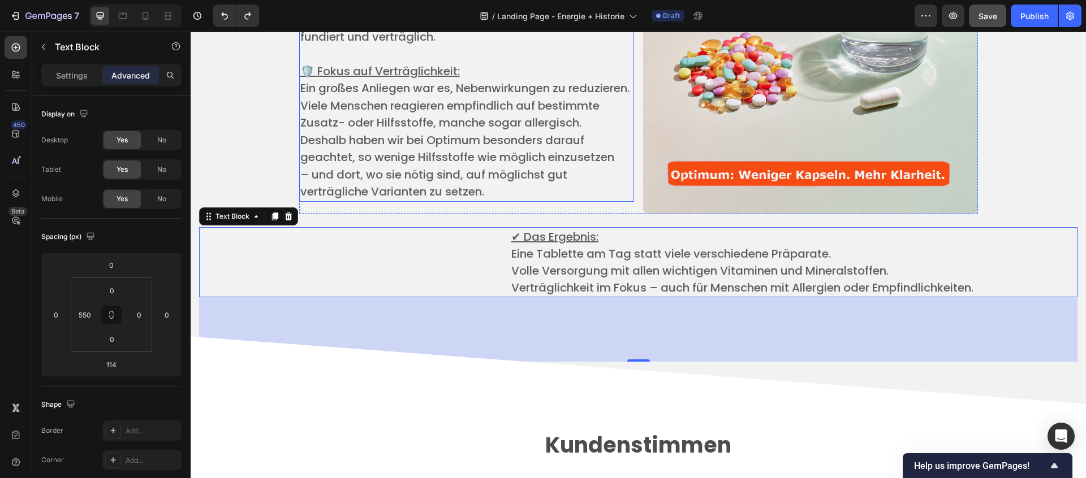
click at [481, 200] on span "– und dort, wo sie nötig sind, auf möglichst gut verträgliche Varianten zu setz…" at bounding box center [433, 183] width 267 height 33
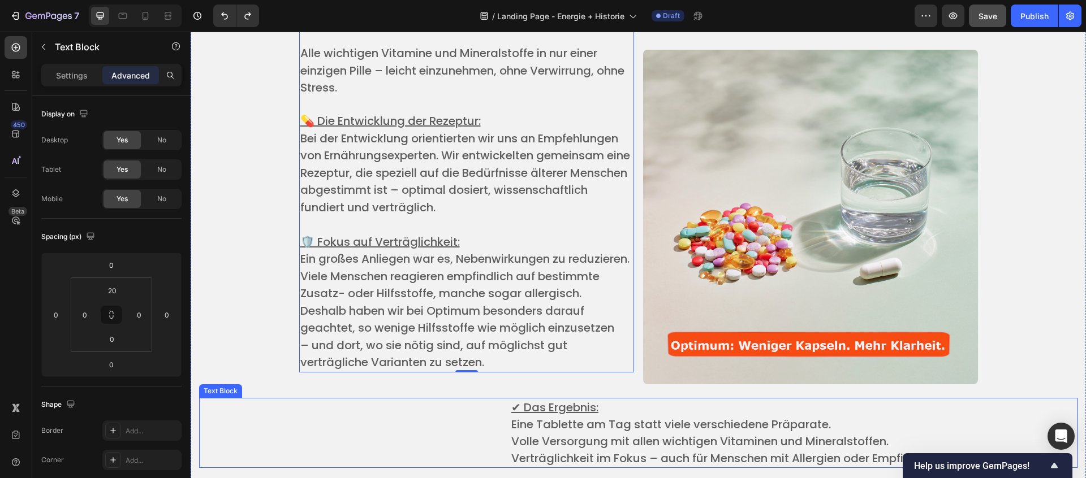
scroll to position [2851, 0]
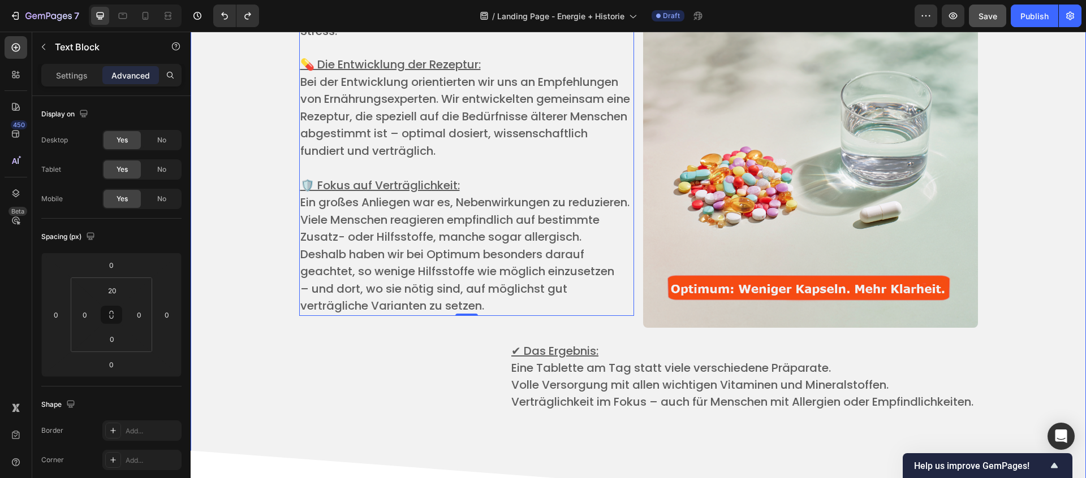
click at [257, 300] on div "Die Idee zu Optimum Heading Die Idee: Nur noch eine Tablette ​ Alle wichtigen V…" at bounding box center [638, 181] width 878 height 589
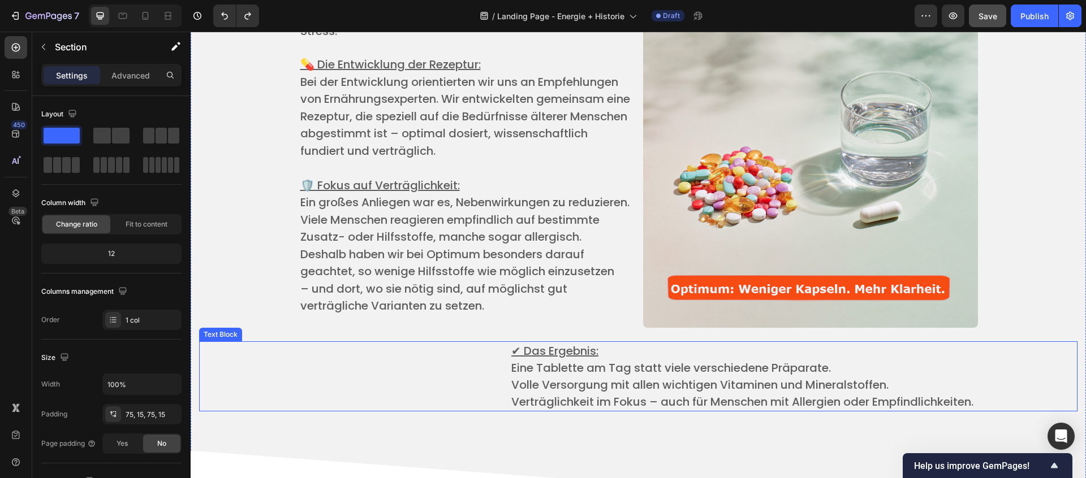
click at [493, 358] on div "✔ Das Ergebnis: ​ Eine Tablette am Tag statt viele verschiedene Präparate. ​ Vo…" at bounding box center [638, 377] width 878 height 70
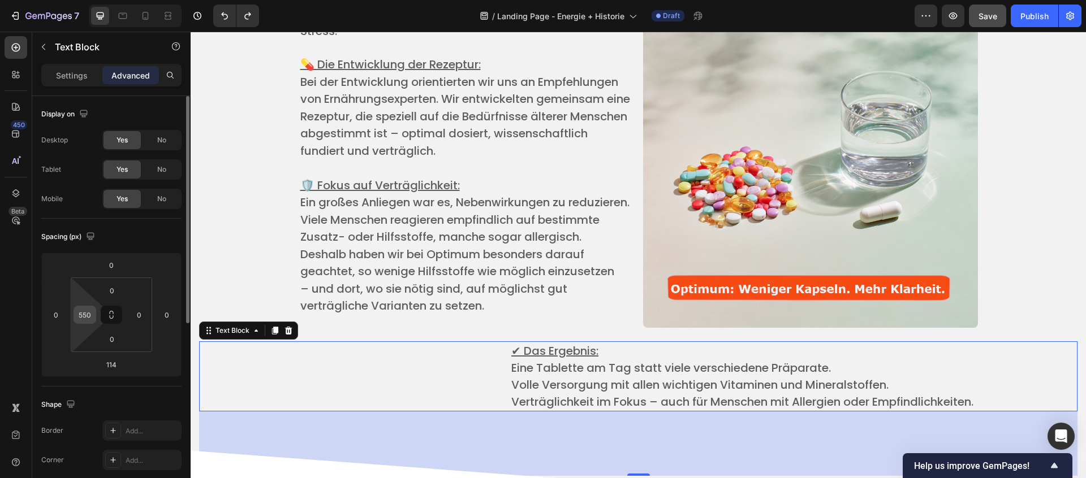
click at [90, 313] on input "550" at bounding box center [84, 314] width 17 height 17
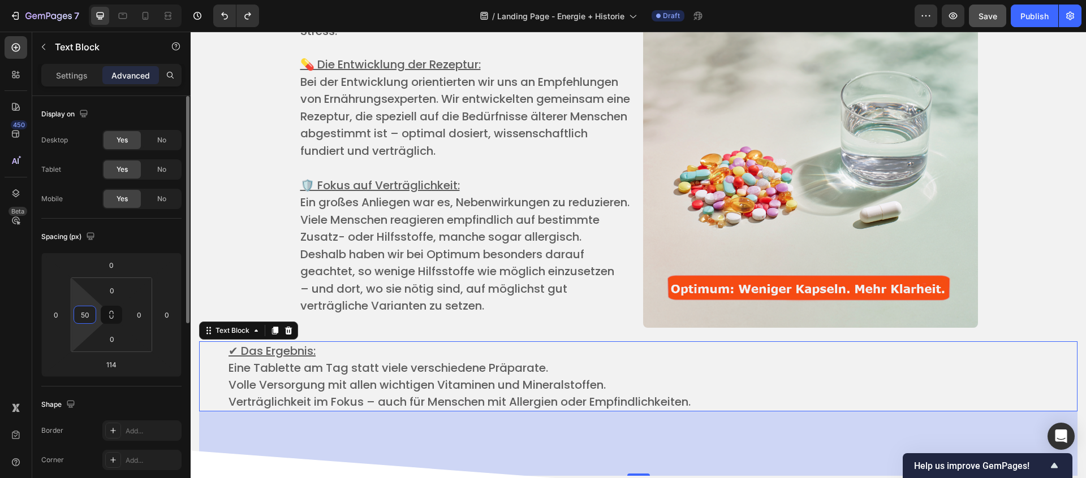
type input "5"
type input "250"
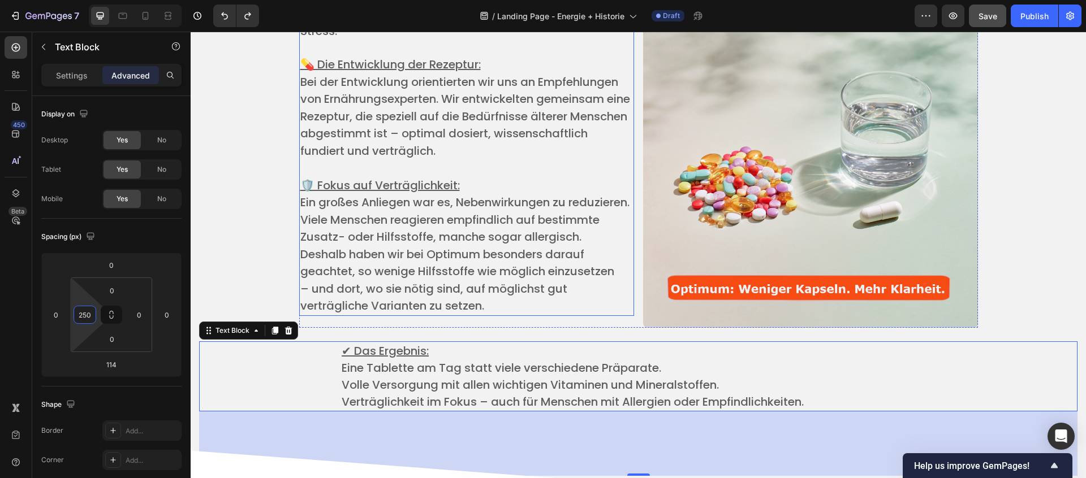
click at [435, 312] on span "– und dort, wo sie nötig sind, auf möglichst gut verträgliche Varianten zu setz…" at bounding box center [433, 297] width 267 height 33
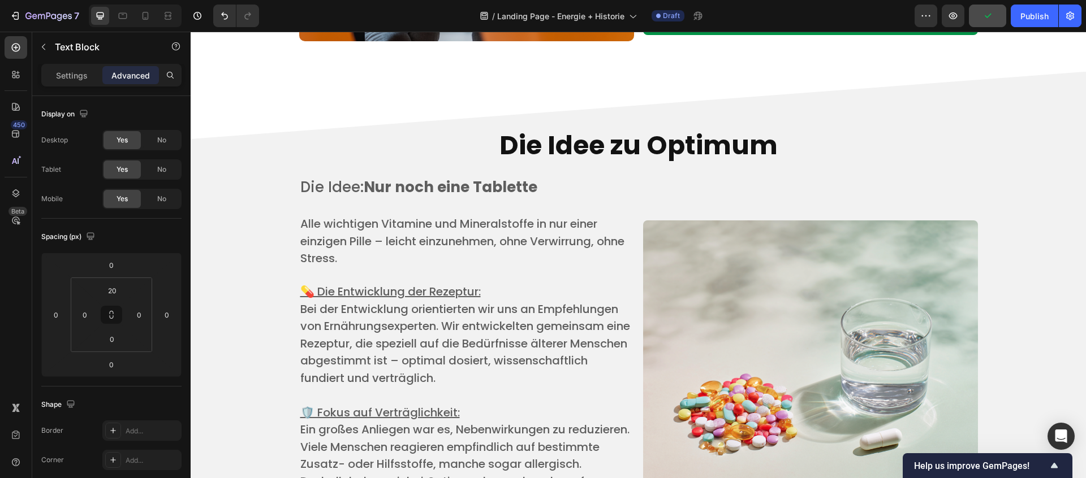
scroll to position [2622, 0]
